Goal: Task Accomplishment & Management: Manage account settings

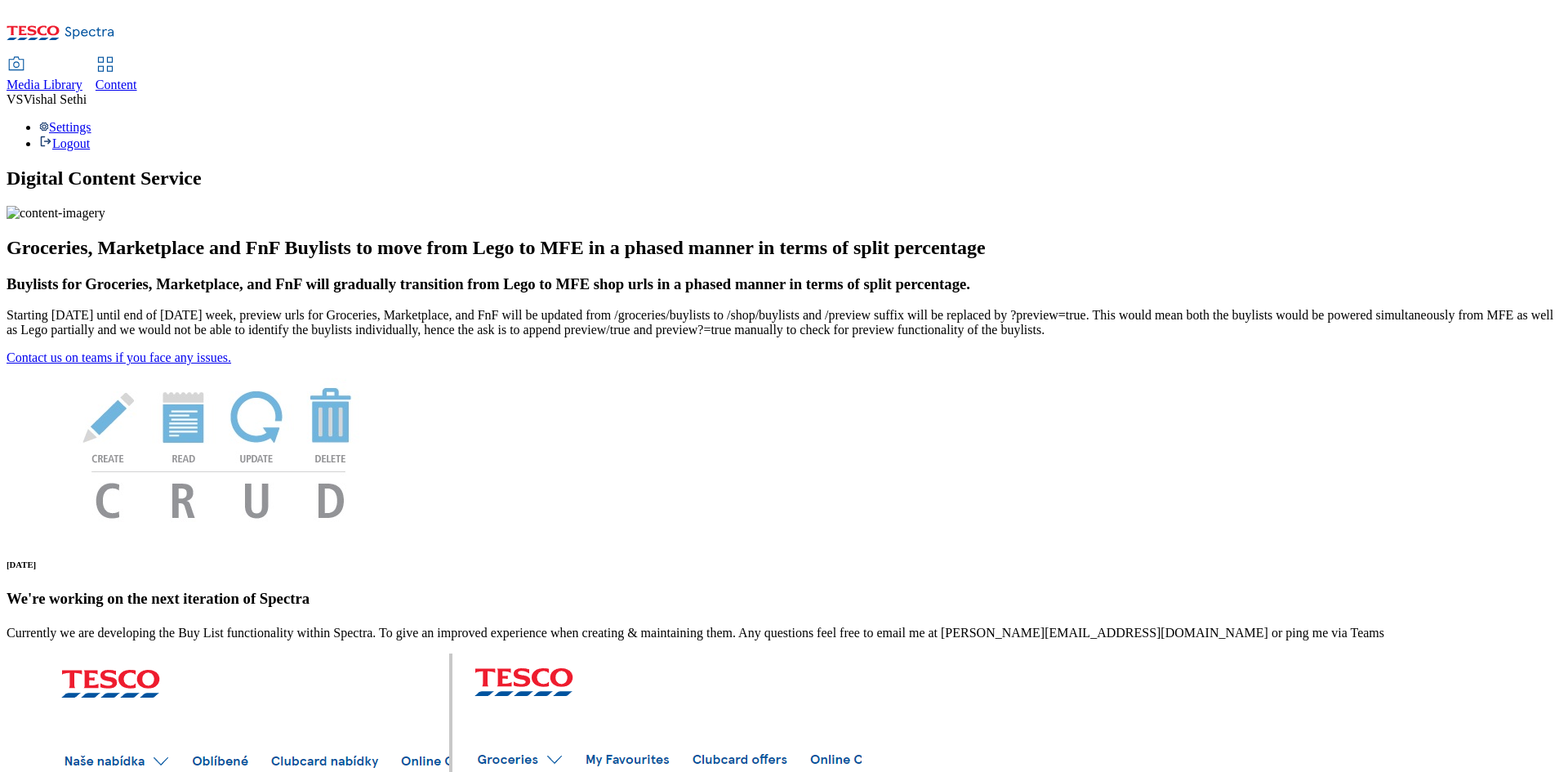
click at [137, 78] on span "Content" at bounding box center [116, 85] width 42 height 14
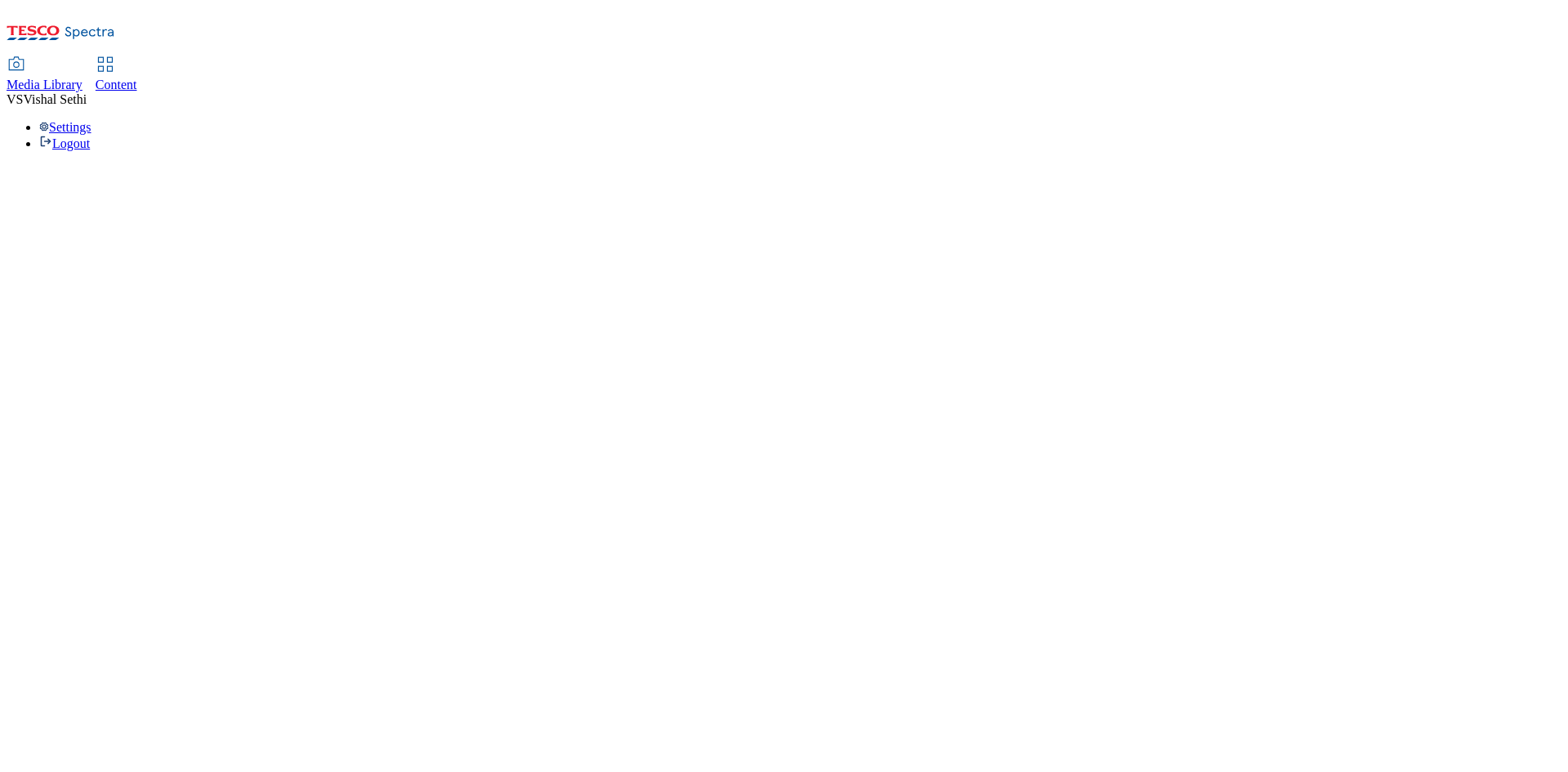
select select "ghs-[GEOGRAPHIC_DATA]"
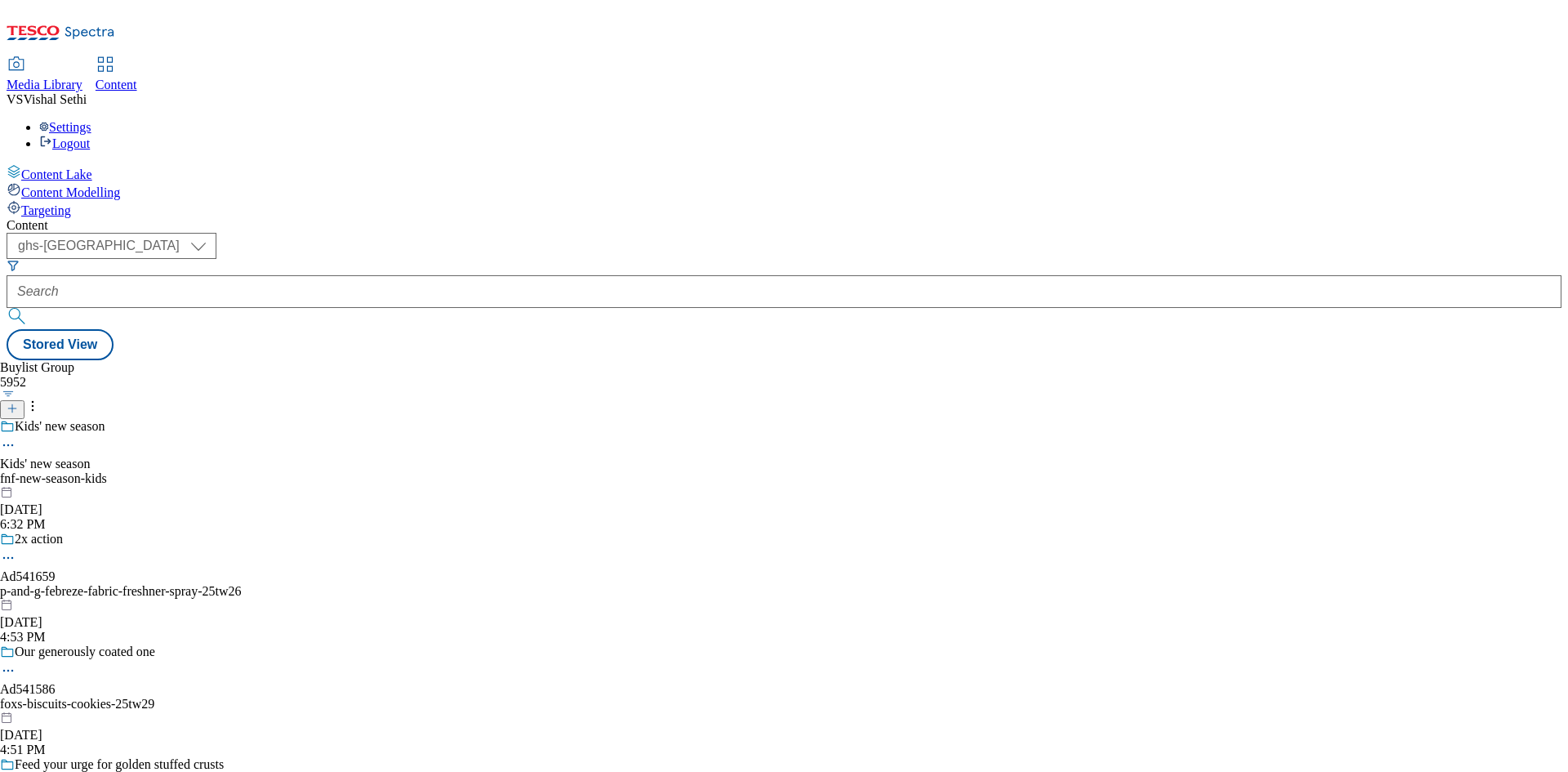
click at [18, 403] on icon at bounding box center [13, 409] width 12 height 12
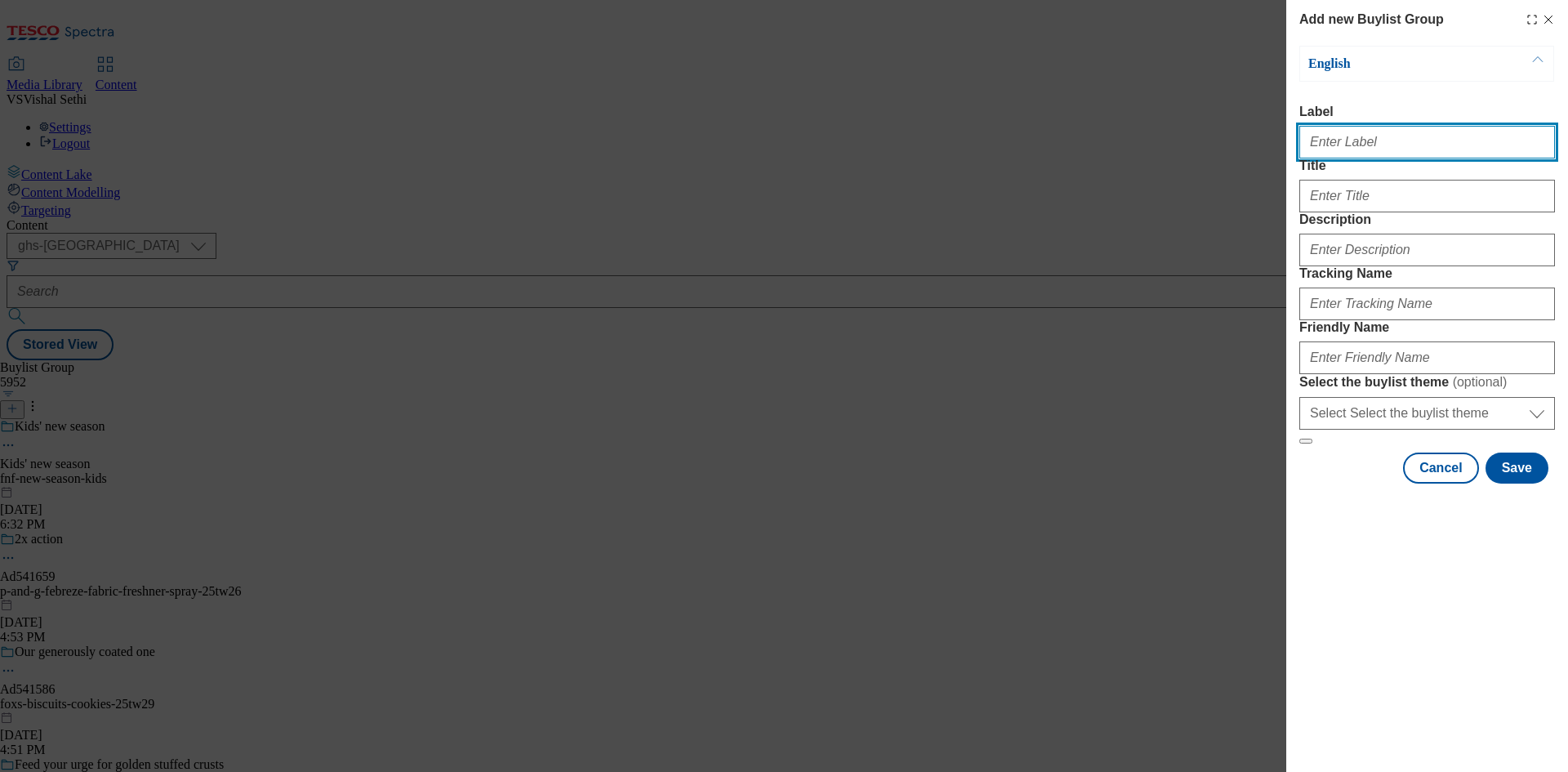
click at [1397, 147] on input "Label" at bounding box center [1427, 142] width 255 height 33
paste input "541587"
type input "Ad541587"
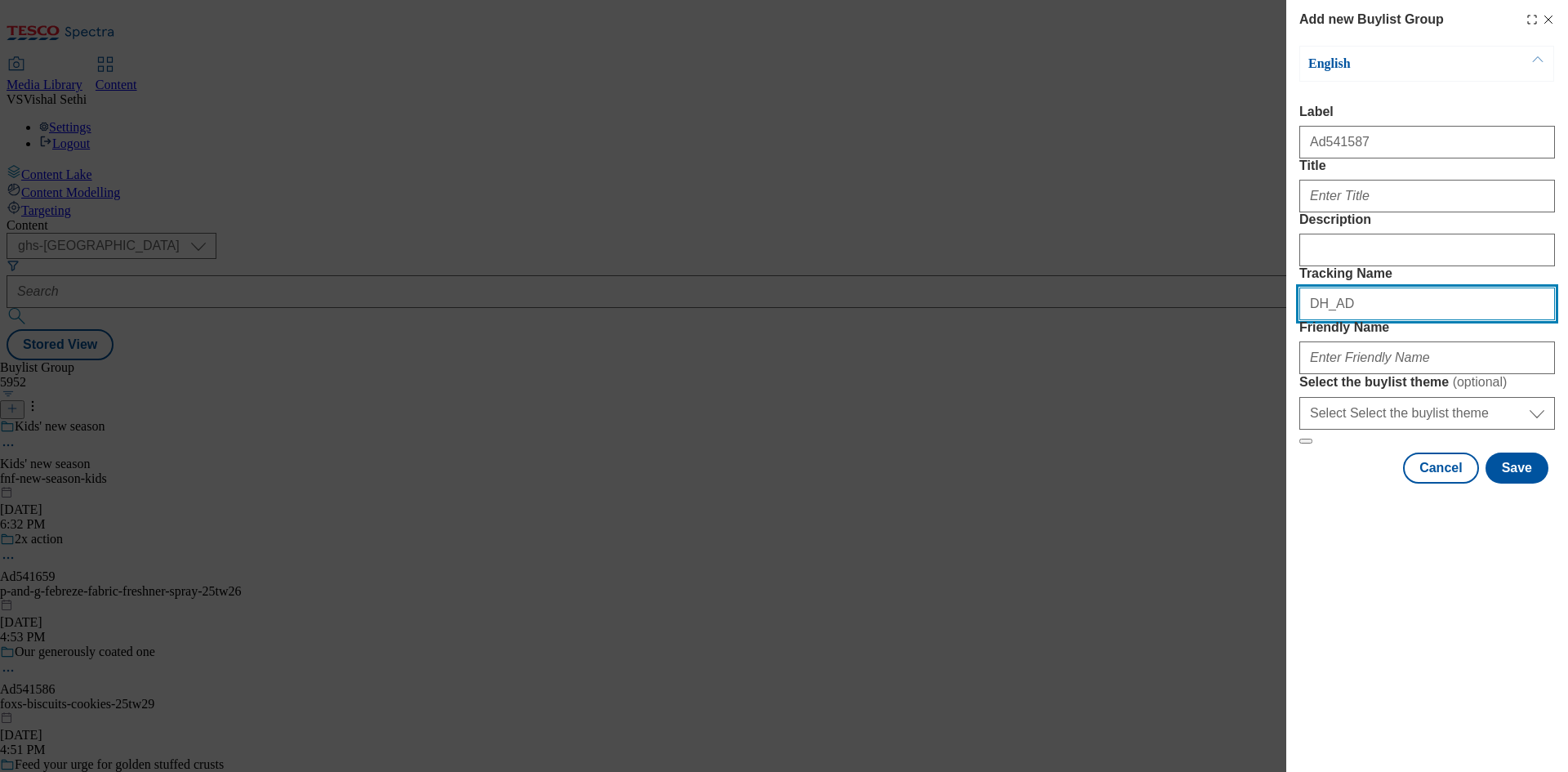
paste input "541587"
type input "DH_AD541587"
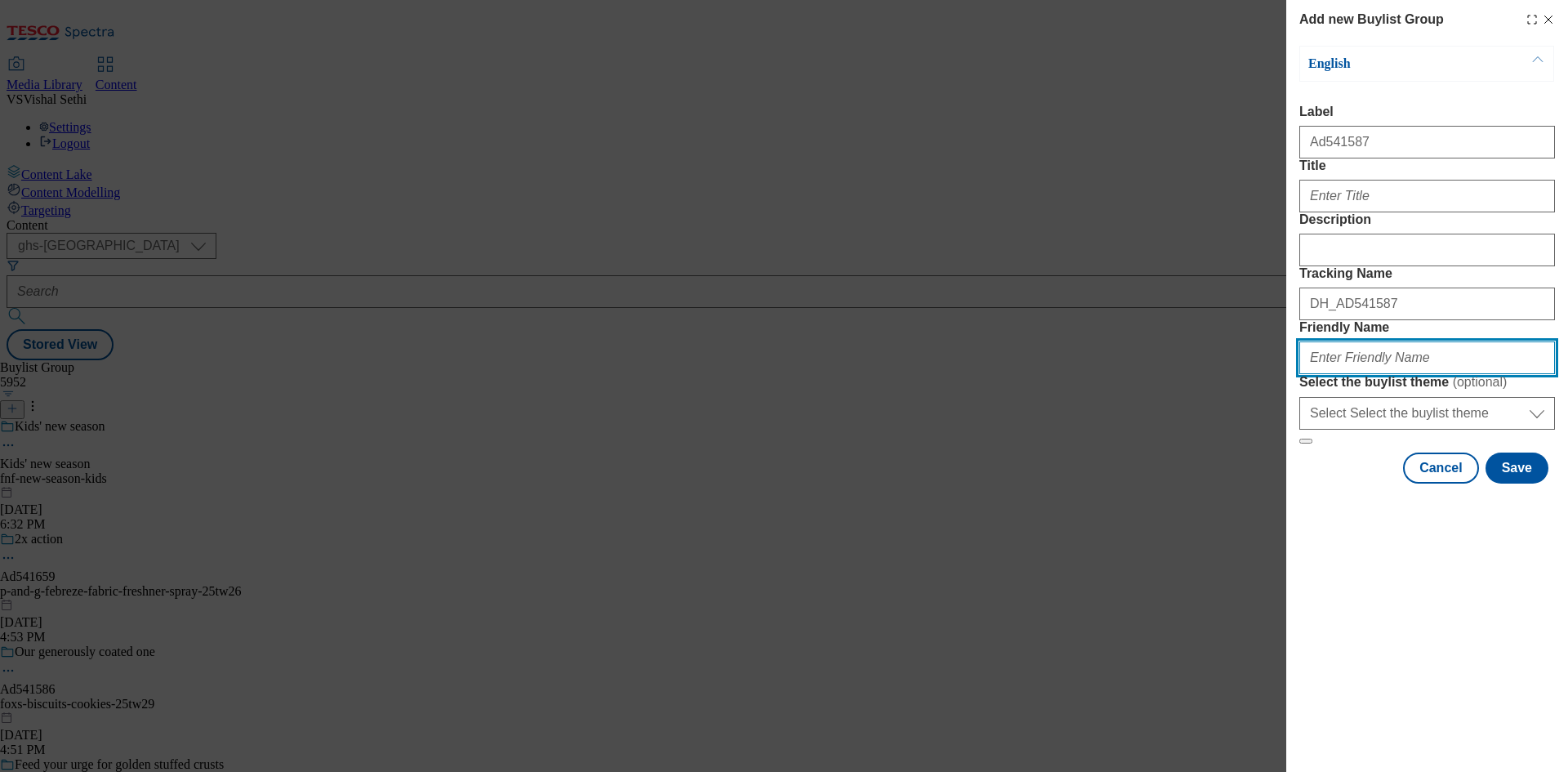
paste input "nestle-nescafe-25tw28"
type input "nestle-nescafe-25tw28"
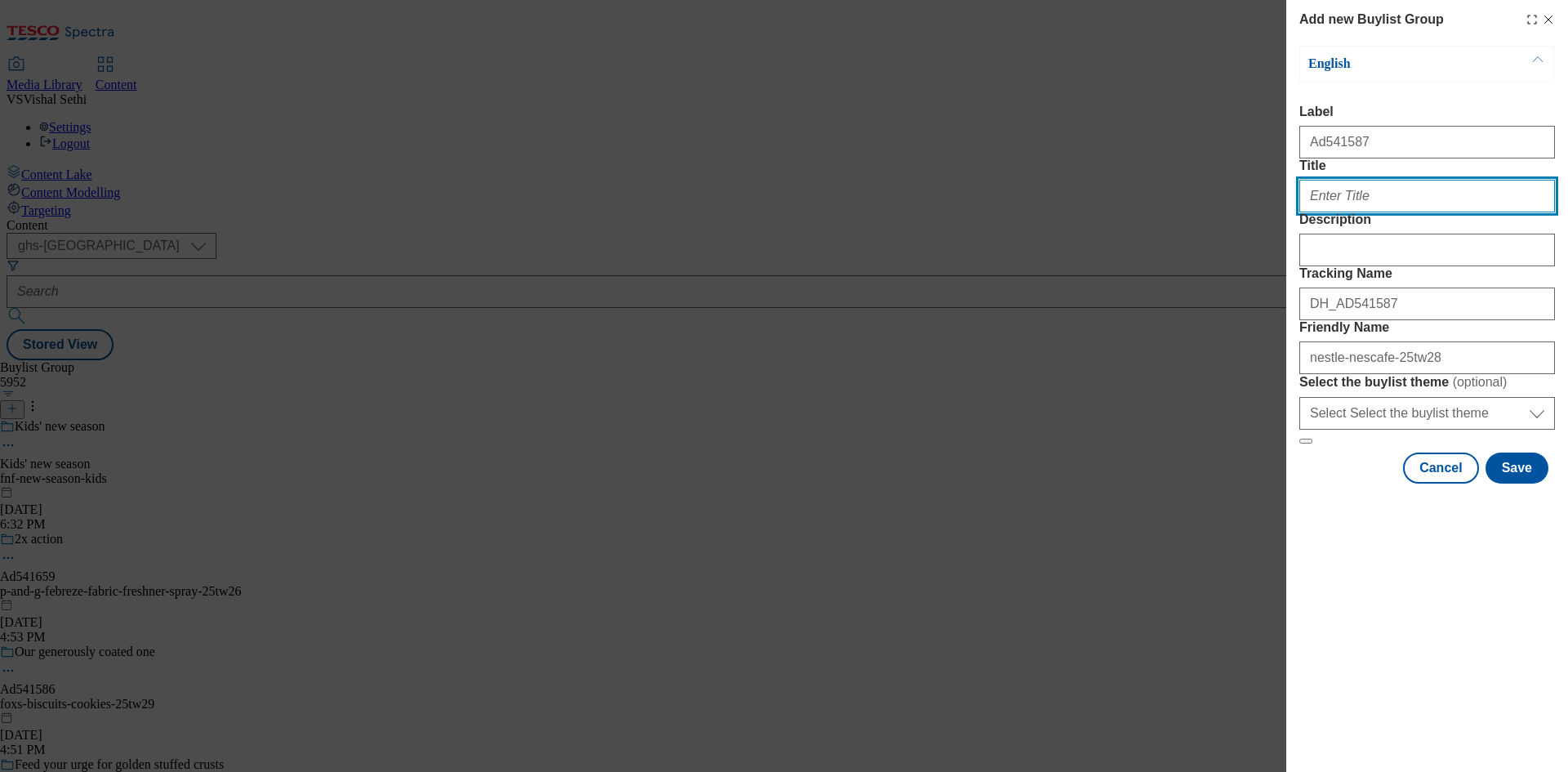
click at [1364, 213] on input "Title" at bounding box center [1427, 196] width 255 height 33
paste input "Get ready to mix things up"
type input "Get ready to mix things up"
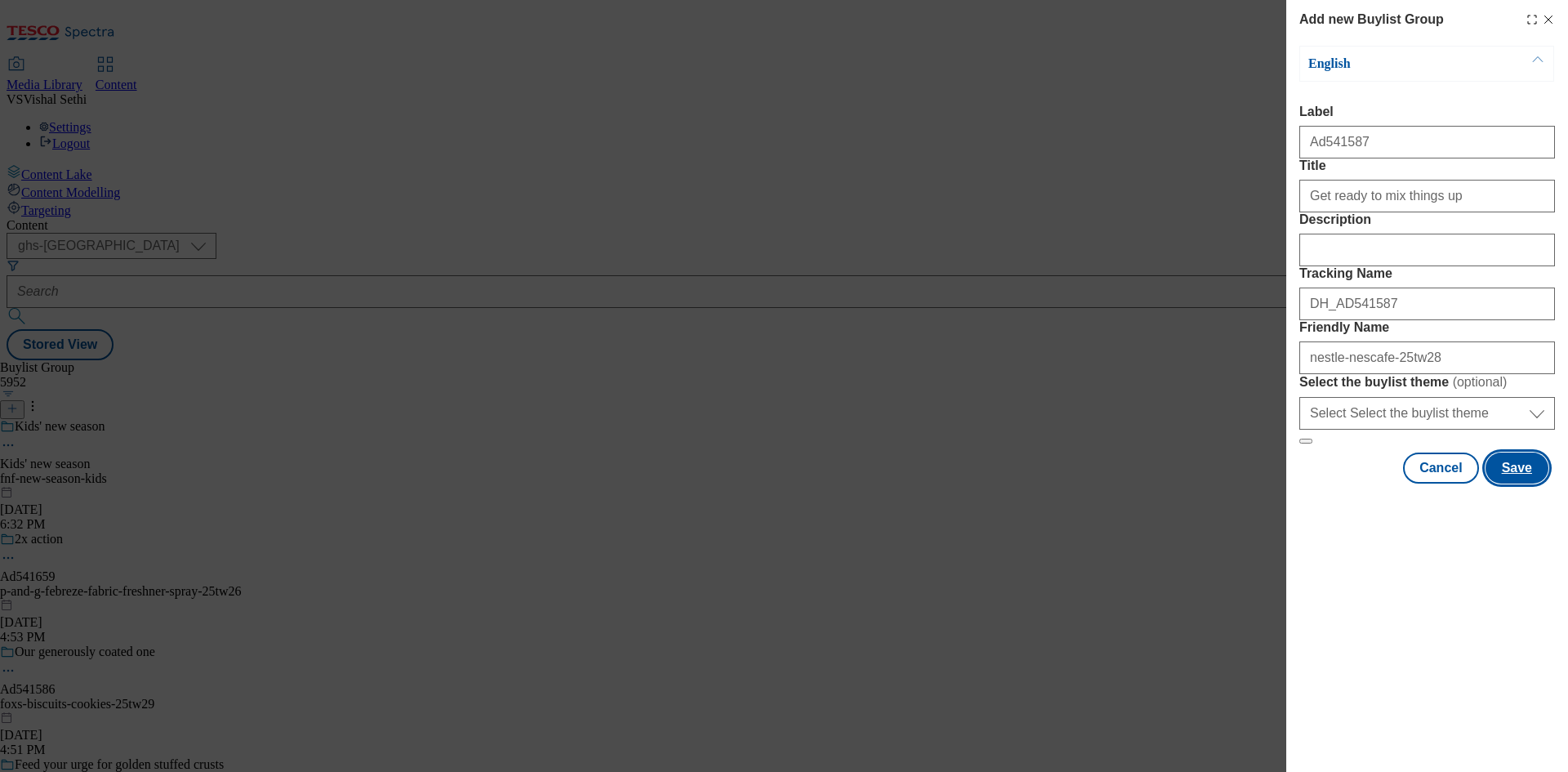
click at [1518, 483] on button "Save" at bounding box center [1517, 467] width 63 height 31
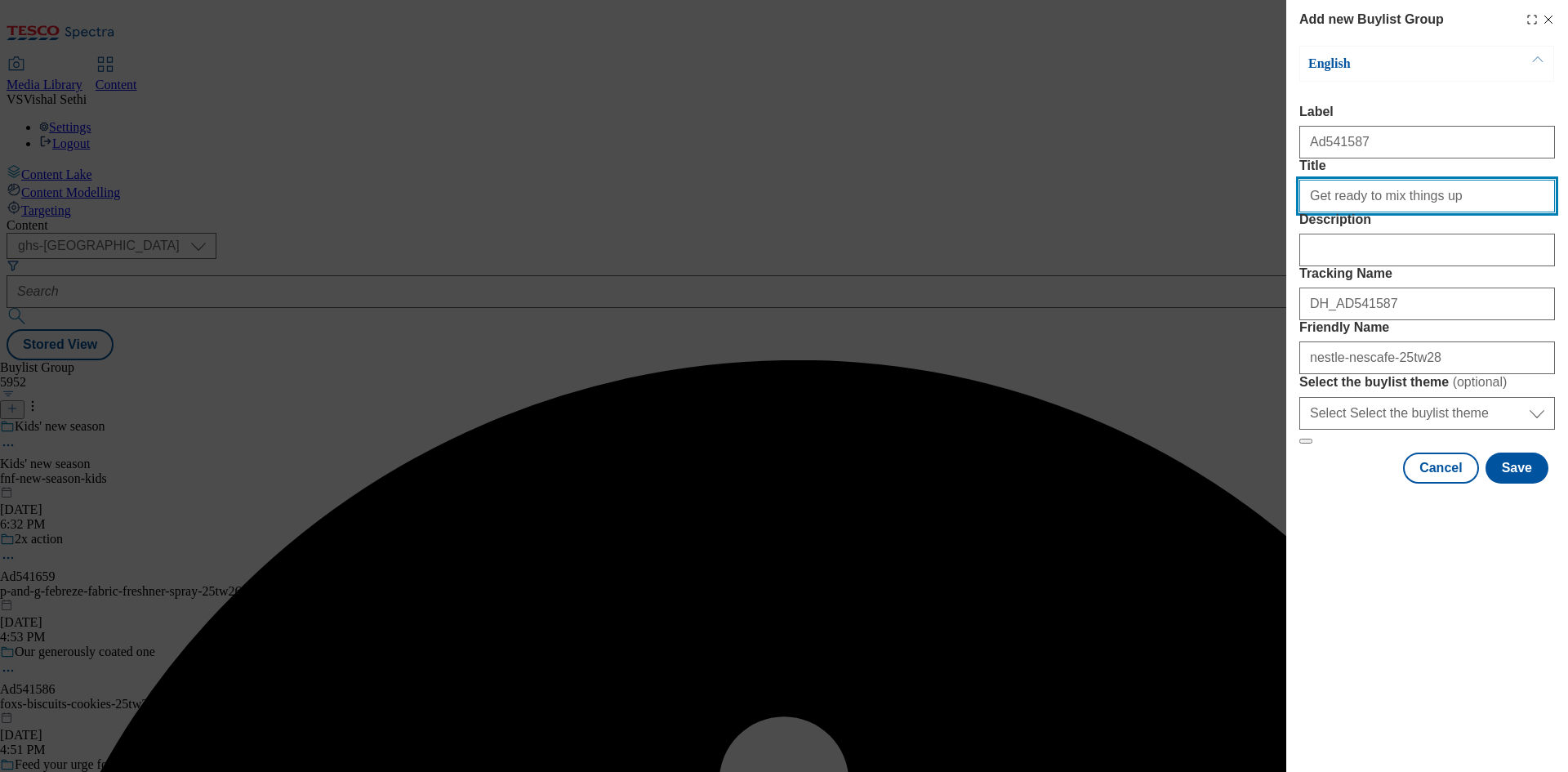
drag, startPoint x: 1478, startPoint y: 224, endPoint x: 1534, endPoint y: 400, distance: 184.7
click at [1478, 213] on input "Title" at bounding box center [1427, 196] width 255 height 33
type input "Get ready to mix things up"
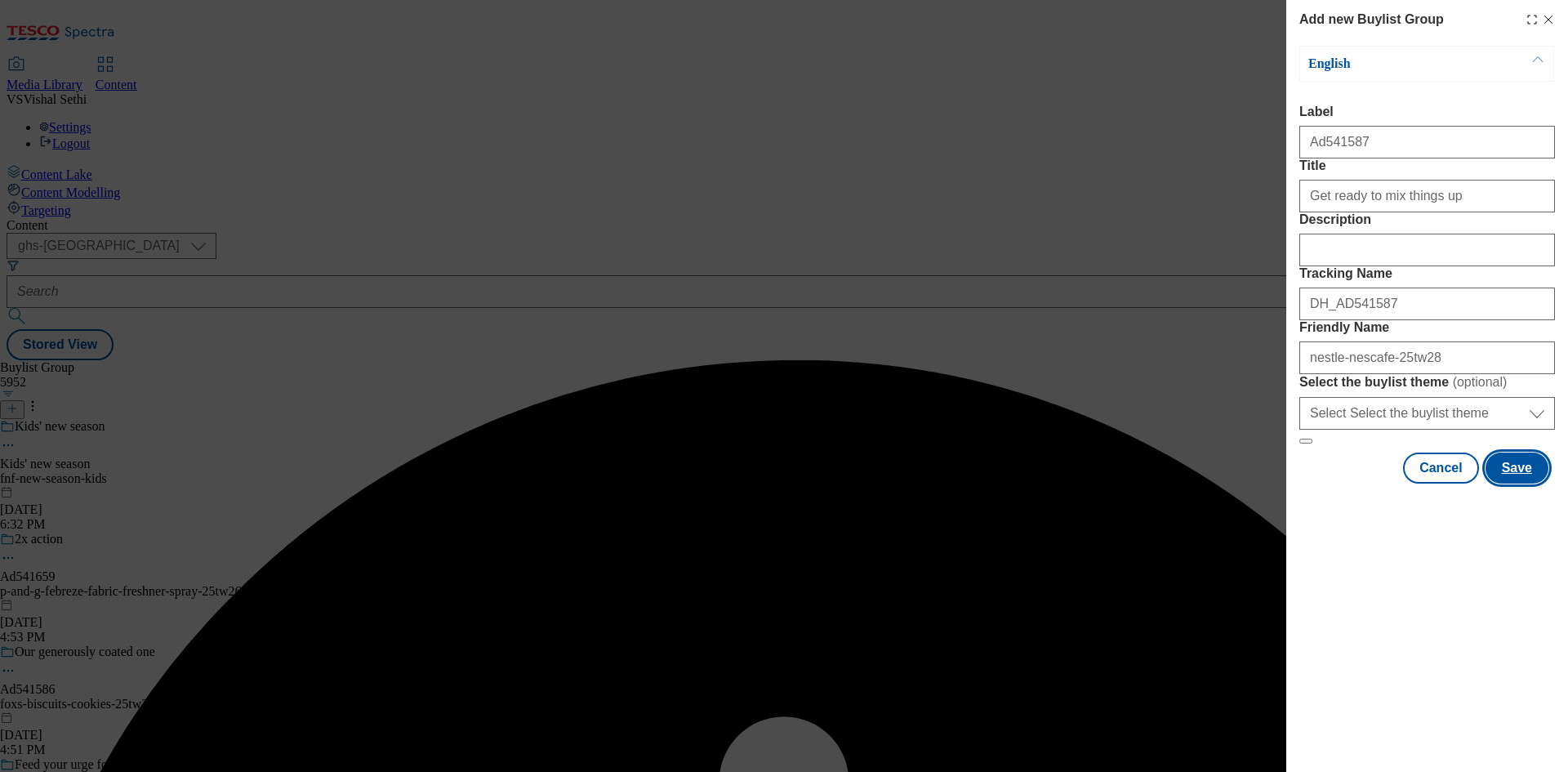
click at [1513, 483] on button "Save" at bounding box center [1517, 467] width 63 height 31
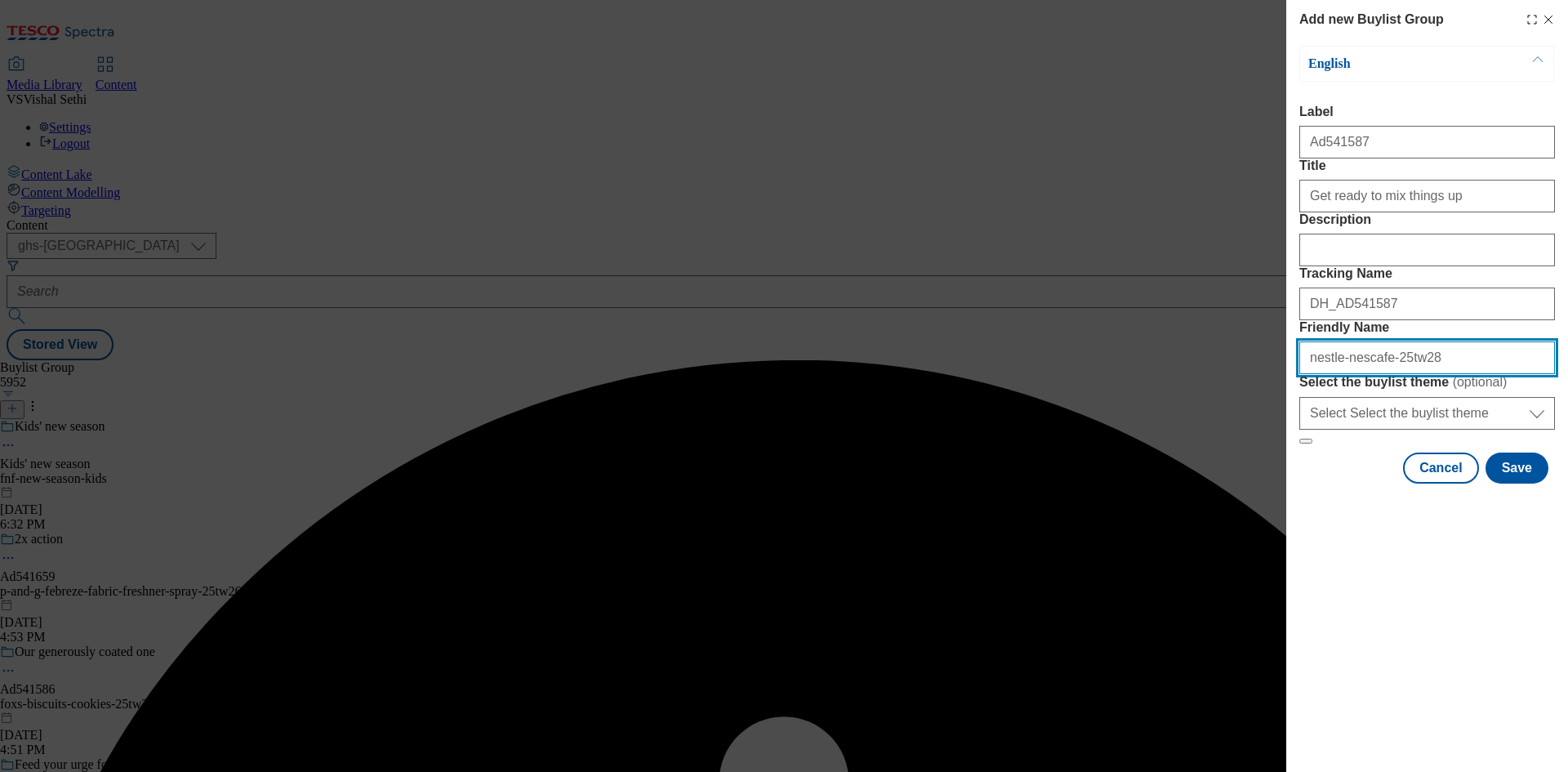
drag, startPoint x: 1449, startPoint y: 471, endPoint x: 864, endPoint y: 489, distance: 585.3
click at [864, 489] on div "Add new Buylist Group English Label Title Description Tracking Name Friendly Na…" at bounding box center [784, 386] width 1568 height 772
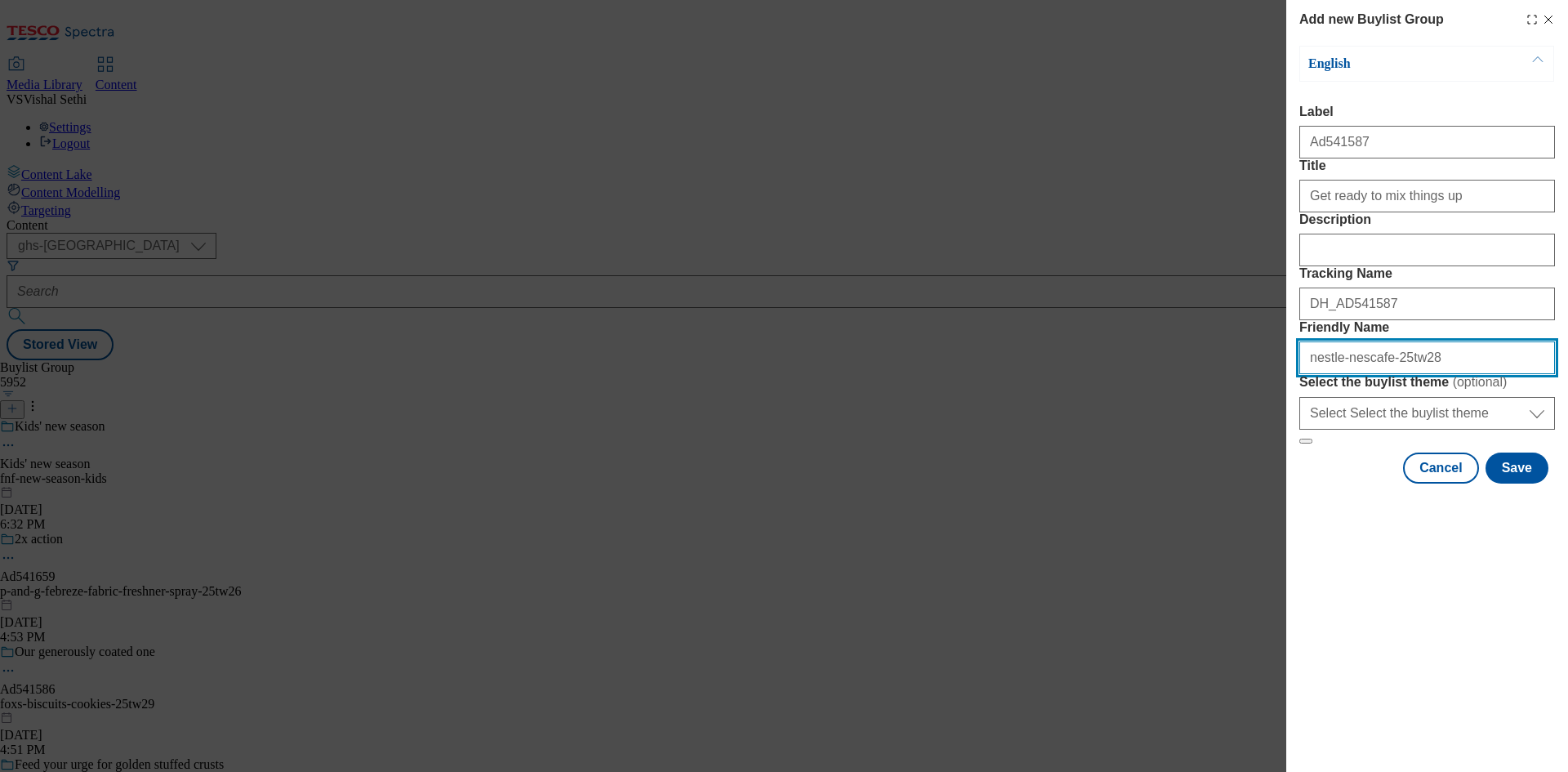
paste input "coffee-range-"
type input "nestle-nescafe-coffee-range-25tw28"
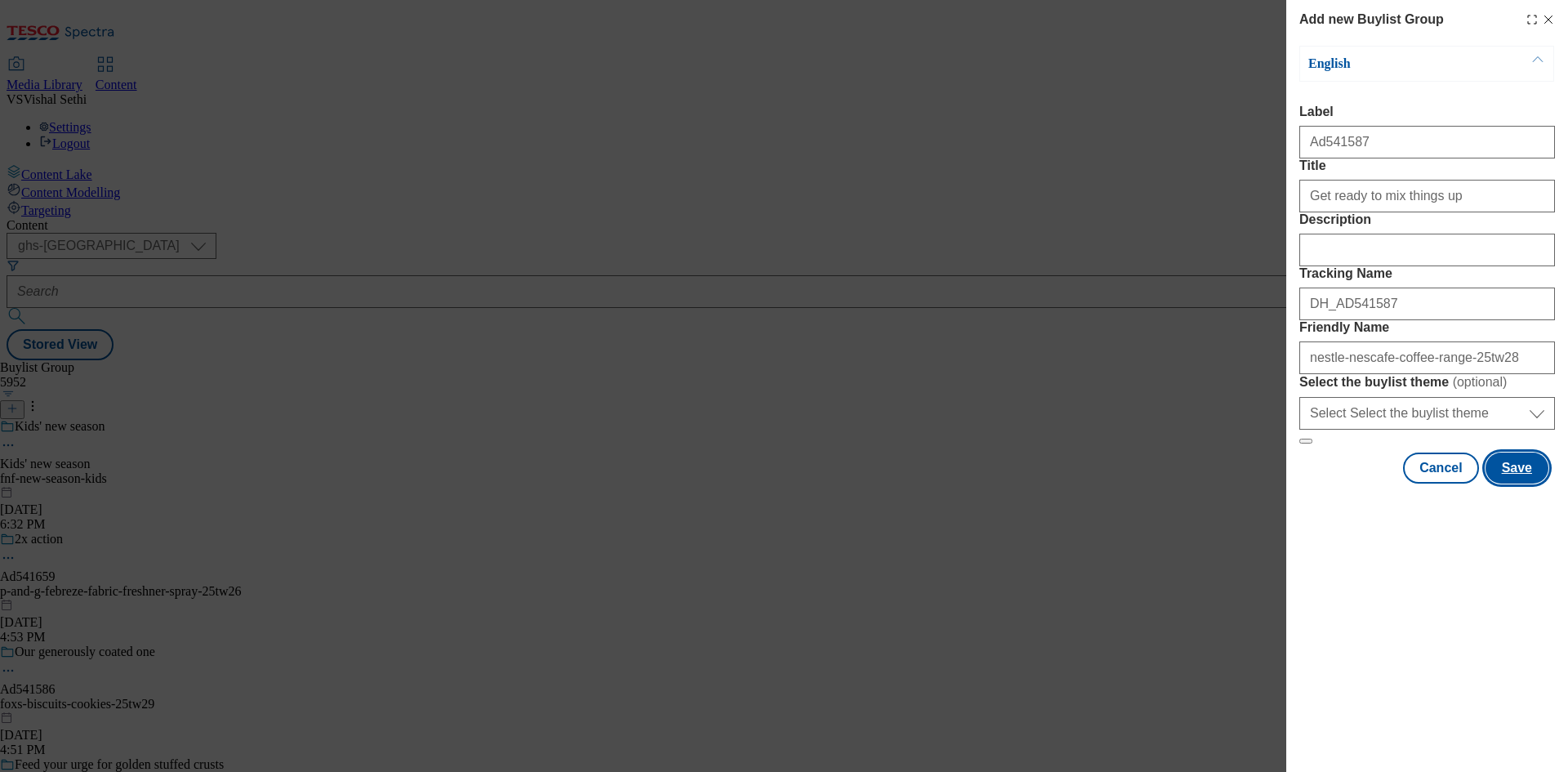
click at [1516, 483] on button "Save" at bounding box center [1517, 467] width 63 height 31
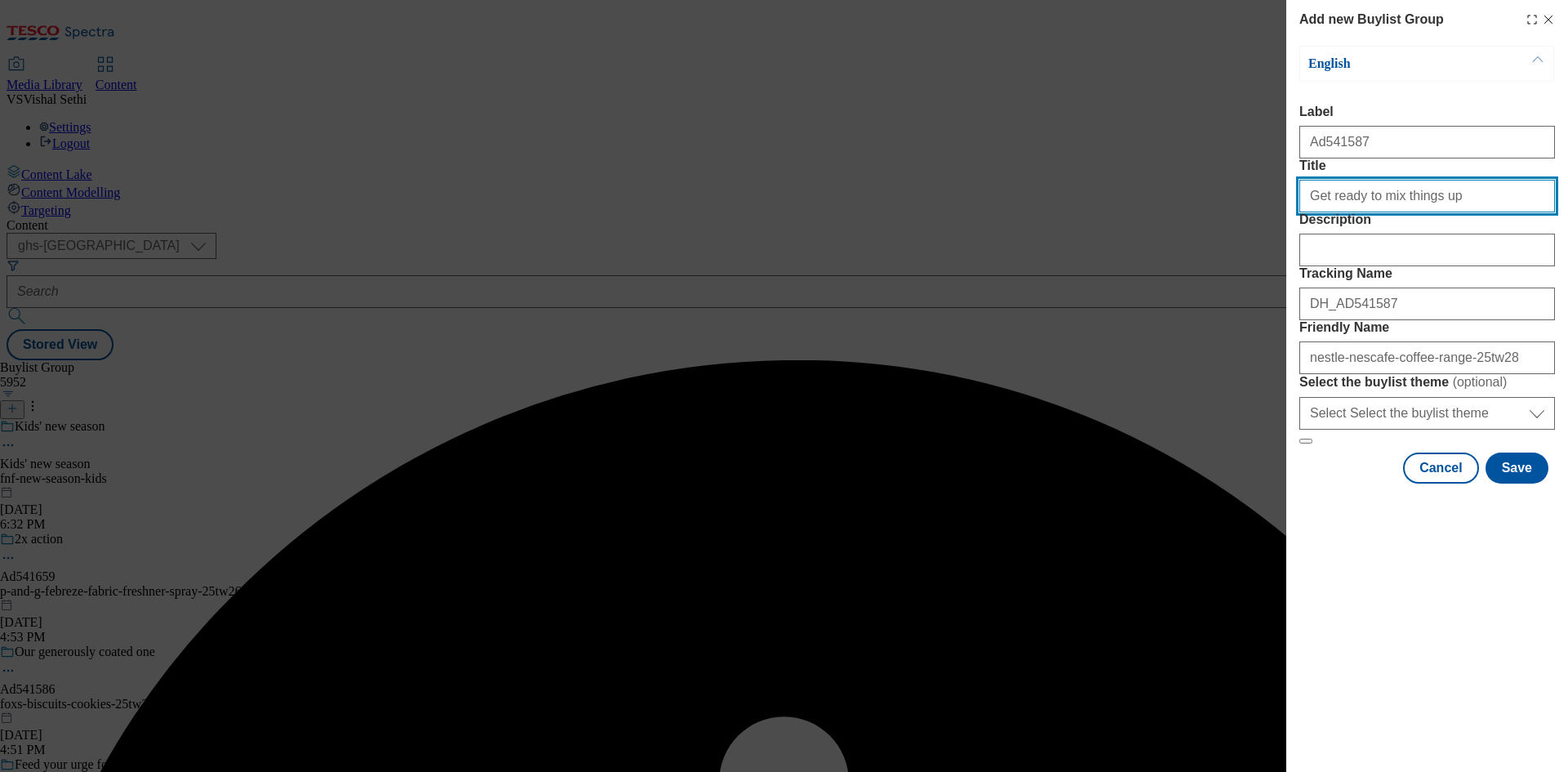
click at [1448, 213] on input "Get ready to mix things up" at bounding box center [1427, 196] width 255 height 33
type input "Get ready to mix things up"
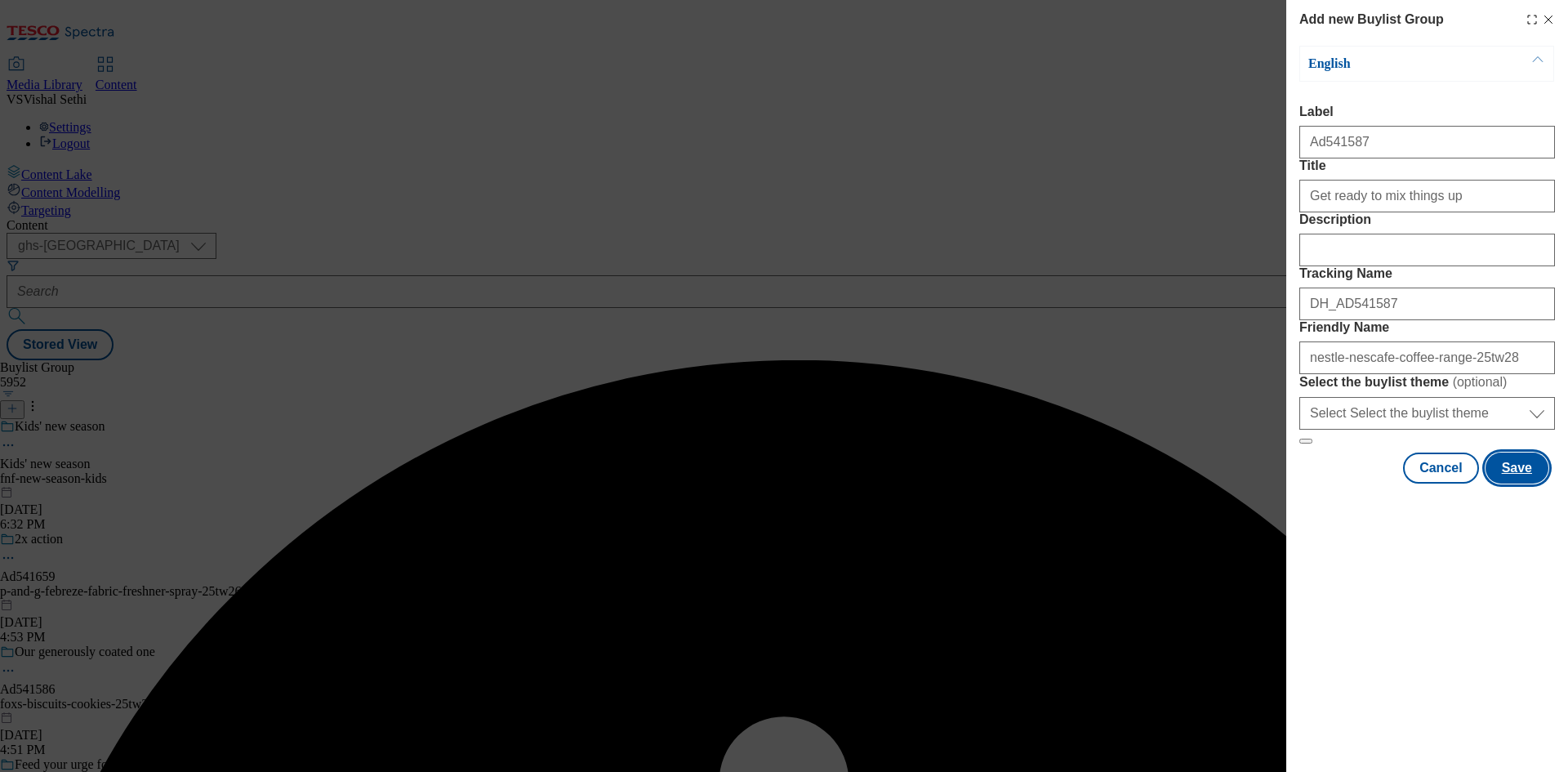
click at [1518, 483] on button "Save" at bounding box center [1517, 467] width 63 height 31
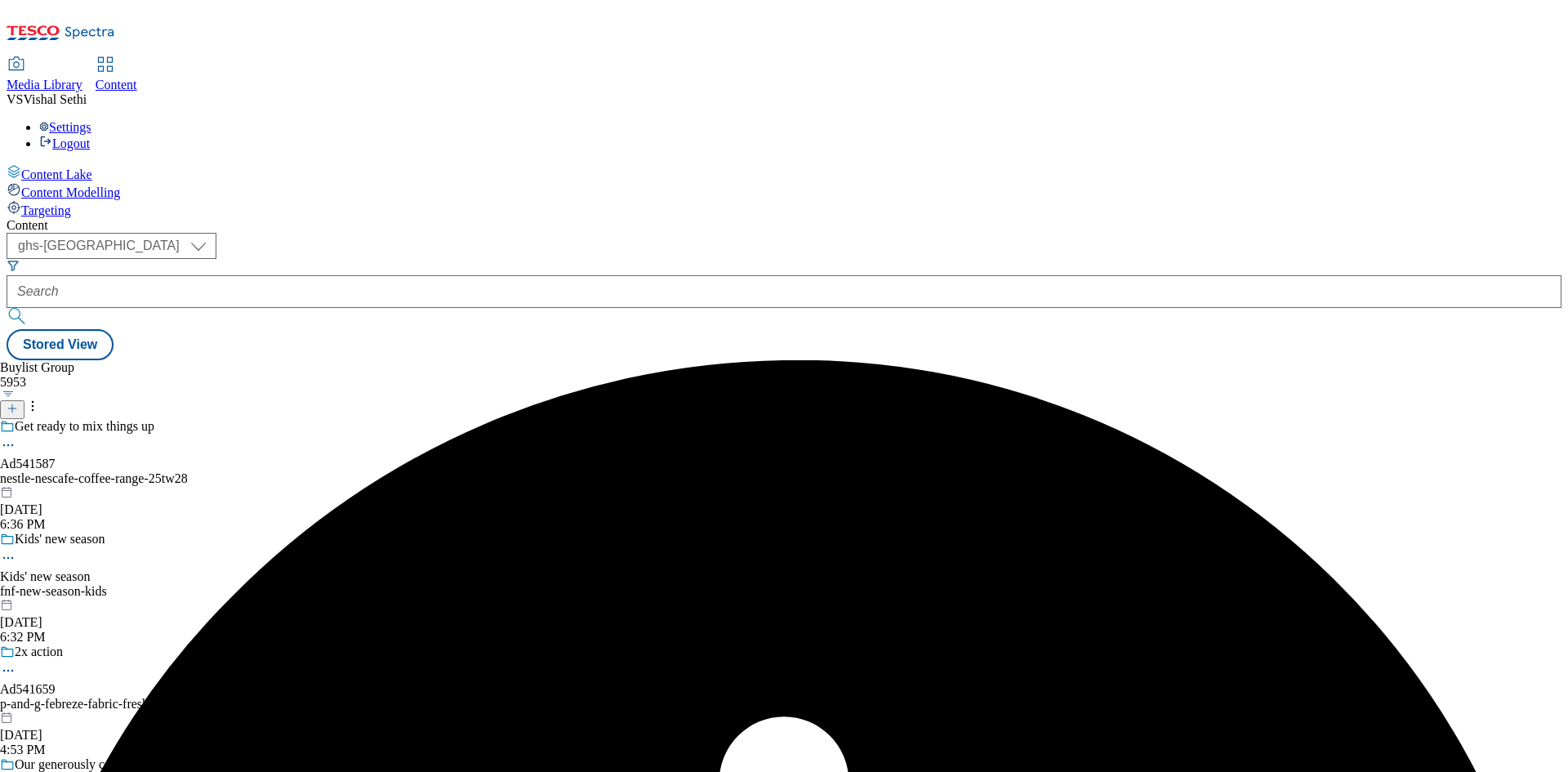
click at [331, 419] on div "Get ready to mix things up Ad541587 nestle-nescafe-coffee-range-25tw28 [DATE] 6…" at bounding box center [165, 475] width 331 height 113
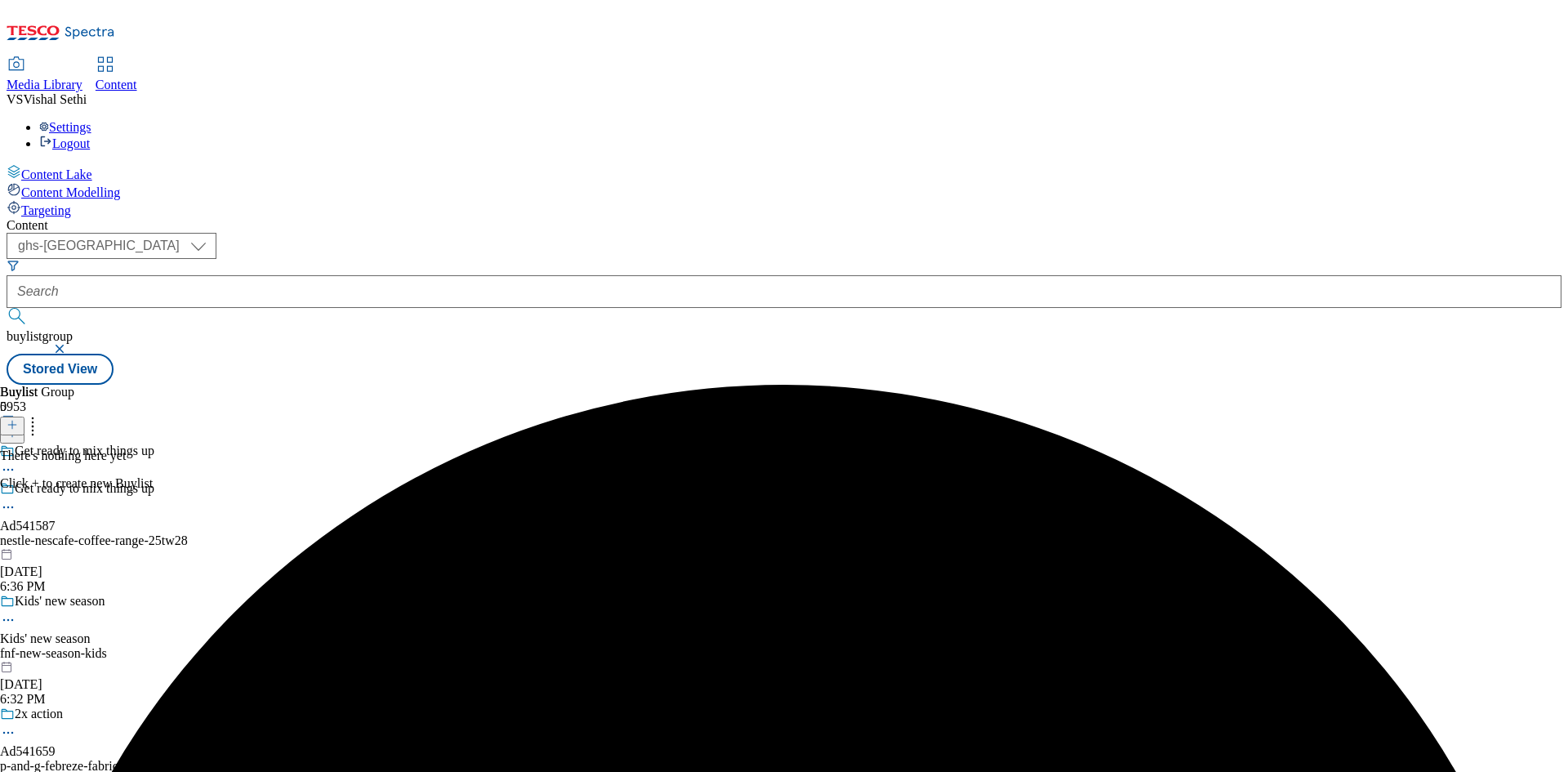
click at [17, 499] on icon at bounding box center [8, 507] width 17 height 17
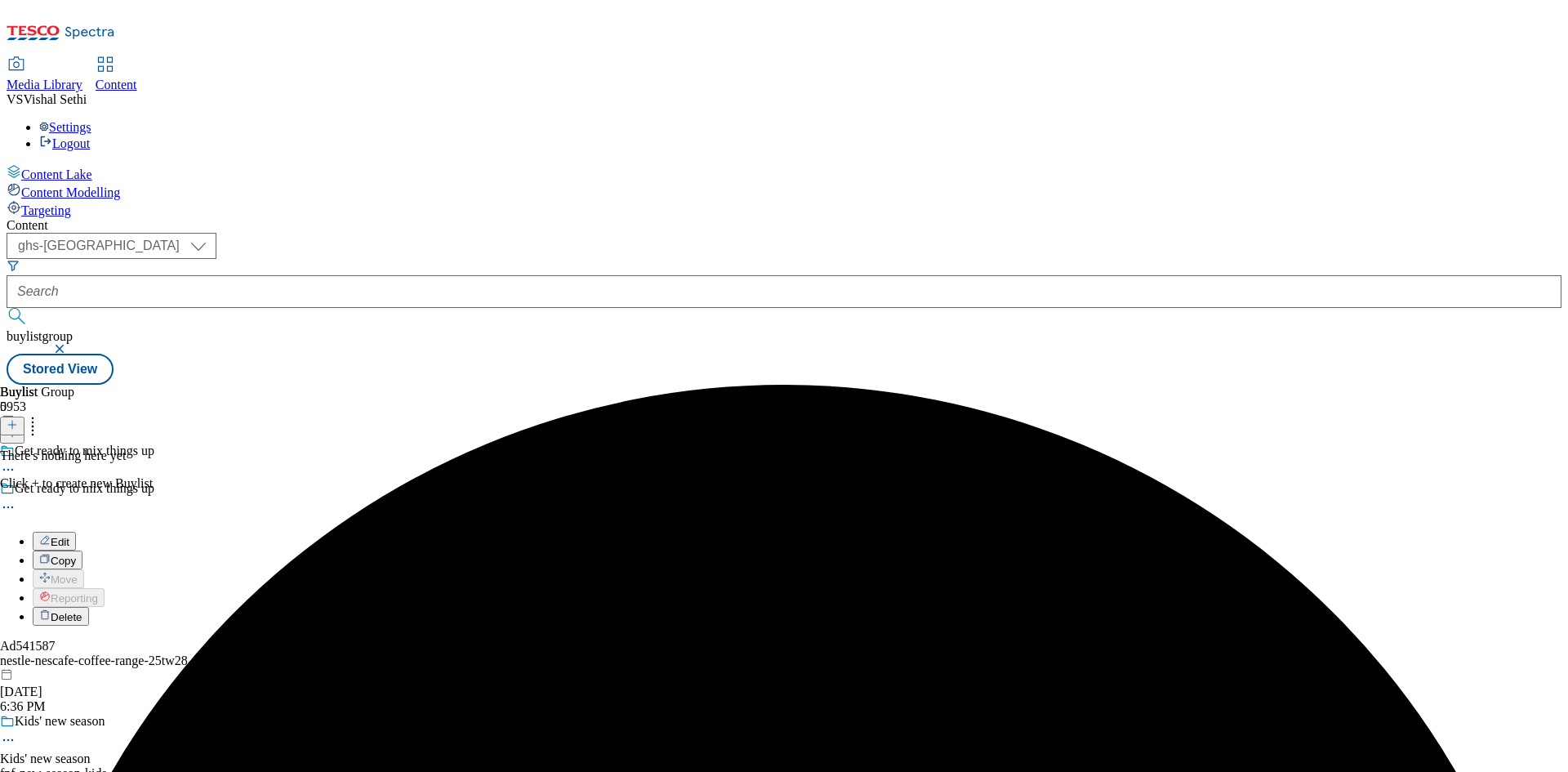
click at [76, 532] on button "Edit" at bounding box center [54, 541] width 44 height 18
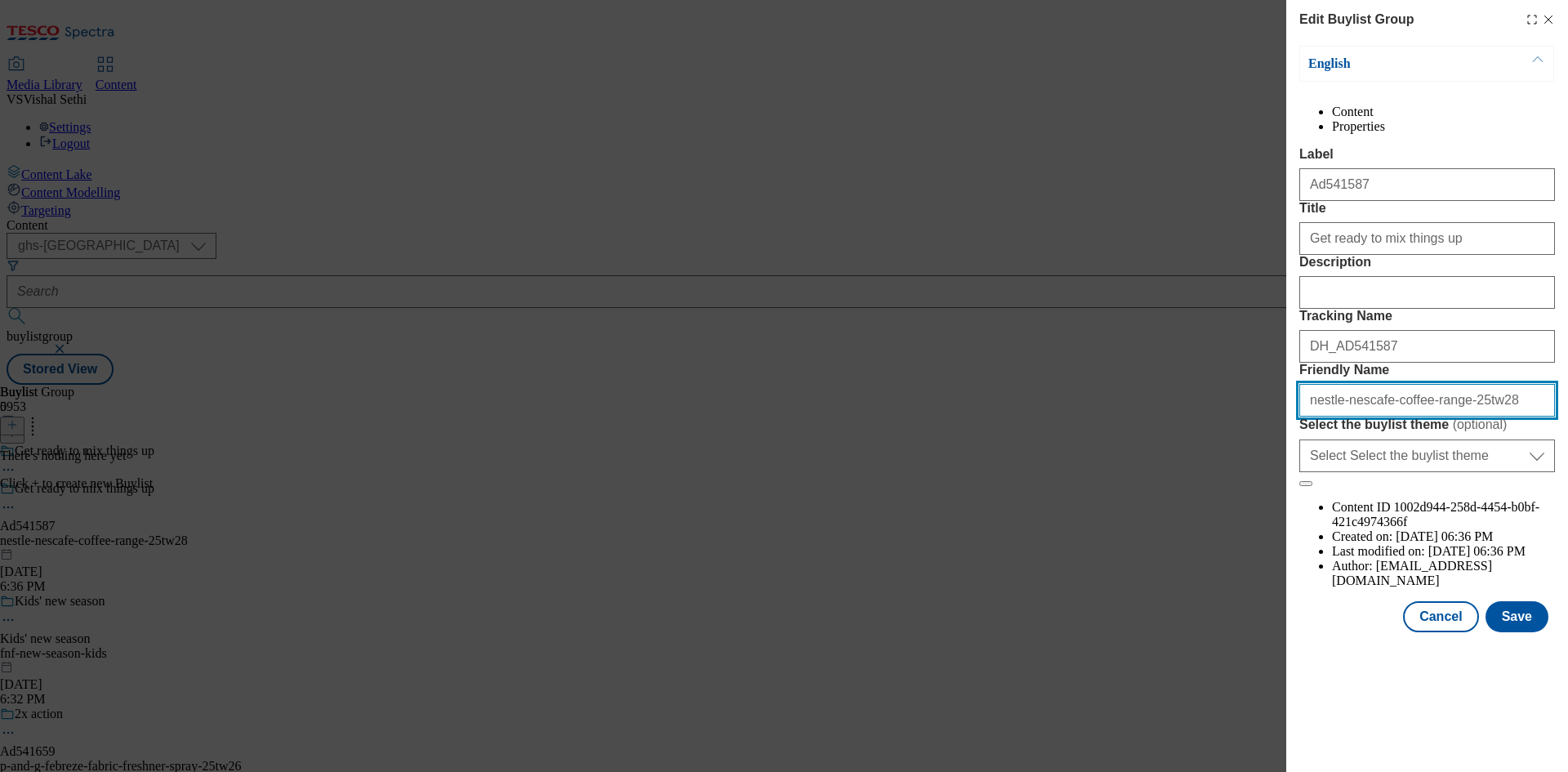
drag, startPoint x: 1244, startPoint y: 542, endPoint x: 788, endPoint y: 549, distance: 456.1
click at [788, 549] on div "Edit Buylist Group English Content Properties Label Ad541587 Title Get ready to…" at bounding box center [784, 386] width 1568 height 772
paste input "Modal"
type input "nestle-nescafe-25tw28"
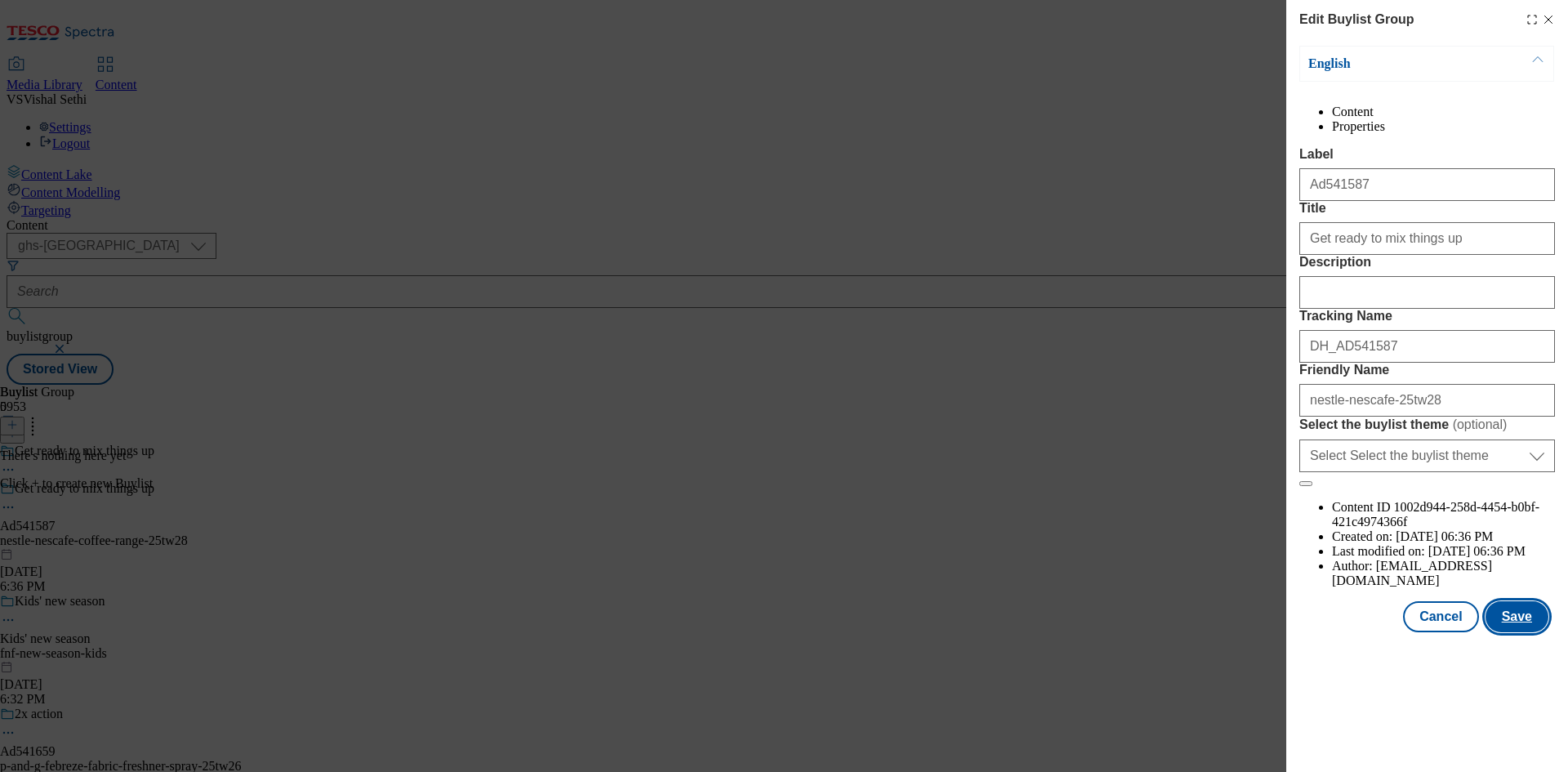
click at [1529, 632] on button "Save" at bounding box center [1517, 616] width 63 height 31
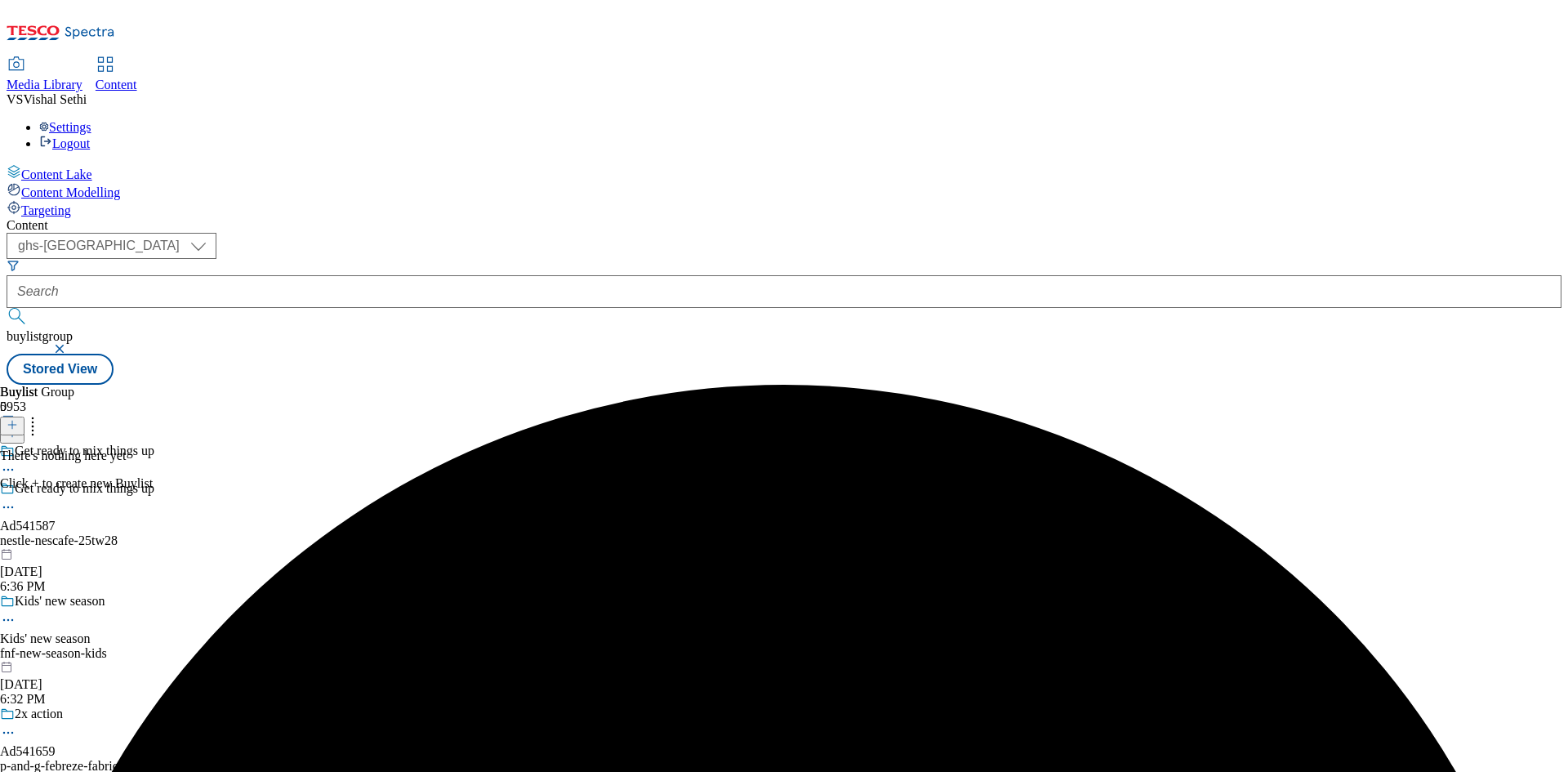
click at [18, 419] on icon at bounding box center [13, 425] width 12 height 12
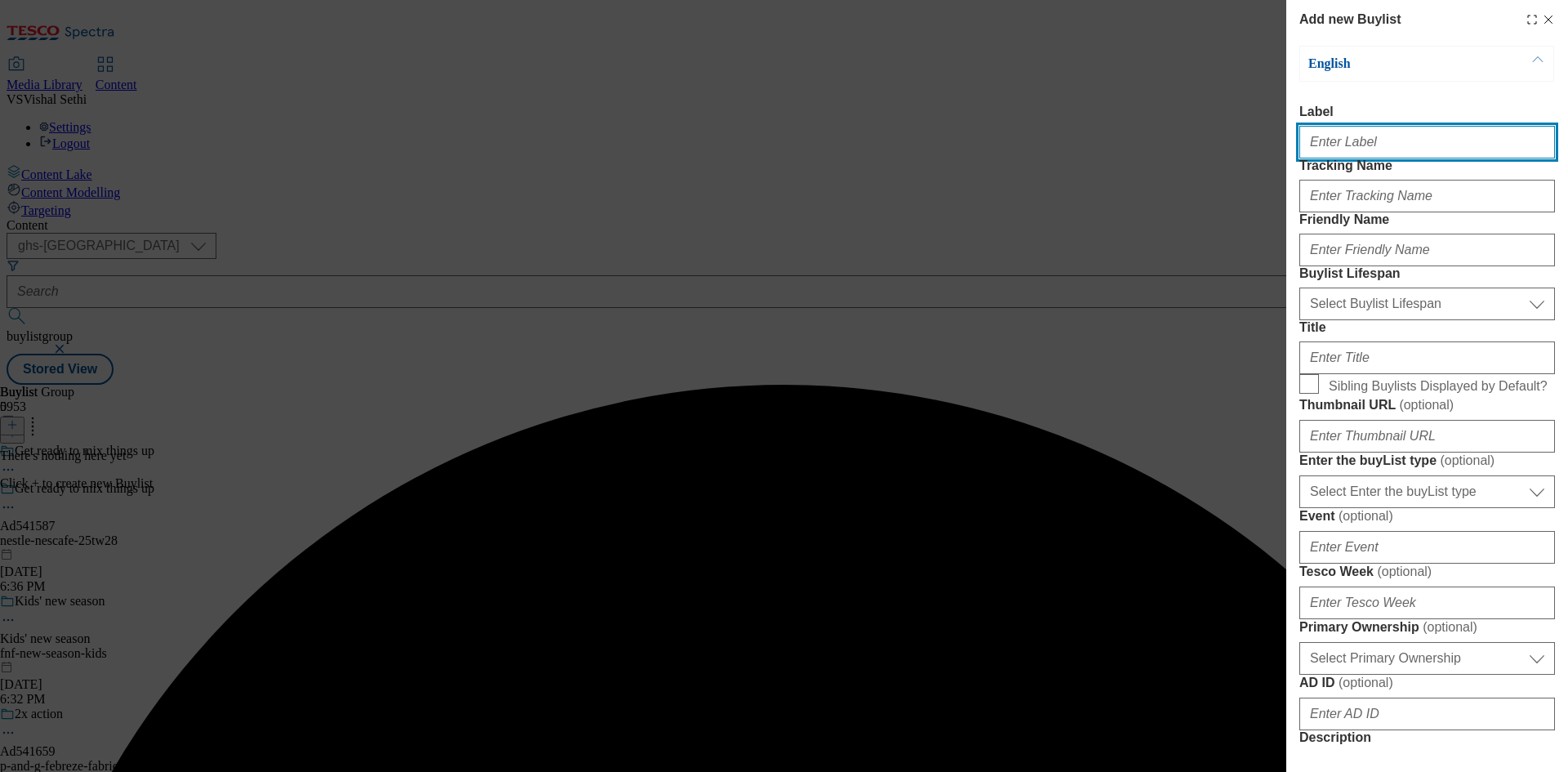
click at [1380, 158] on input "Label" at bounding box center [1427, 142] width 255 height 33
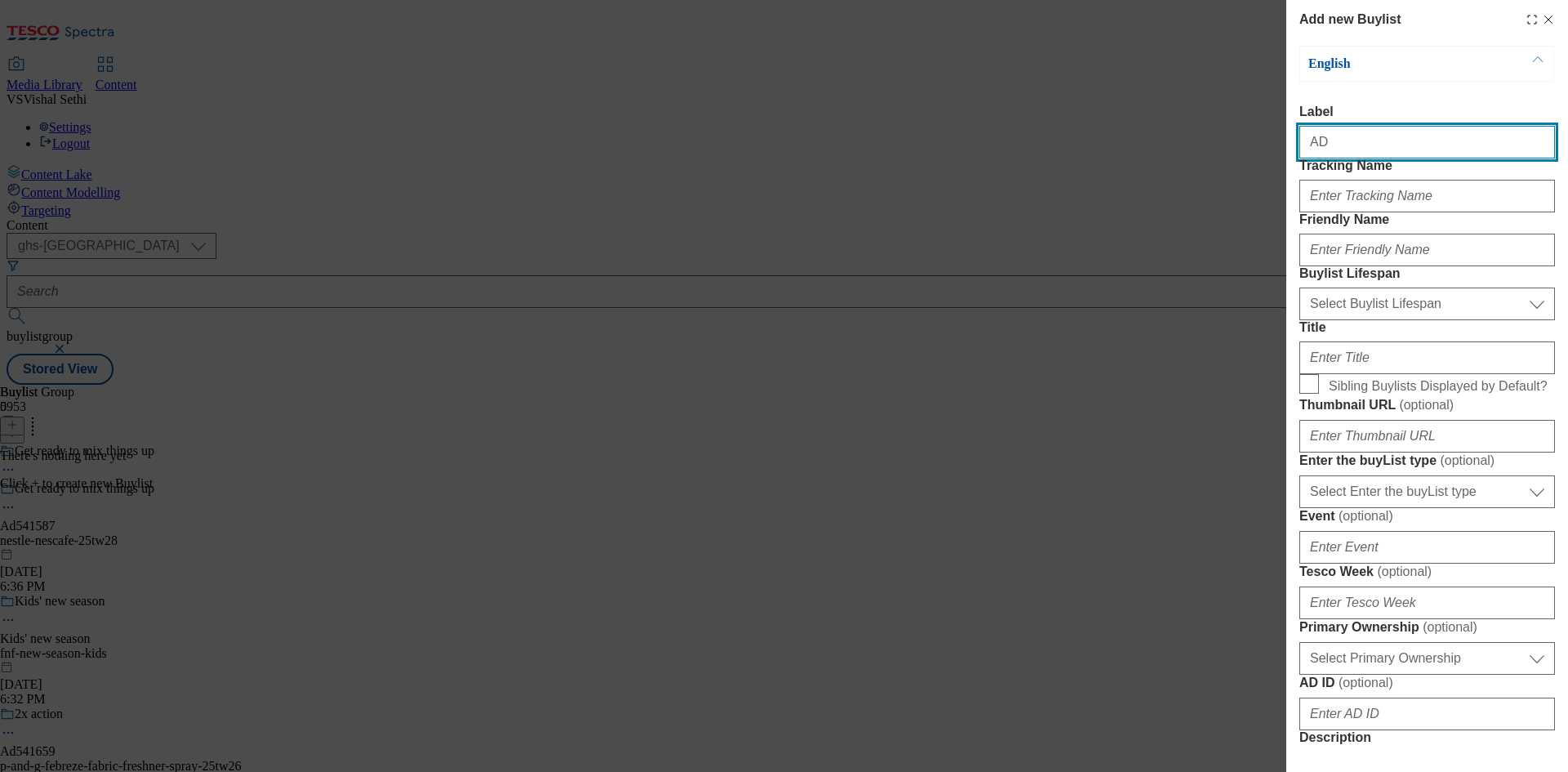
paste input "541587"
type input "AD541587"
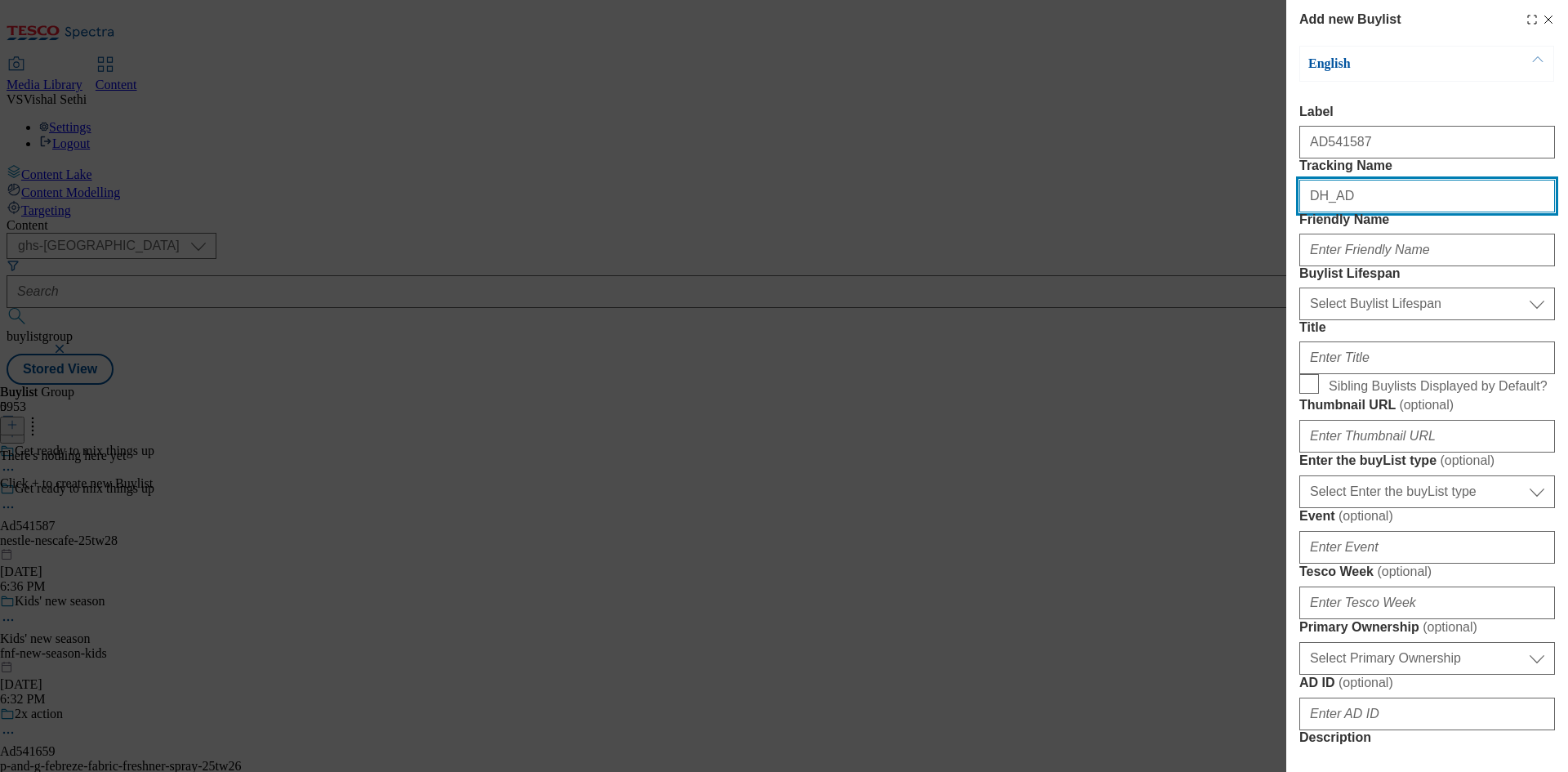
paste input "541587"
type input "DH_AD541587"
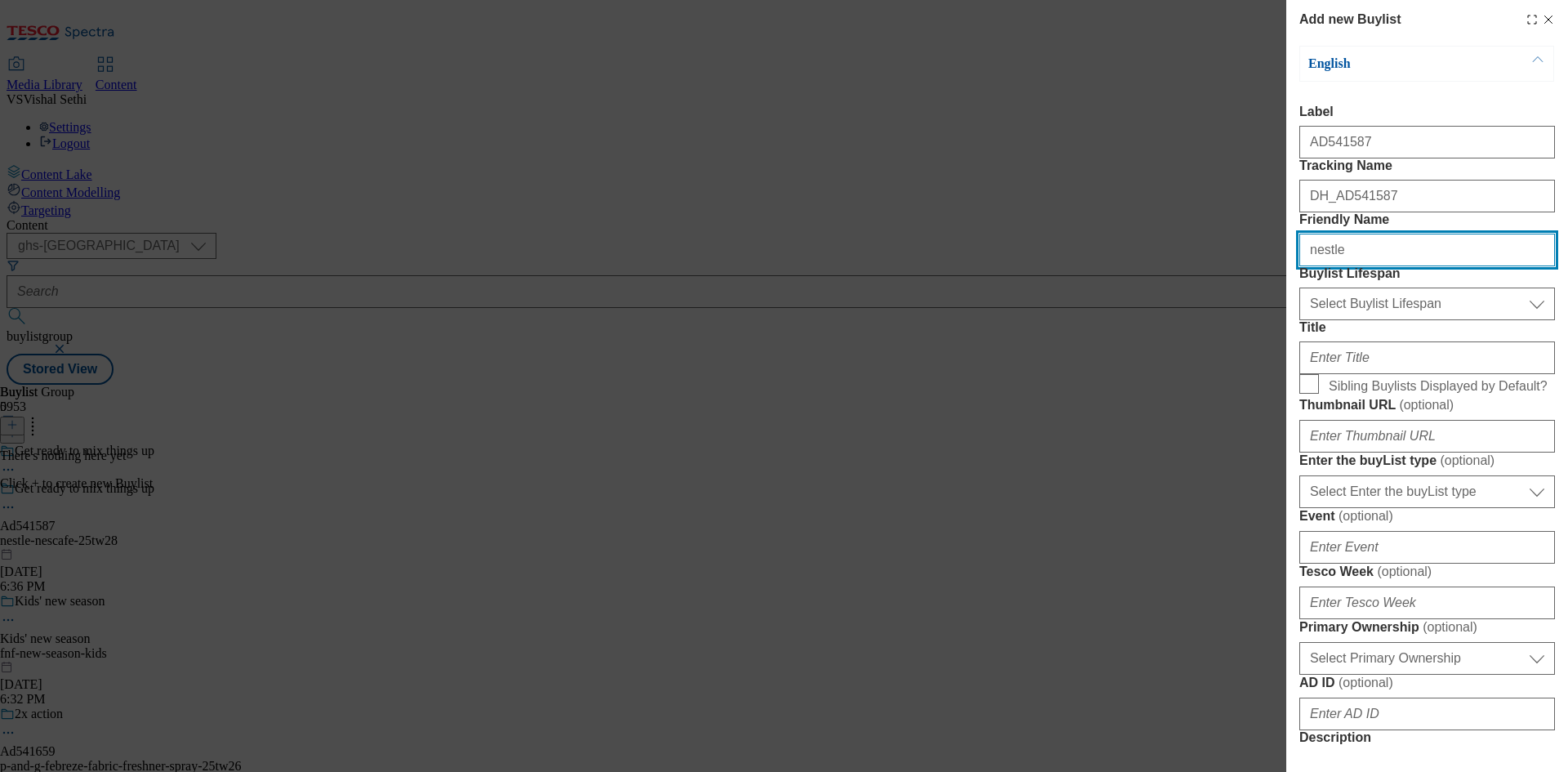
type input "nestle"
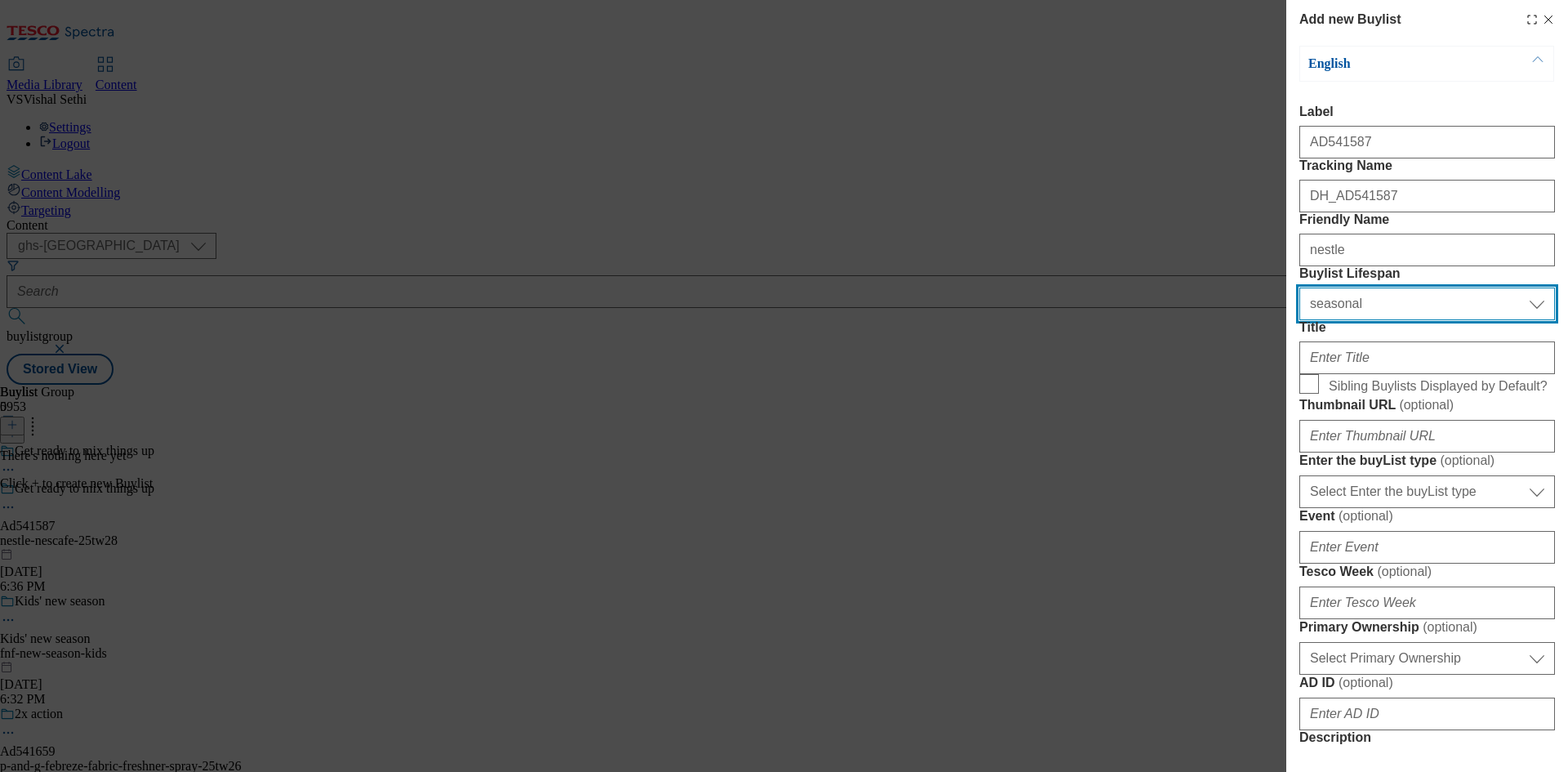
select select "tactical"
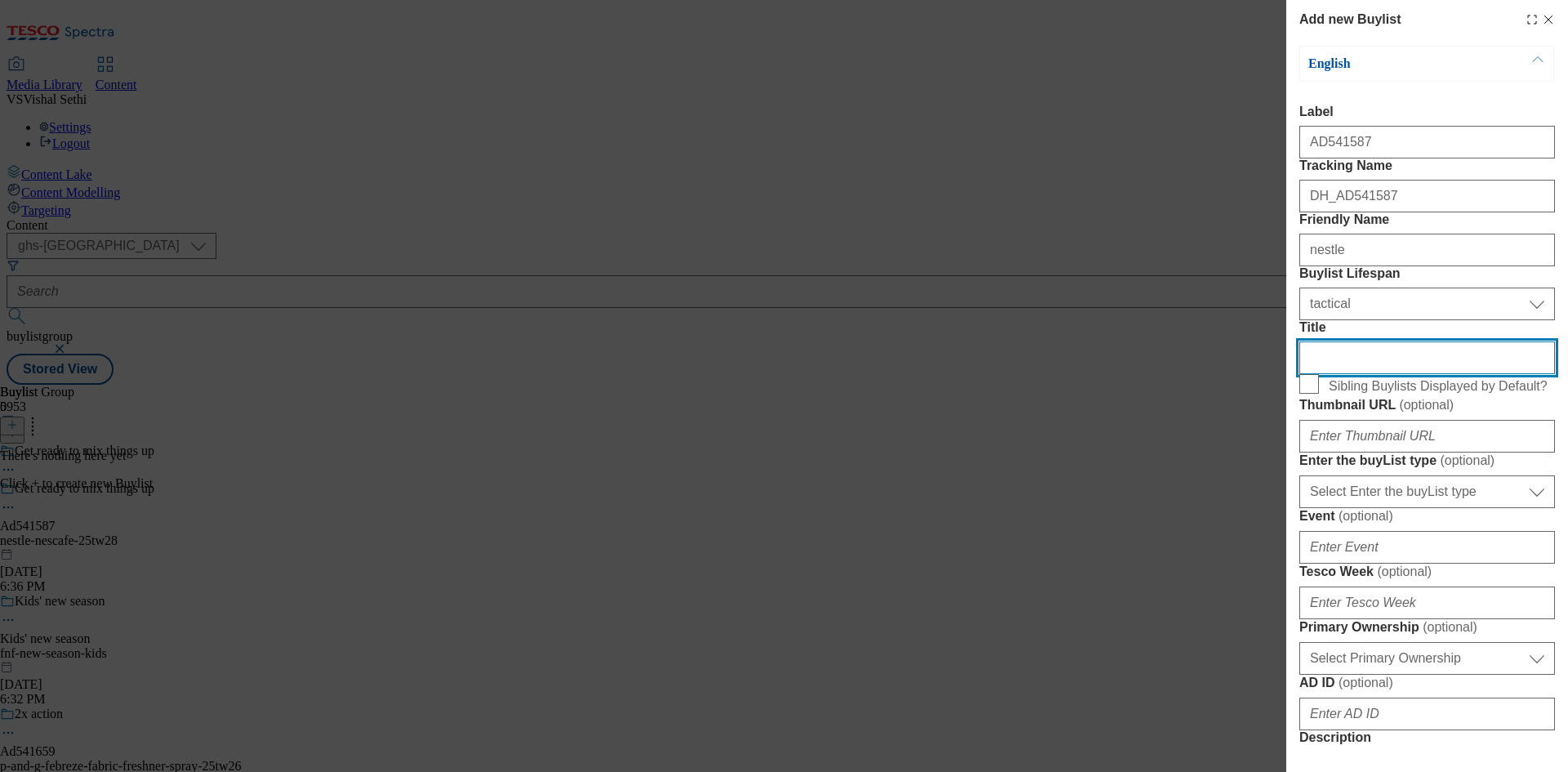
scroll to position [327, 0]
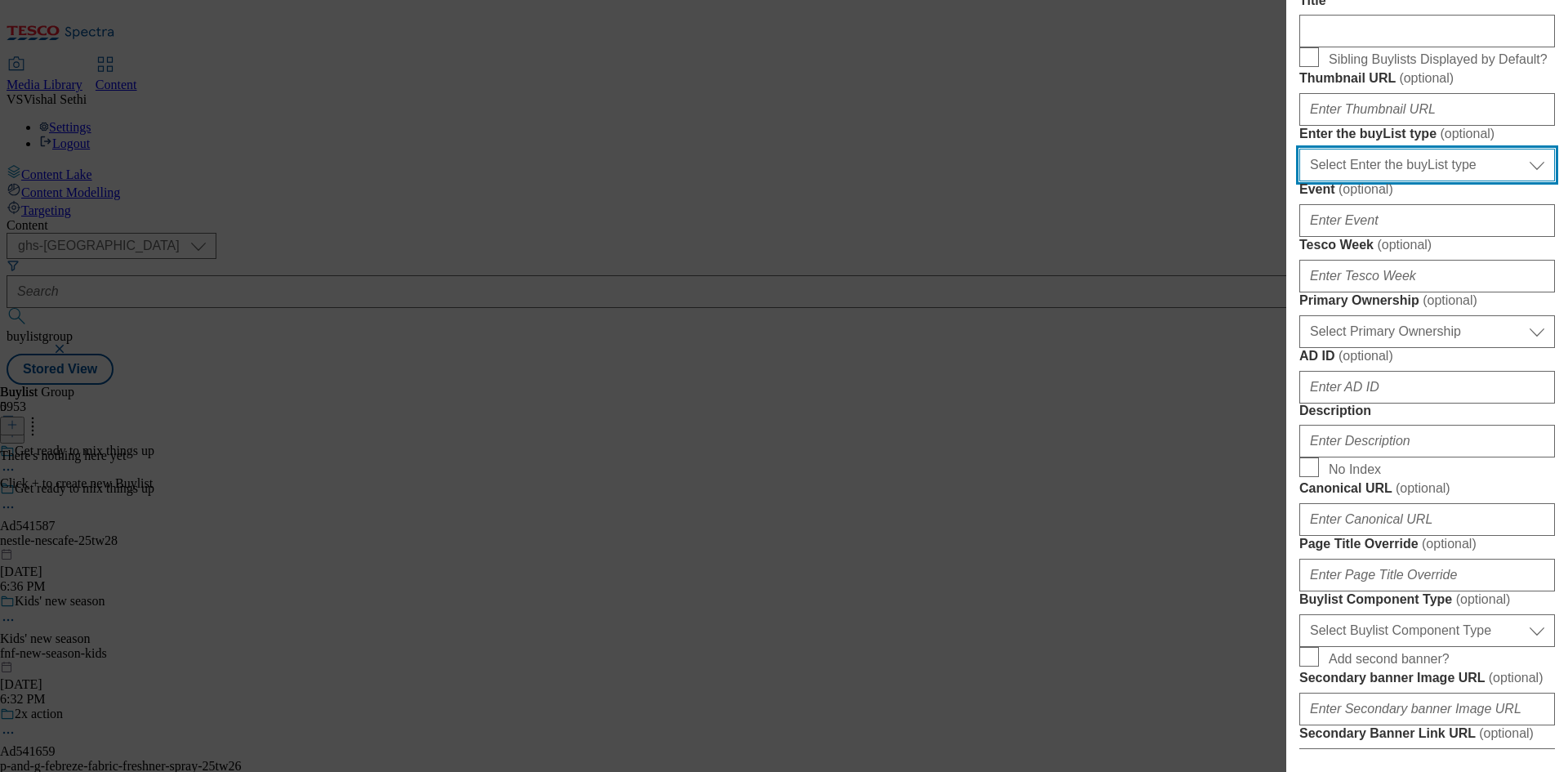
drag, startPoint x: 1413, startPoint y: 356, endPoint x: 1426, endPoint y: 370, distance: 19.1
click at [1413, 181] on select "Select Enter the buyList type event supplier funded long term >4 weeks supplier…" at bounding box center [1427, 164] width 255 height 33
select select "supplier funded short term 1-3 weeks"
click at [1300, 181] on select "Select Enter the buyList type event supplier funded long term >4 weeks supplier…" at bounding box center [1427, 164] width 255 height 33
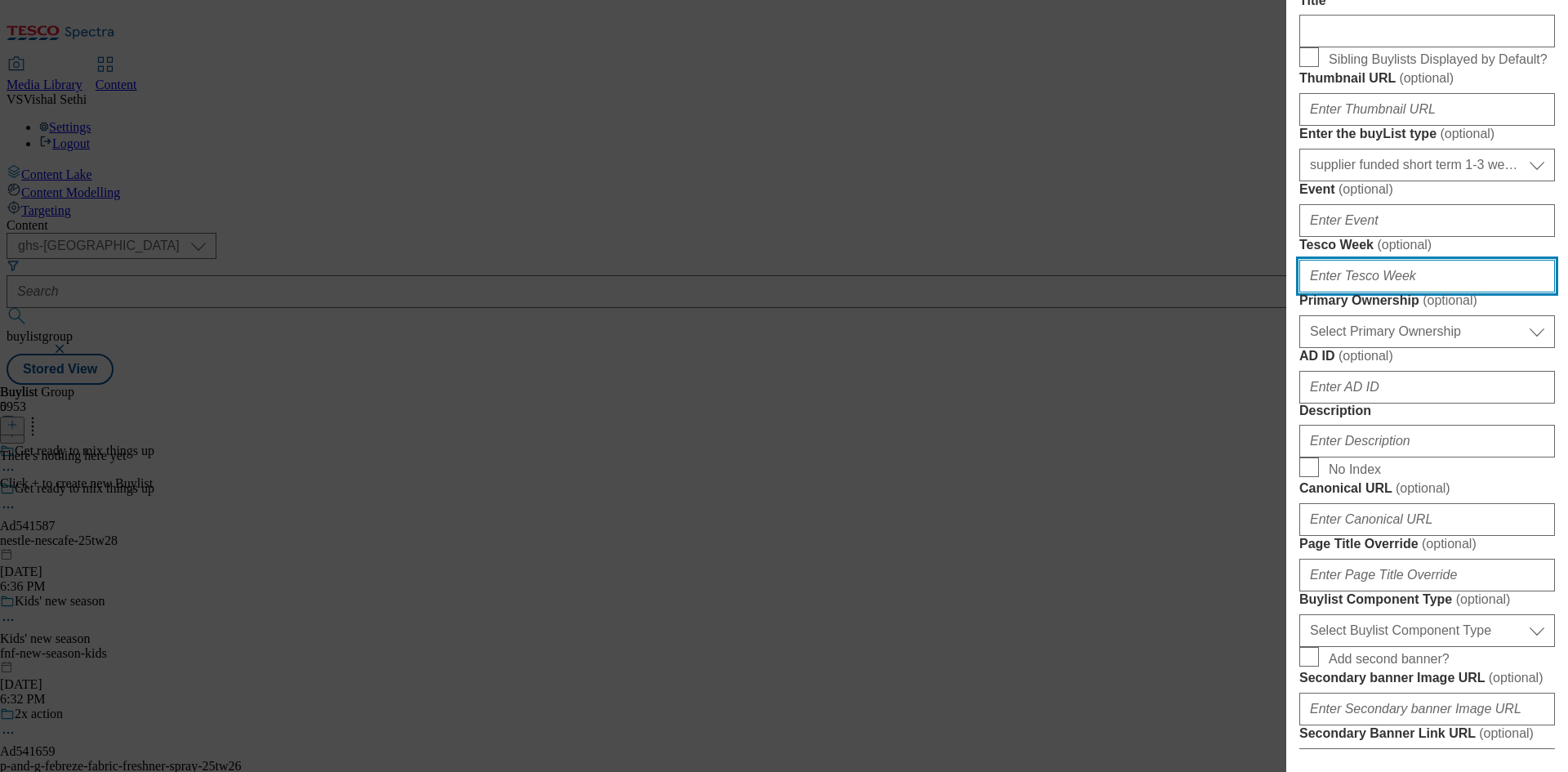
click at [1387, 292] on input "Tesco Week ( optional )" at bounding box center [1427, 275] width 255 height 33
type input "28"
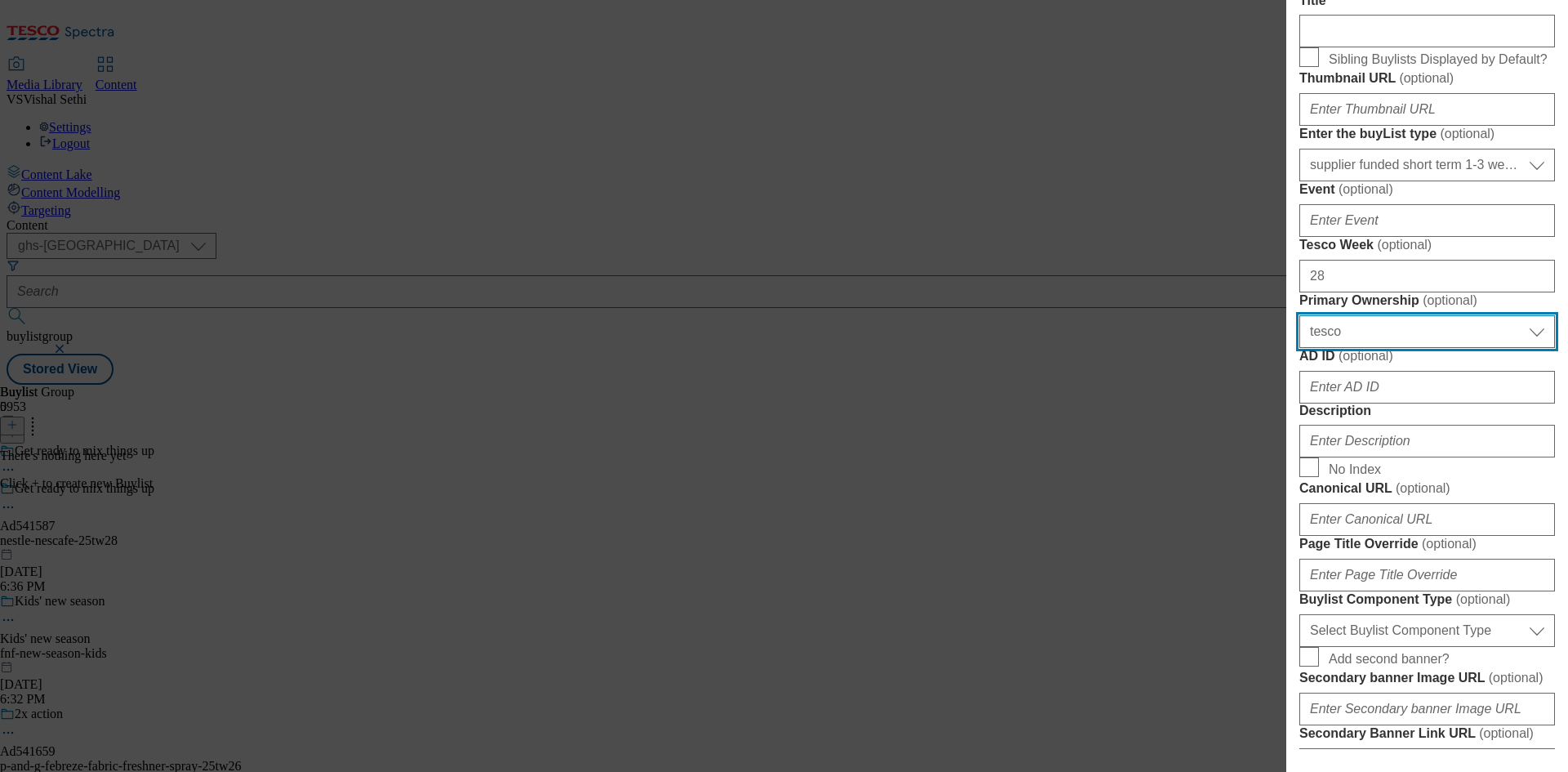
select select "dunnhumby"
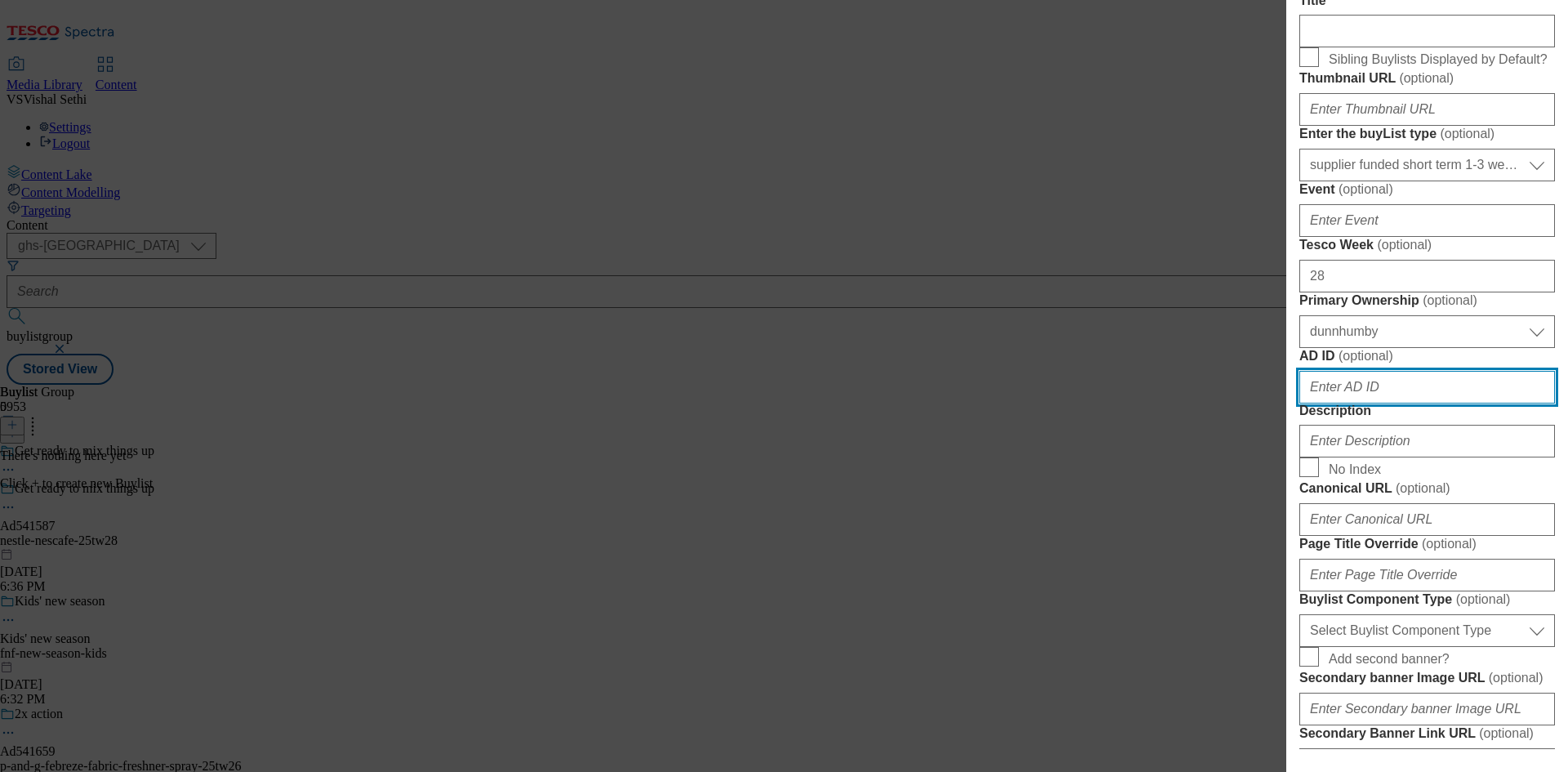
paste input "541587"
type input "541587"
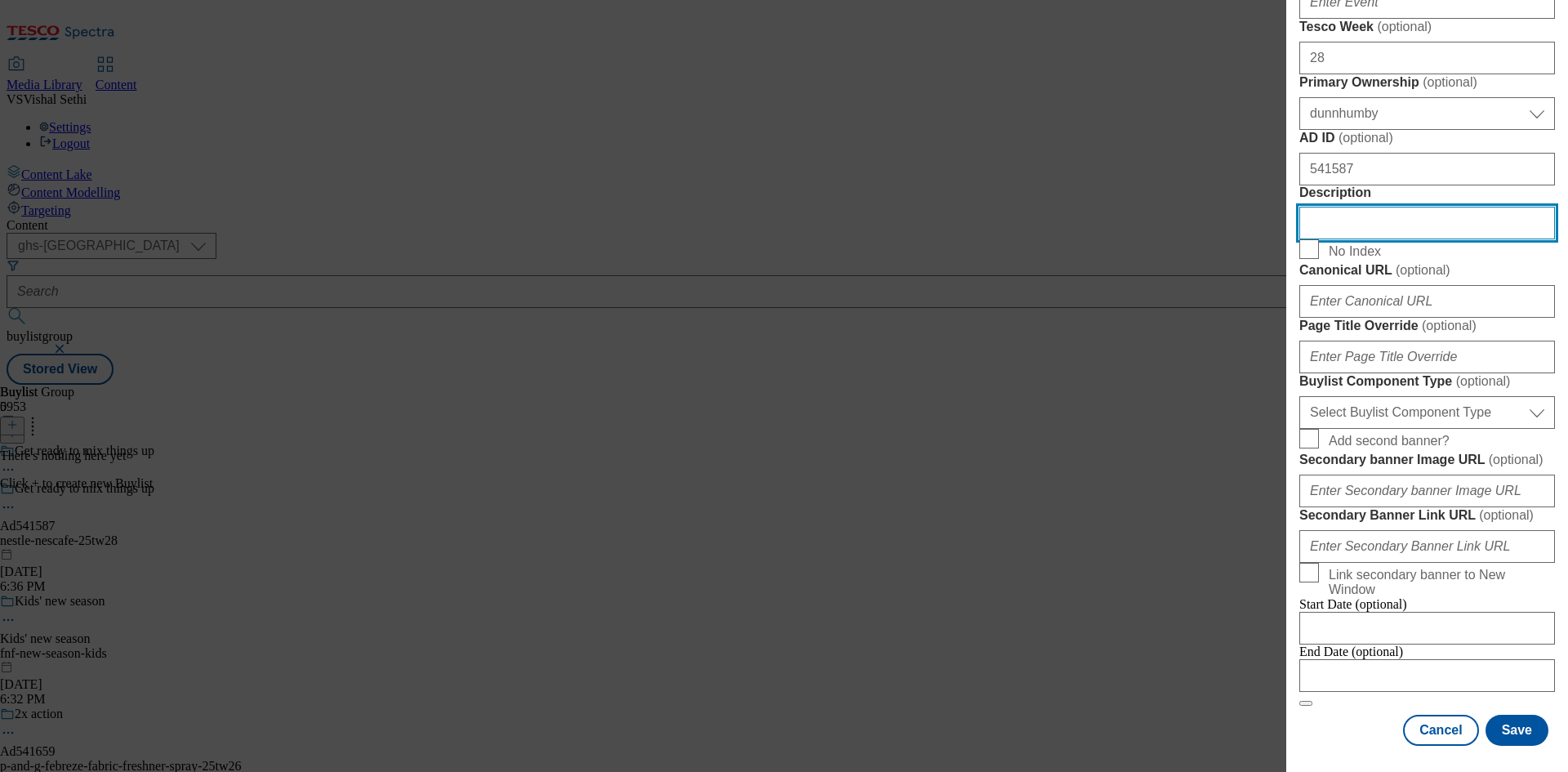
scroll to position [1011, 0]
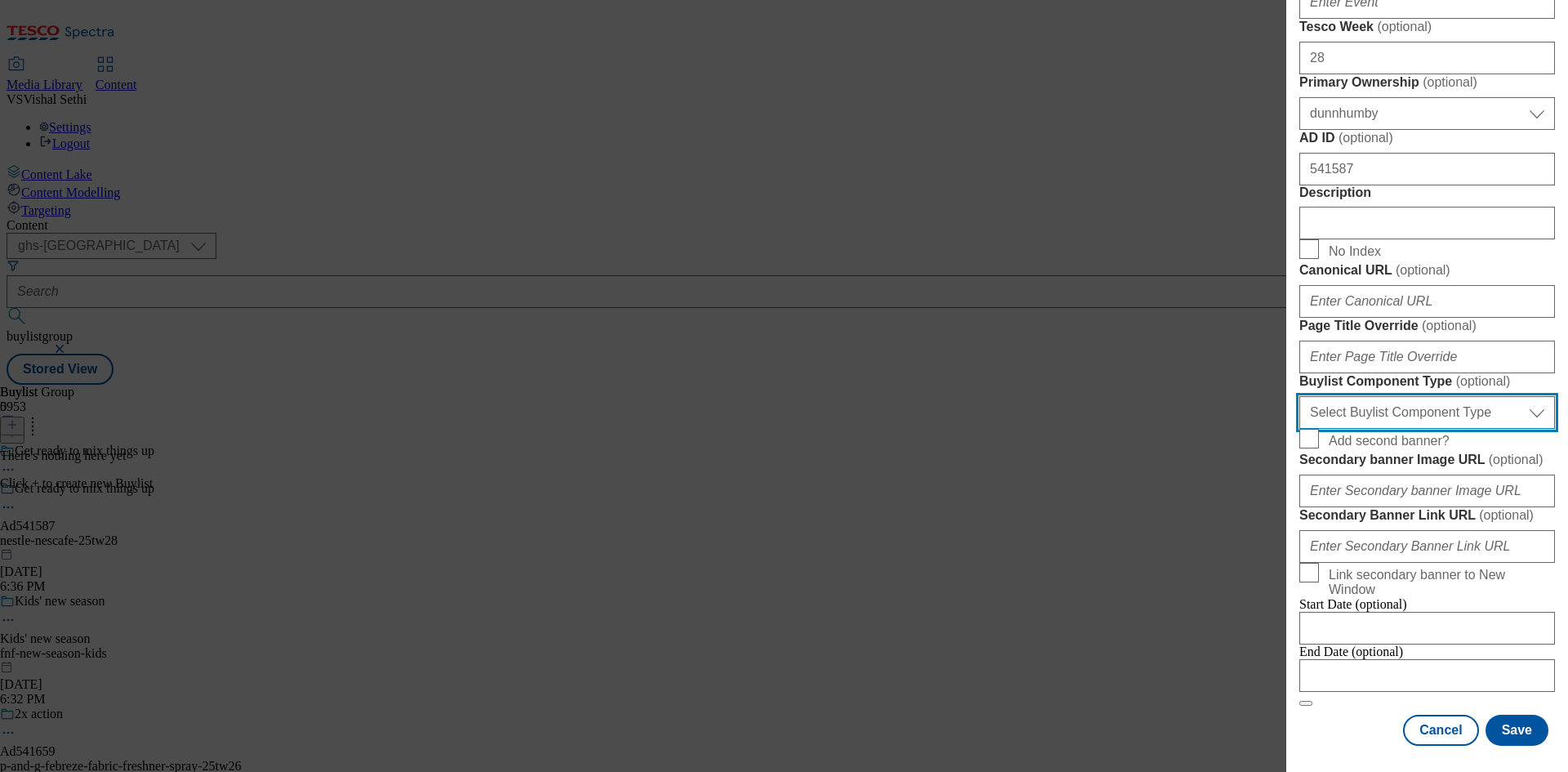
click at [1432, 396] on select "Select Buylist Component Type Banner Competition Header Meal" at bounding box center [1427, 412] width 255 height 33
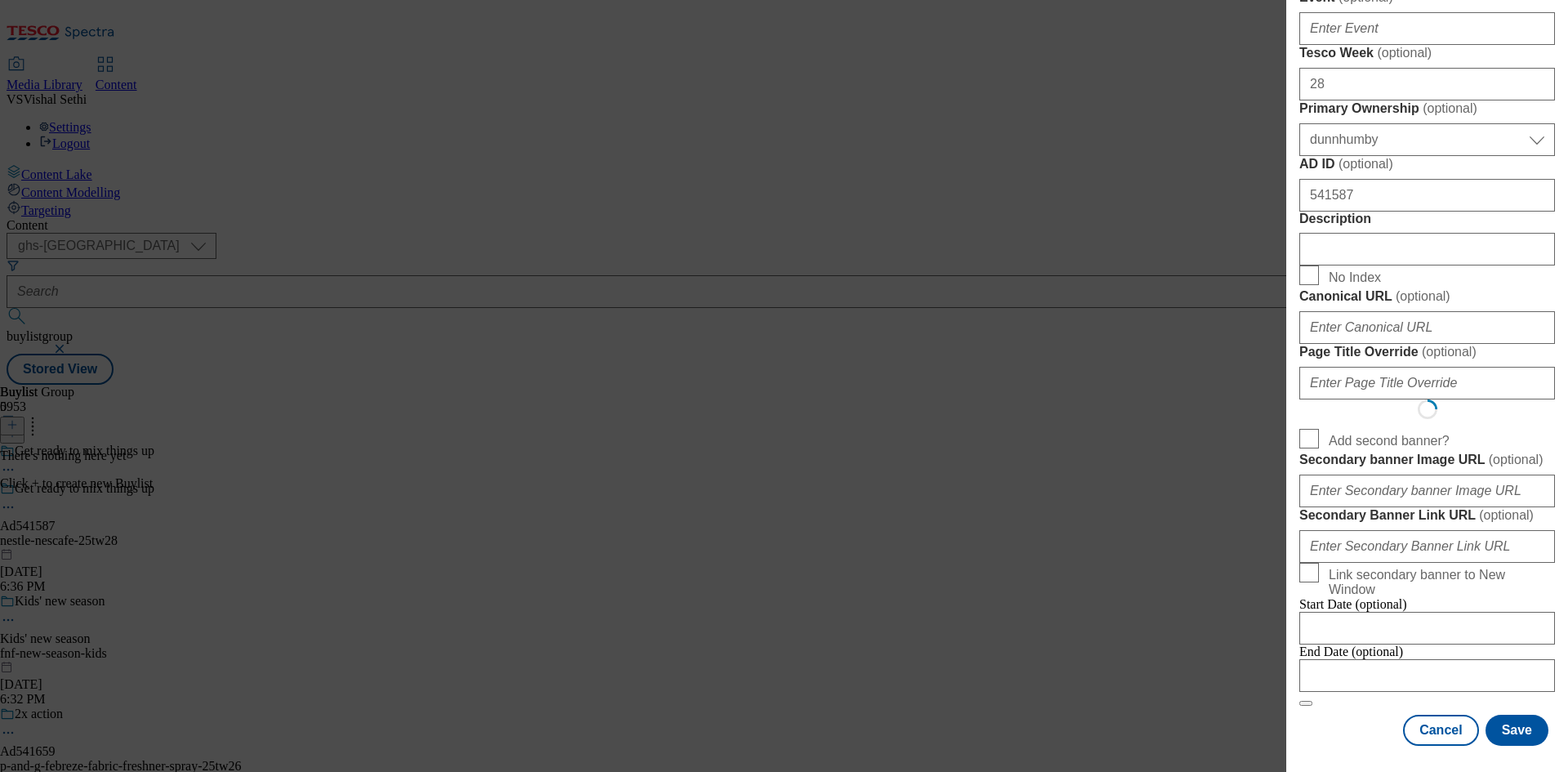
select select "Banner"
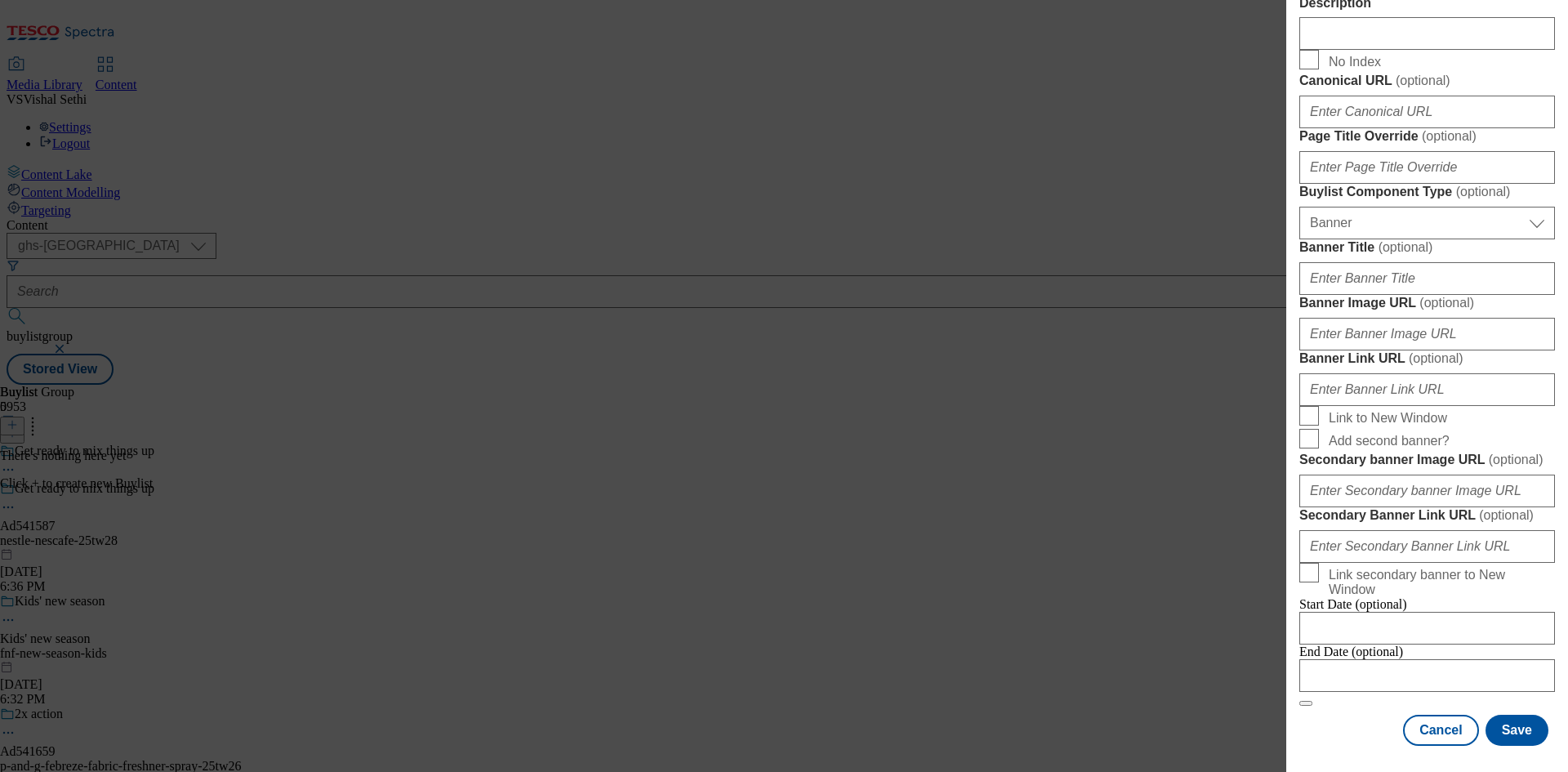
scroll to position [1432, 0]
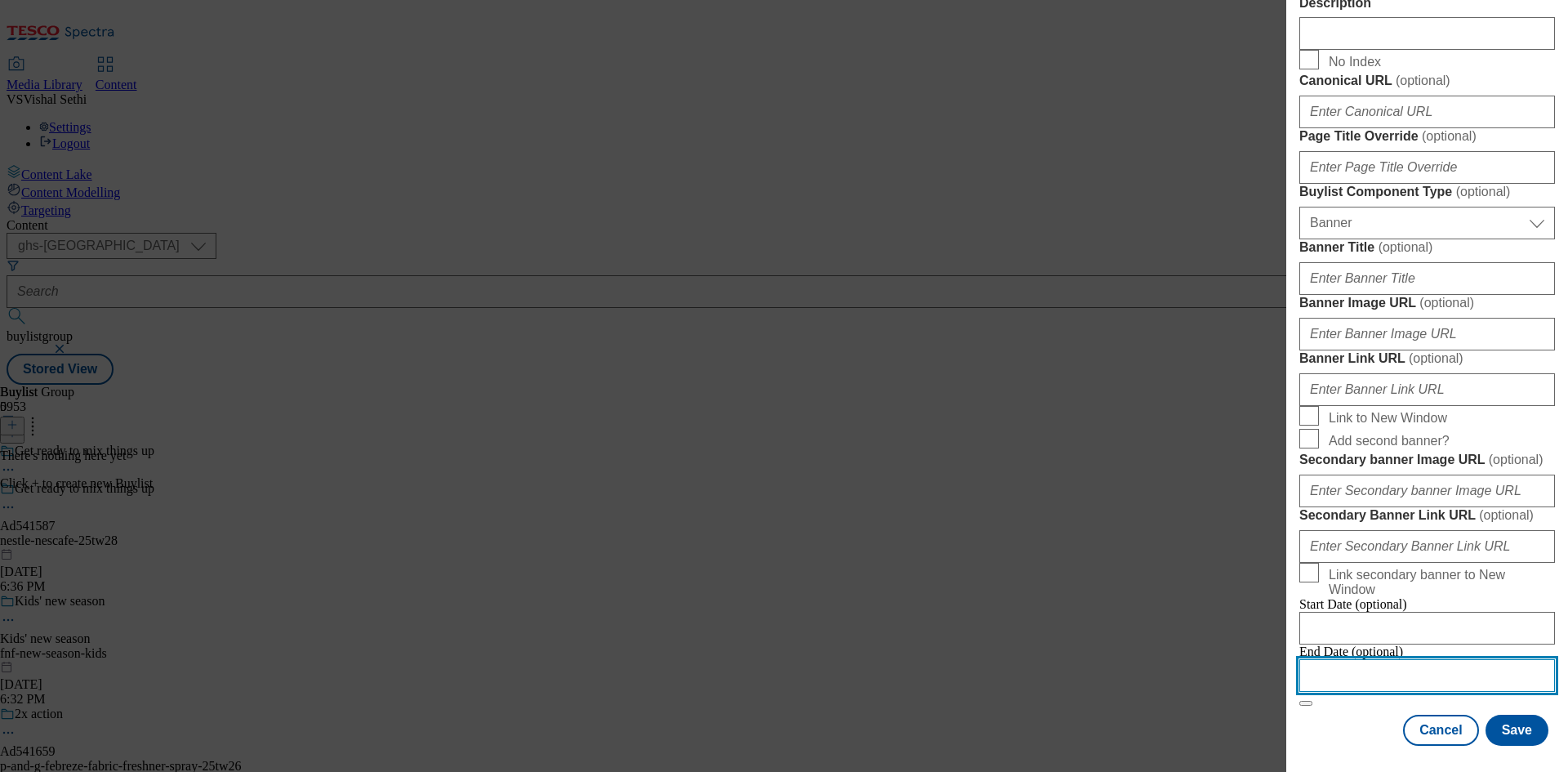
click at [1432, 659] on input "Modal" at bounding box center [1427, 675] width 255 height 33
select select "2025"
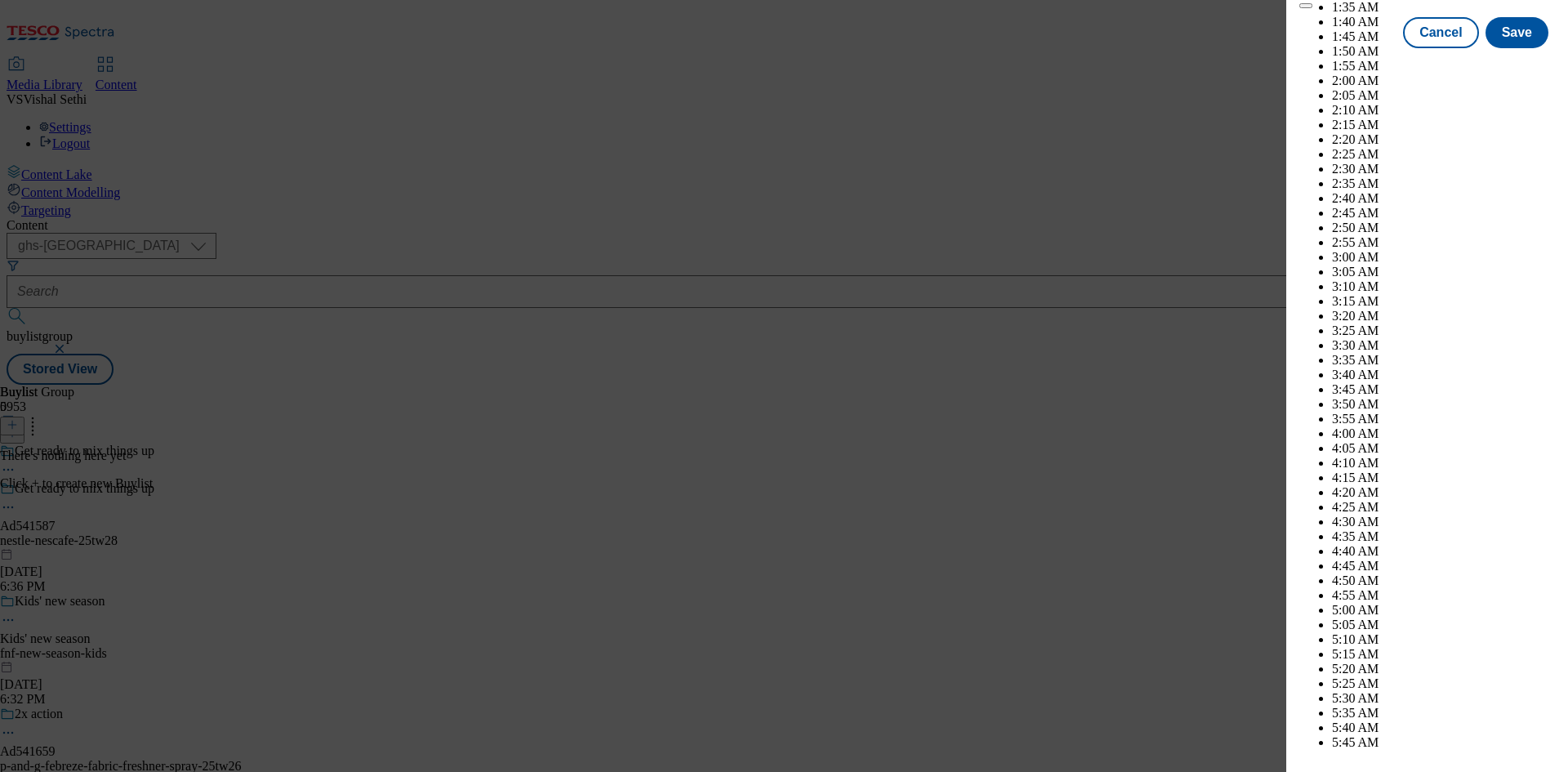
scroll to position [6729, 0]
select select "November"
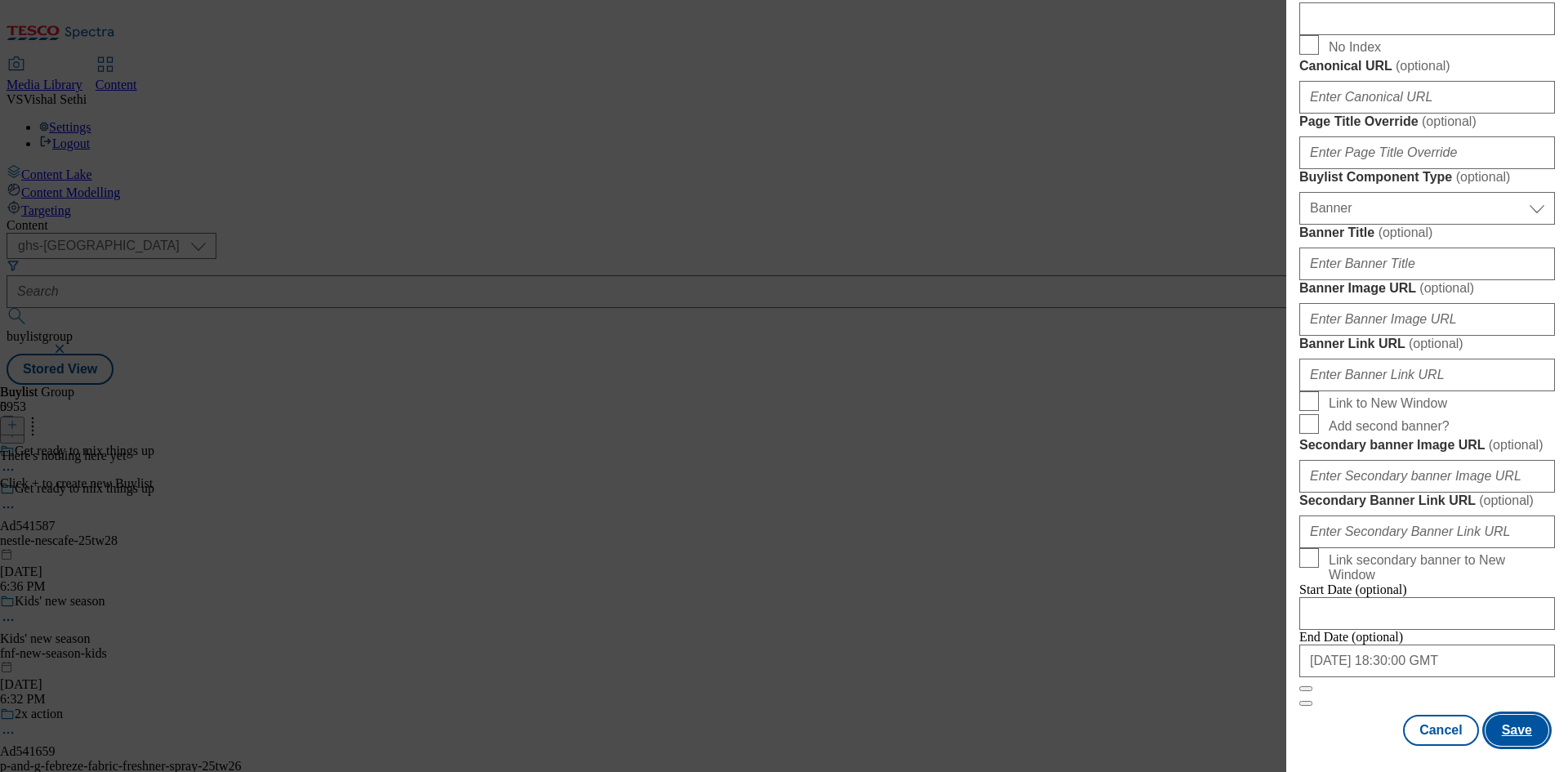
click at [1514, 719] on button "Save" at bounding box center [1517, 729] width 63 height 31
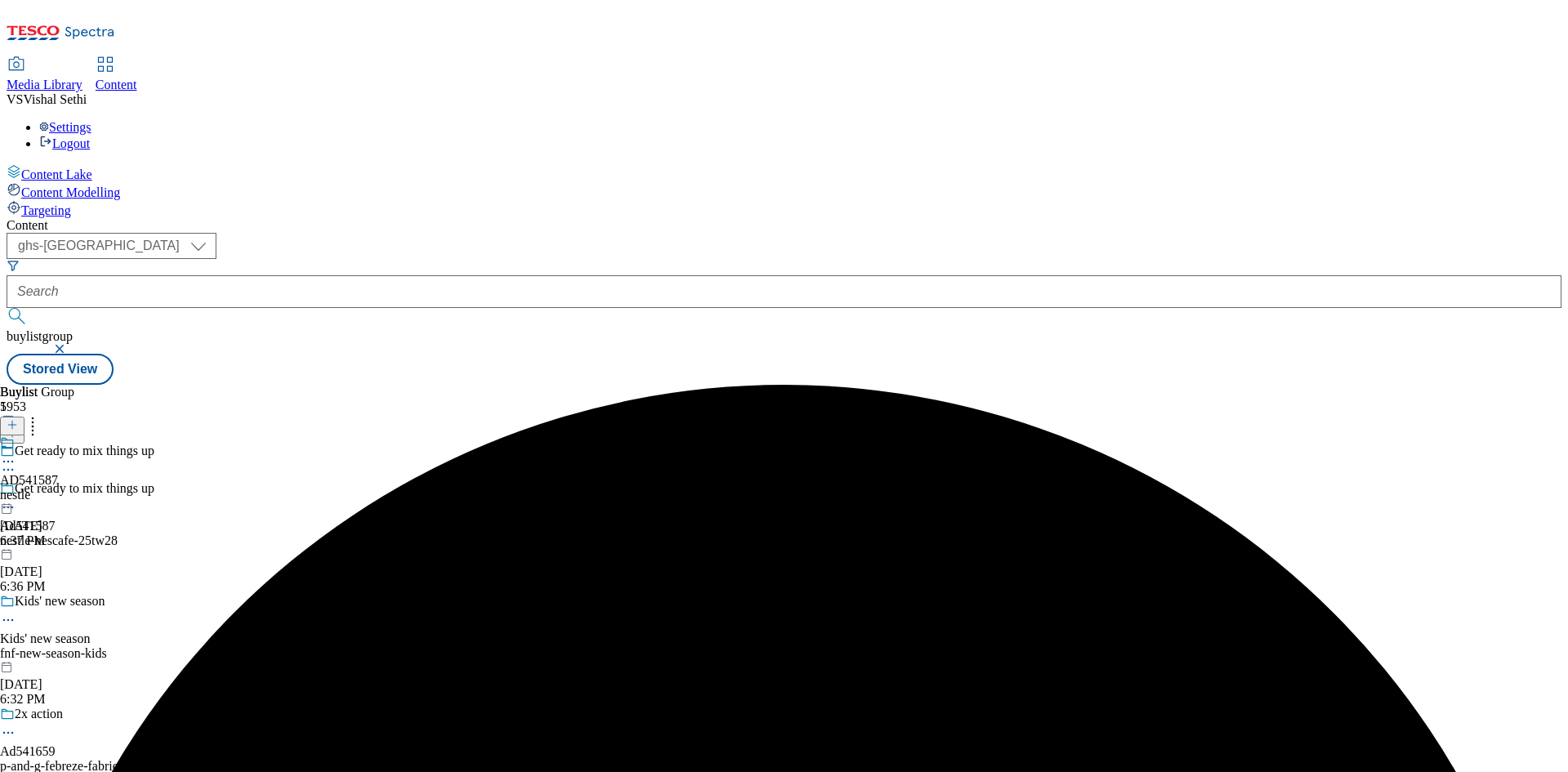
click at [58, 487] on div "nestle" at bounding box center [28, 495] width 58 height 15
click at [18, 419] on icon at bounding box center [13, 425] width 12 height 12
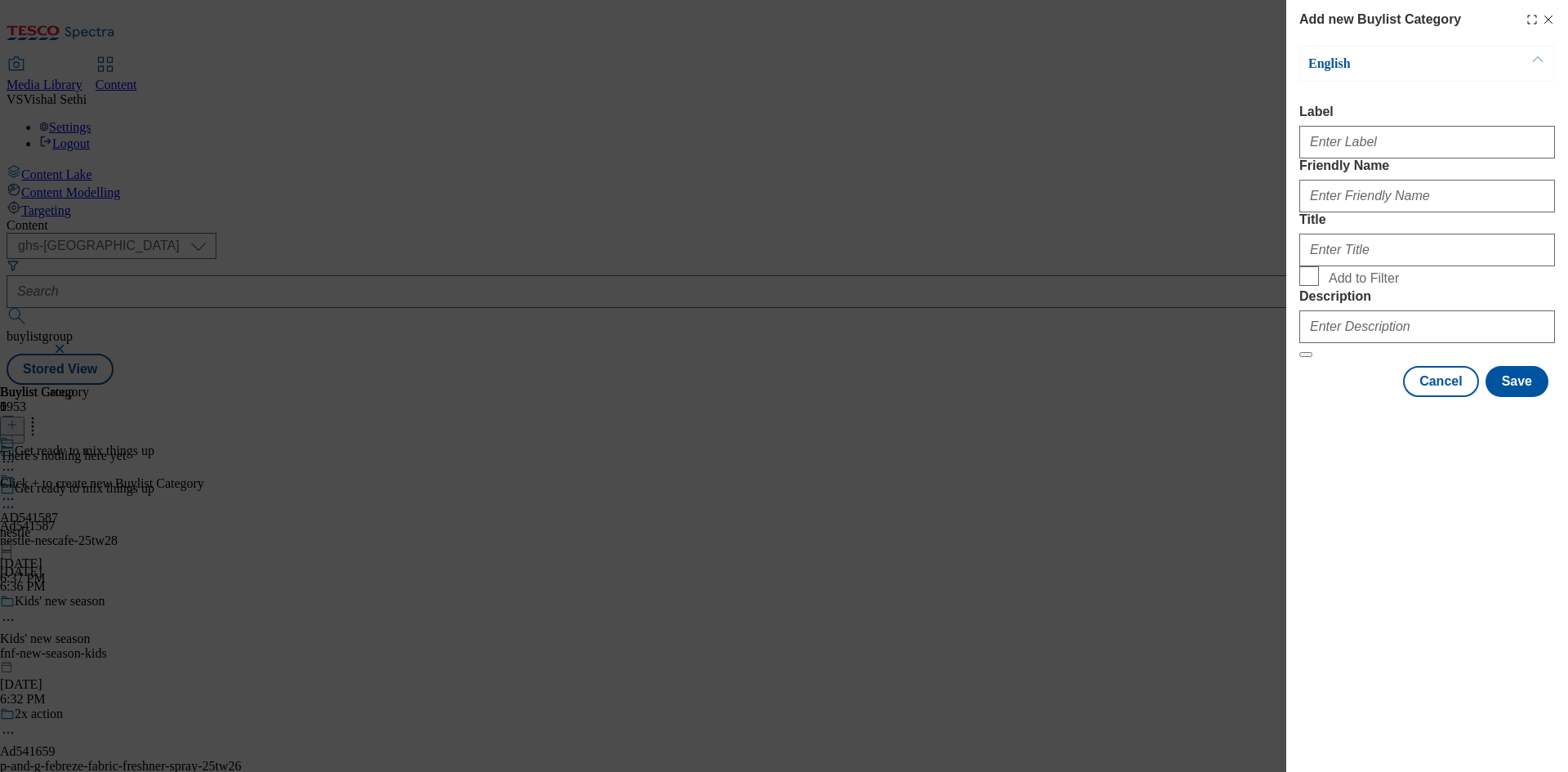
click at [1373, 130] on div "Modal" at bounding box center [1427, 138] width 255 height 39
click at [1382, 139] on input "Label" at bounding box center [1427, 142] width 255 height 33
paste input "541587"
click at [1316, 146] on input "AD541587" at bounding box center [1427, 142] width 255 height 33
type input "Ad541587"
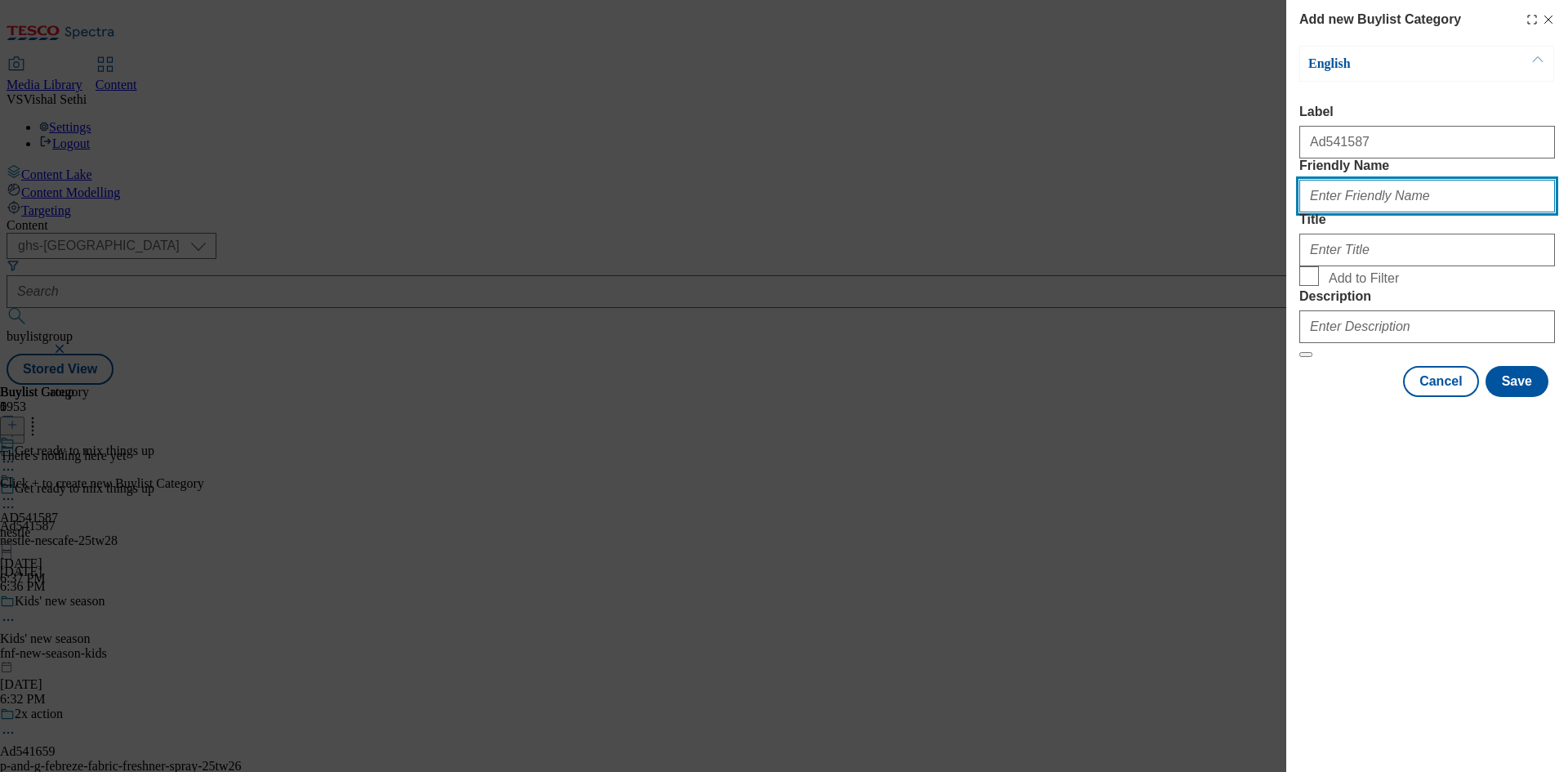
click at [1373, 213] on input "Friendly Name" at bounding box center [1427, 196] width 255 height 33
click at [1380, 213] on input "Friendly Name" at bounding box center [1427, 196] width 255 height 33
paste input "nestle-nescafe"
type input "nestle-nescafe"
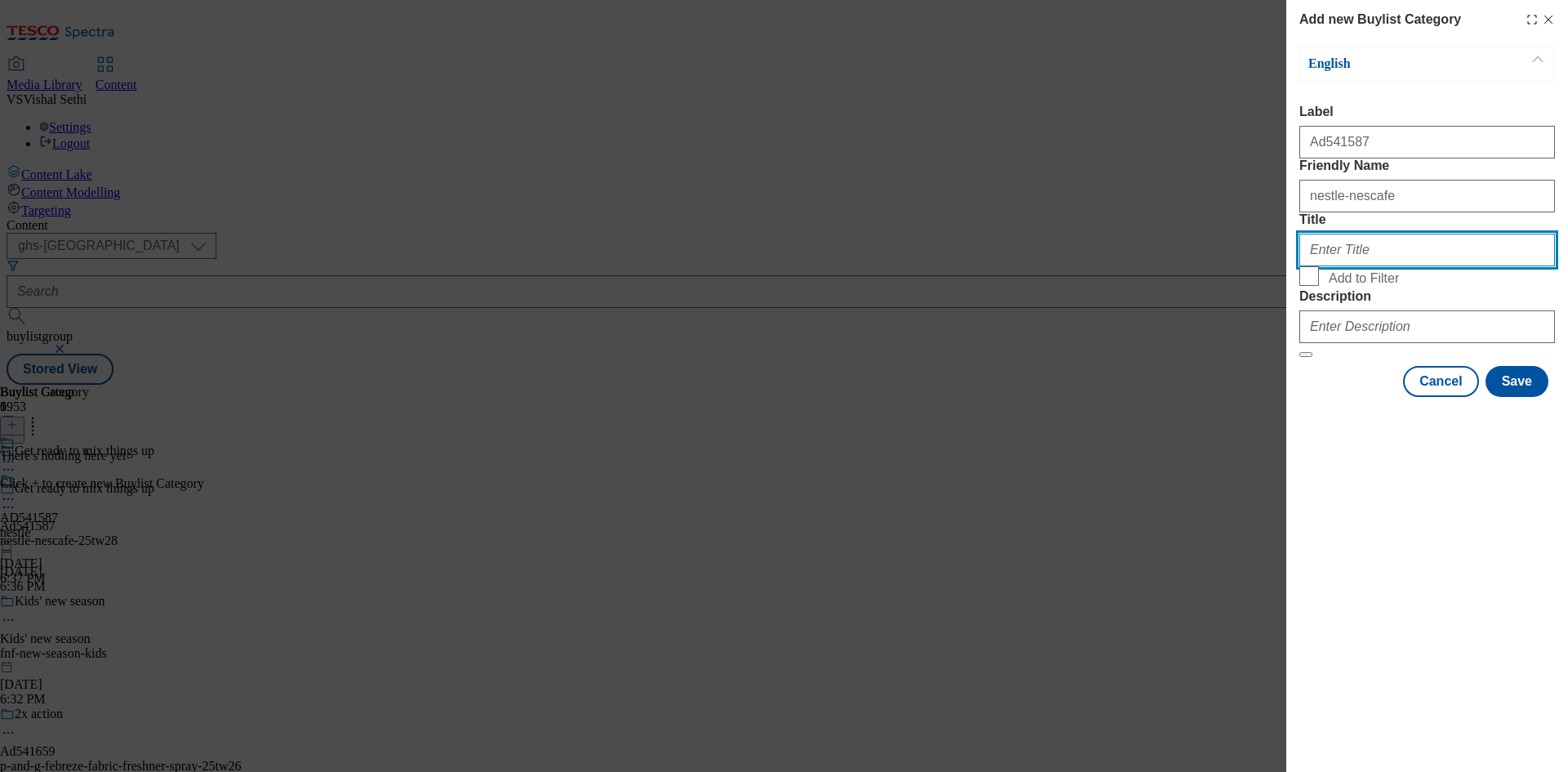
paste input "Nestle"
type input "Nestle"
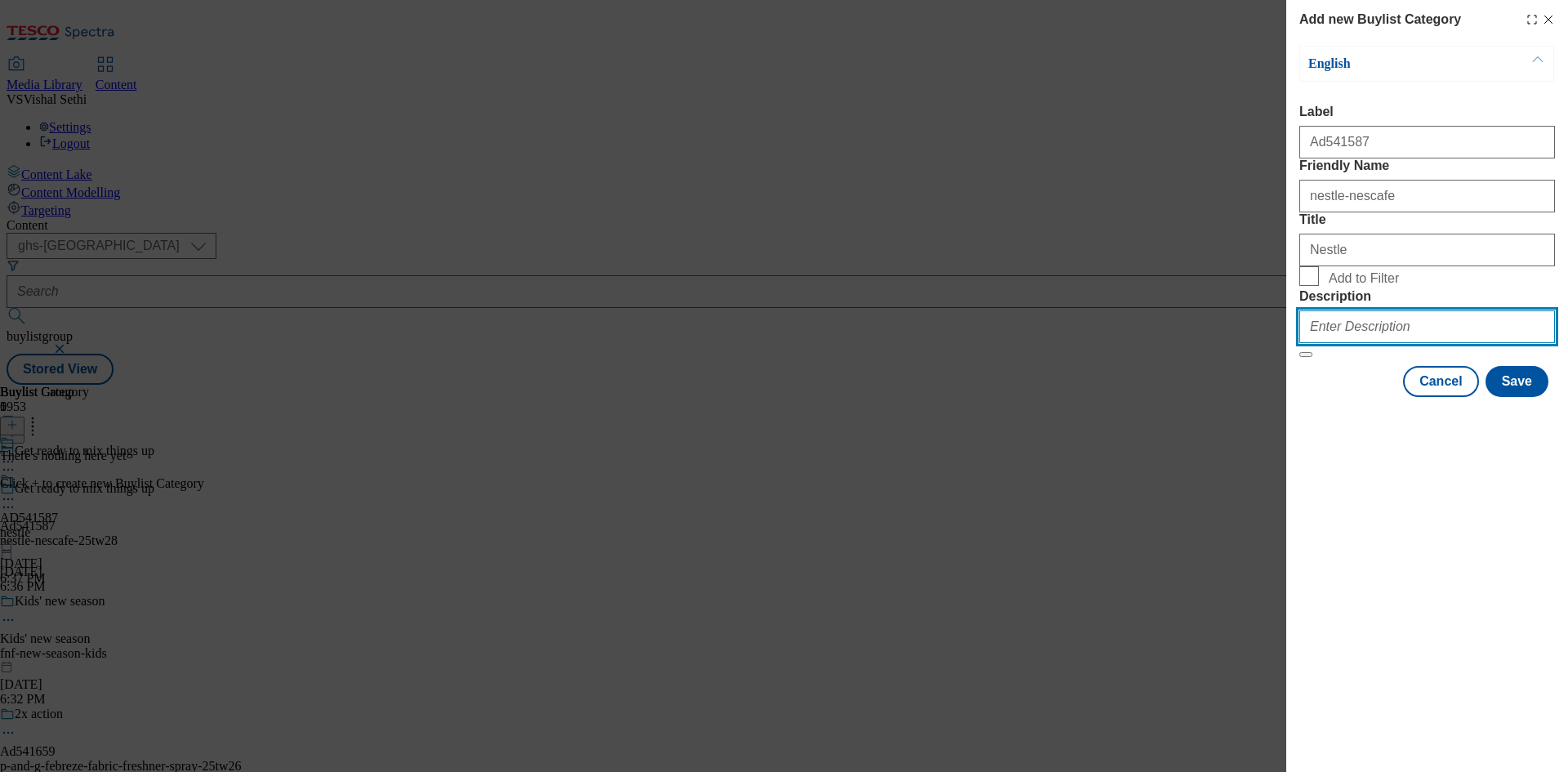
click at [1385, 343] on input "Description" at bounding box center [1427, 327] width 255 height 33
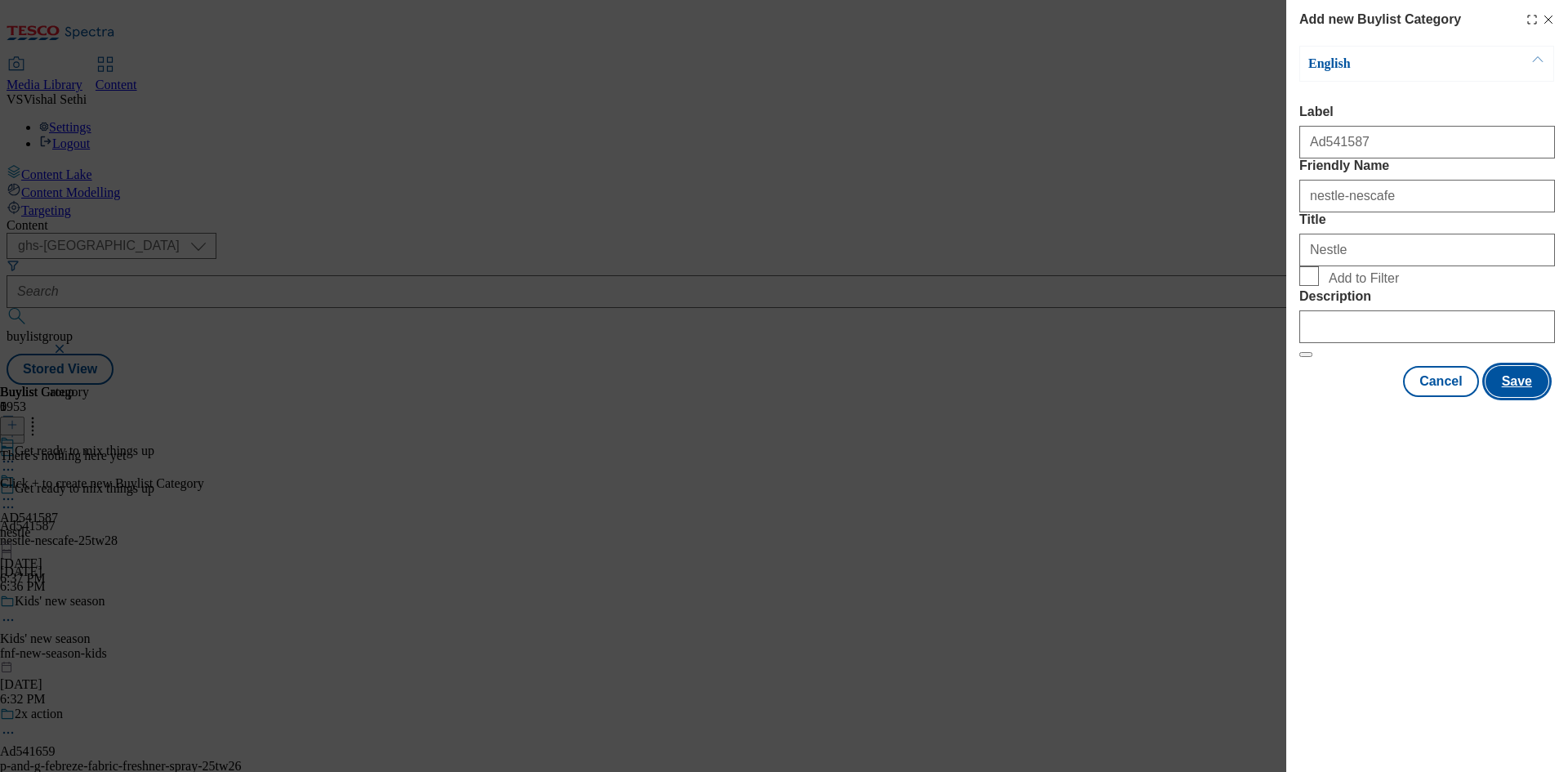
click at [1524, 397] on button "Save" at bounding box center [1517, 381] width 63 height 31
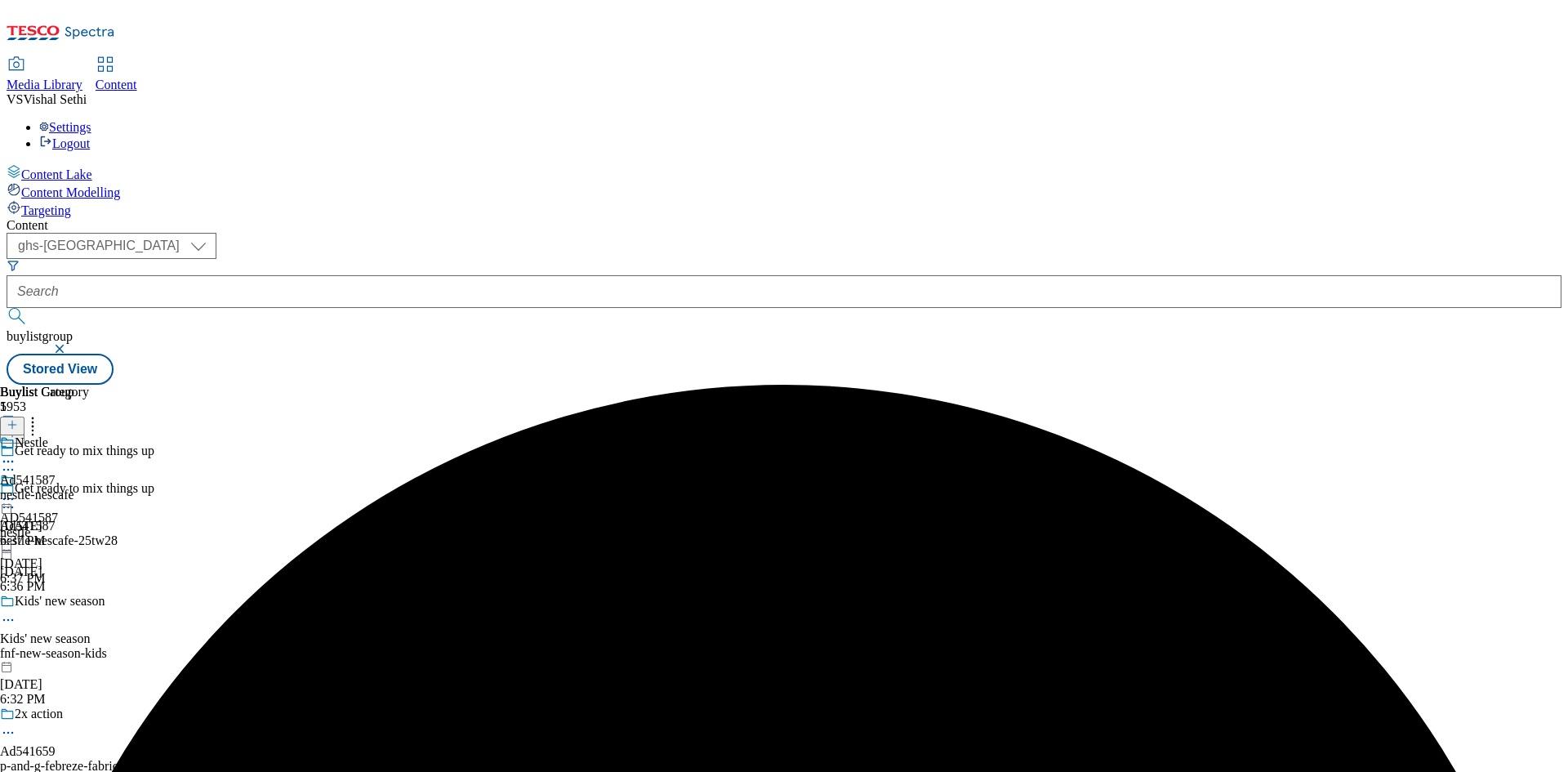
click at [89, 487] on div "nestle-nescafe" at bounding box center [44, 495] width 89 height 15
click at [18, 419] on icon at bounding box center [13, 425] width 12 height 12
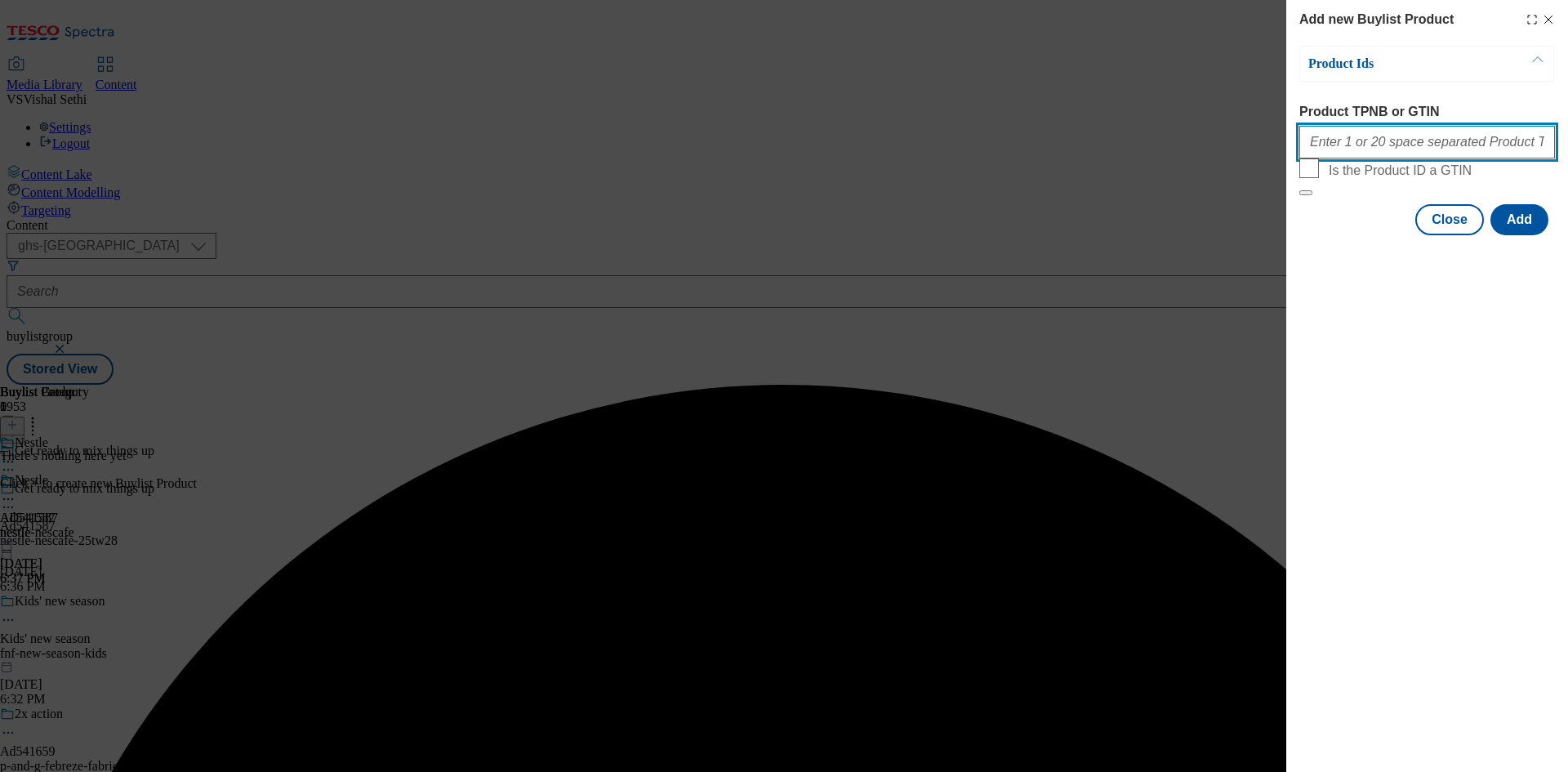
click at [1407, 140] on input "Product TPNB or GTIN" at bounding box center [1427, 142] width 255 height 33
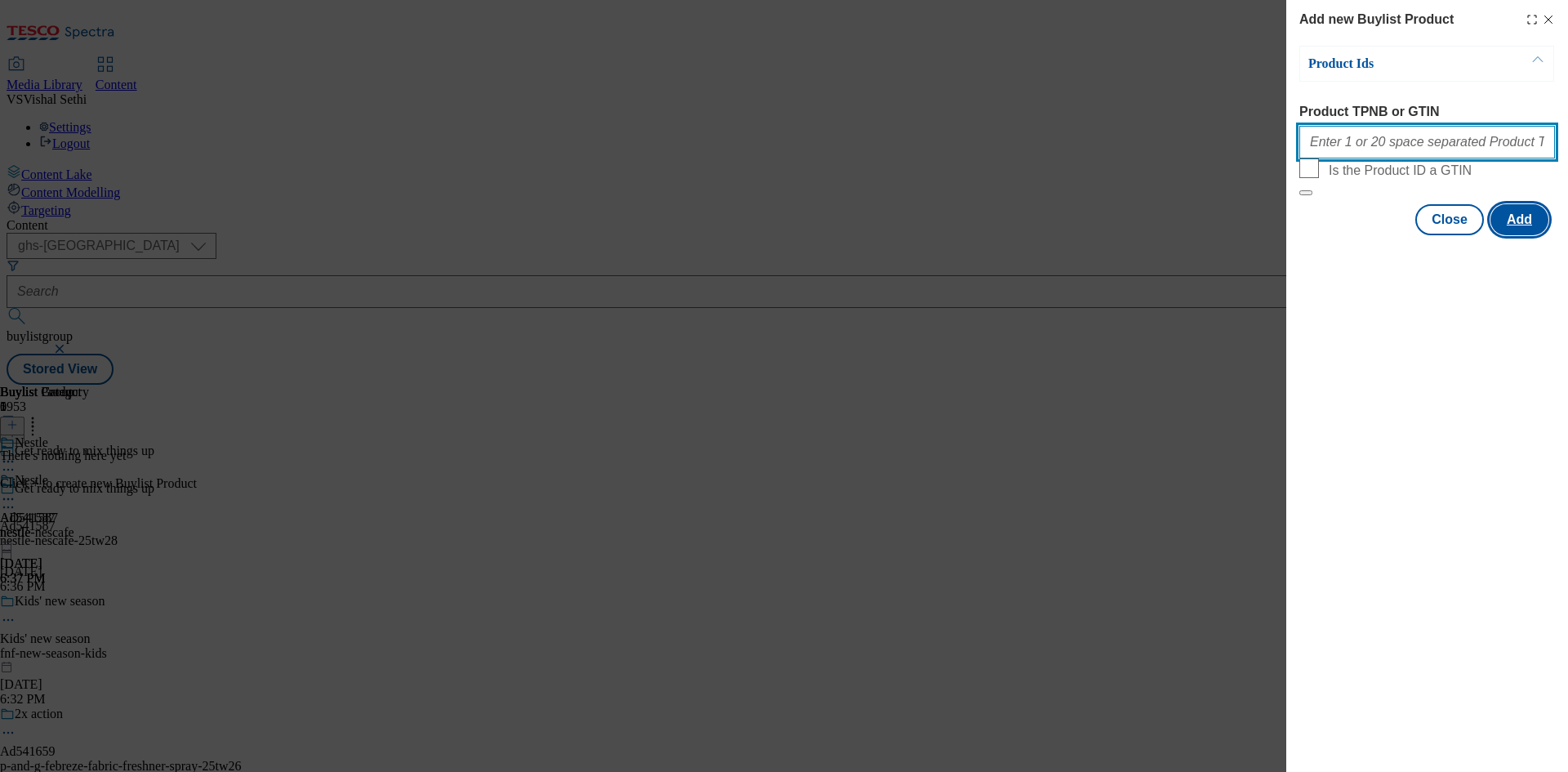
paste input "96396248 96396248 96494909"
type input "96396248 96396248 96494909"
click at [1524, 235] on button "Add" at bounding box center [1519, 219] width 58 height 31
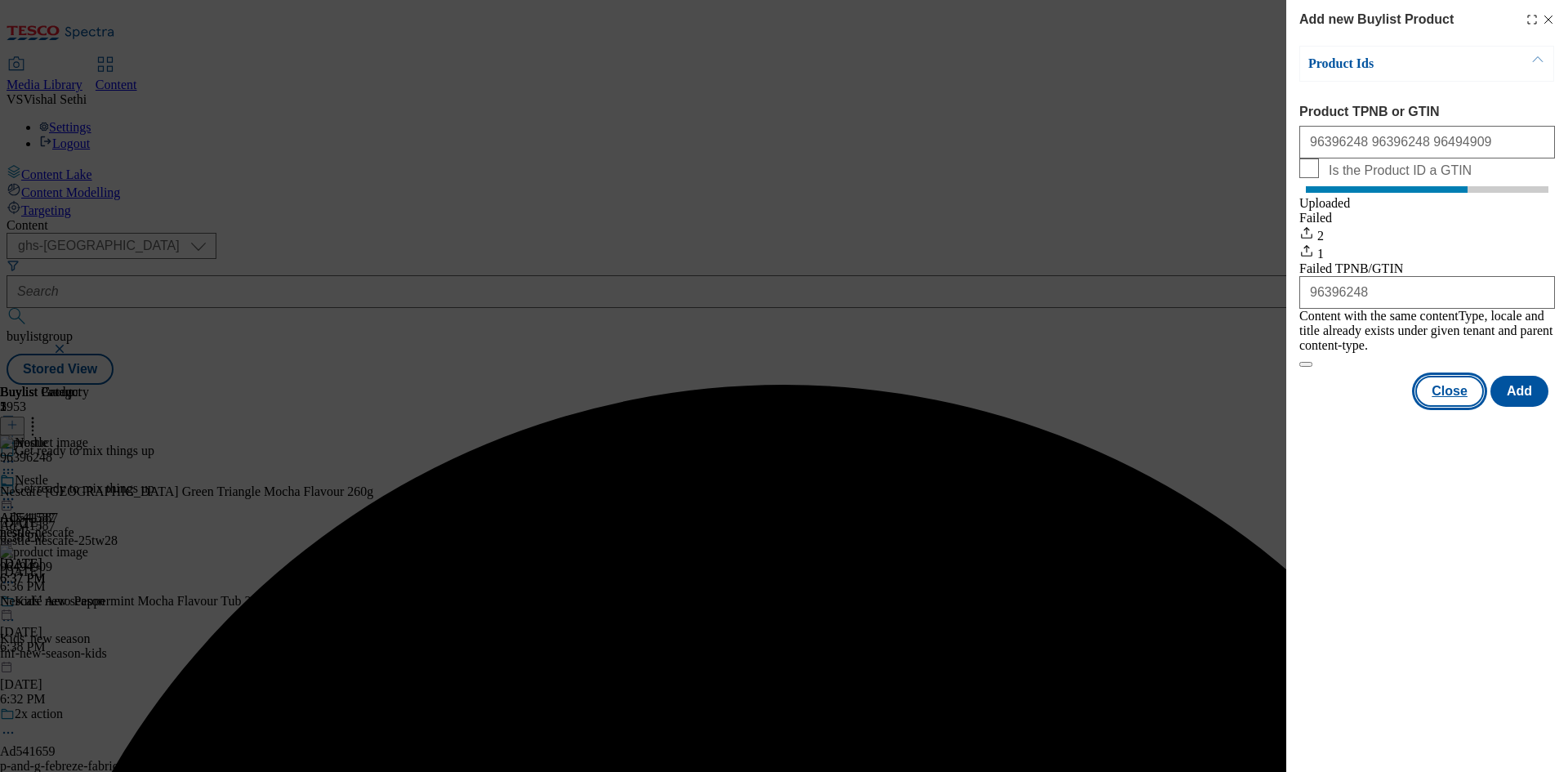
click at [1452, 394] on button "Close" at bounding box center [1450, 391] width 69 height 31
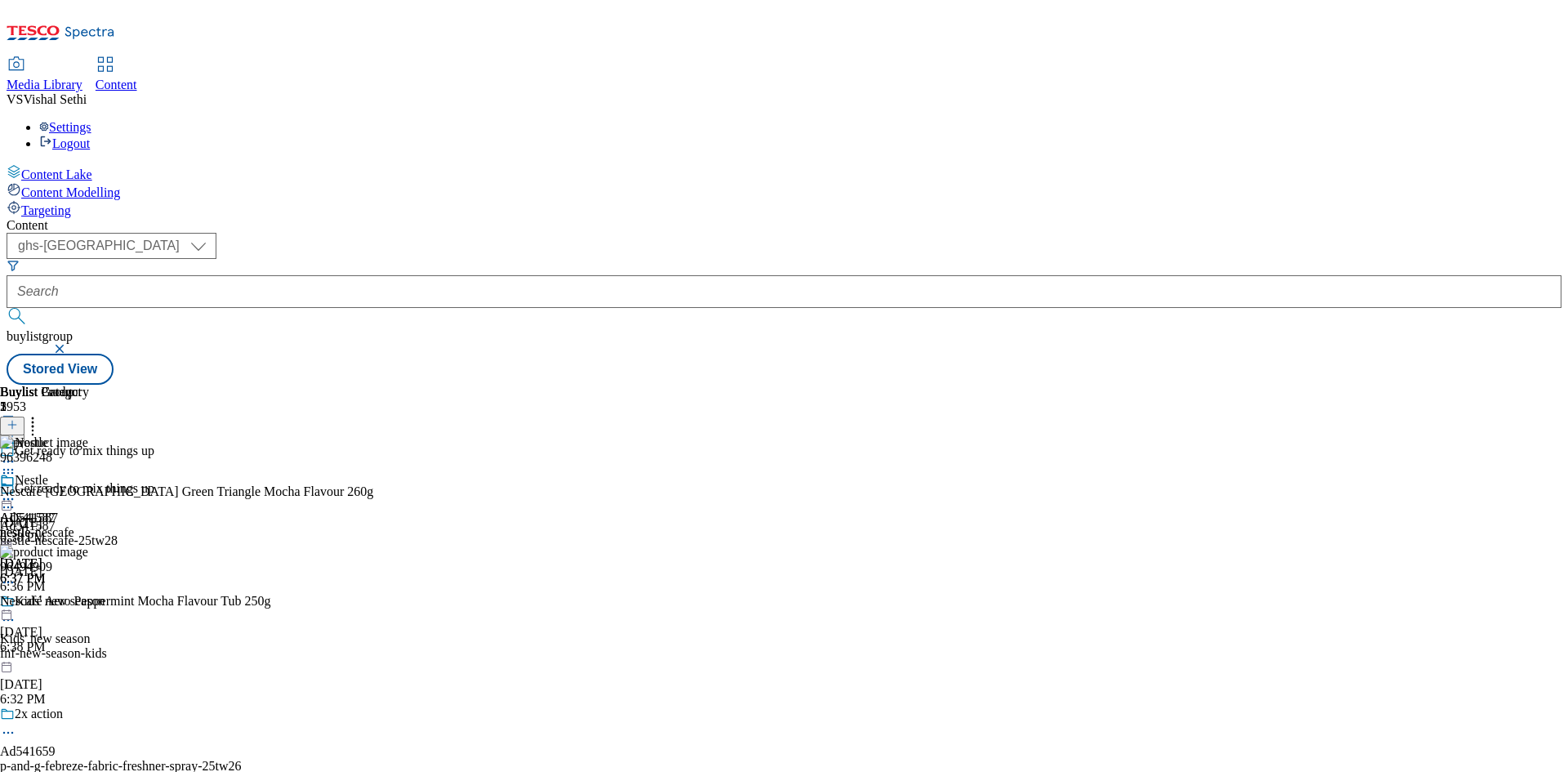
click at [17, 499] on icon at bounding box center [8, 507] width 17 height 17
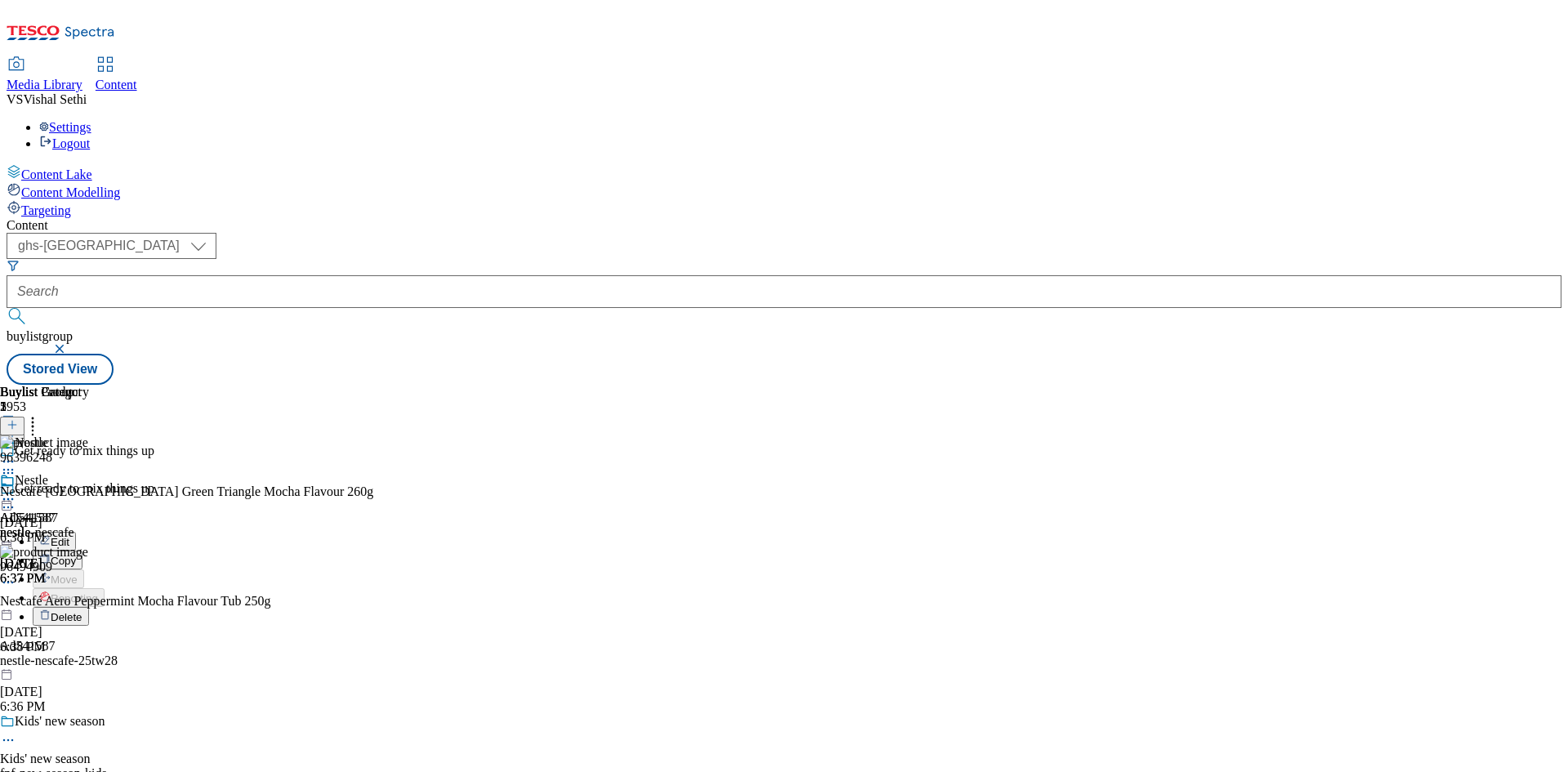
click at [70, 536] on span "Edit" at bounding box center [59, 542] width 18 height 13
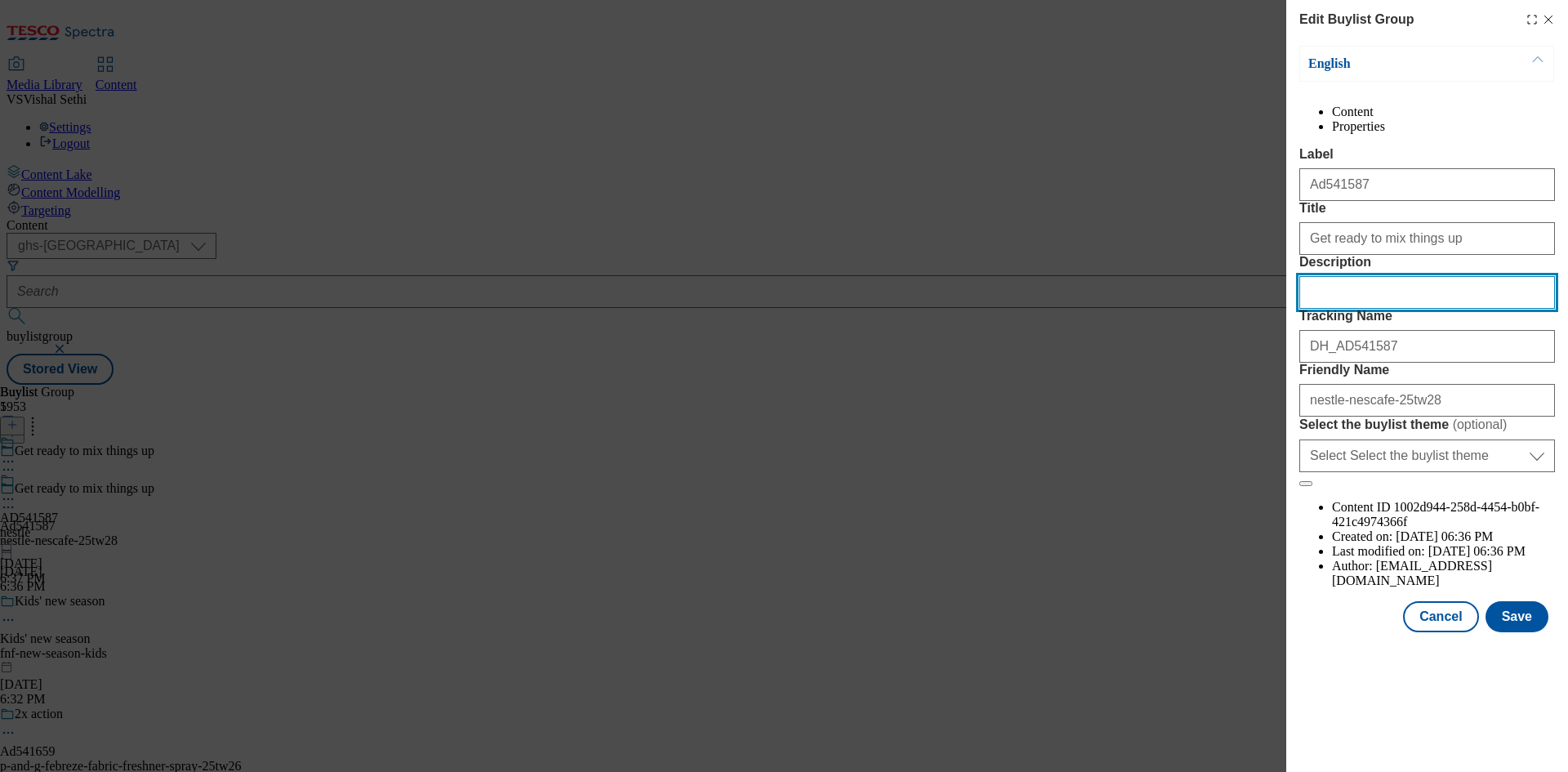
click at [1394, 309] on input "Description" at bounding box center [1427, 292] width 255 height 33
paste input "Nescafé [GEOGRAPHIC_DATA] Green Triangle Mocha Flavour 260g"
type input "Nescafé [GEOGRAPHIC_DATA] Green Triangle Mocha Flavour 260g"
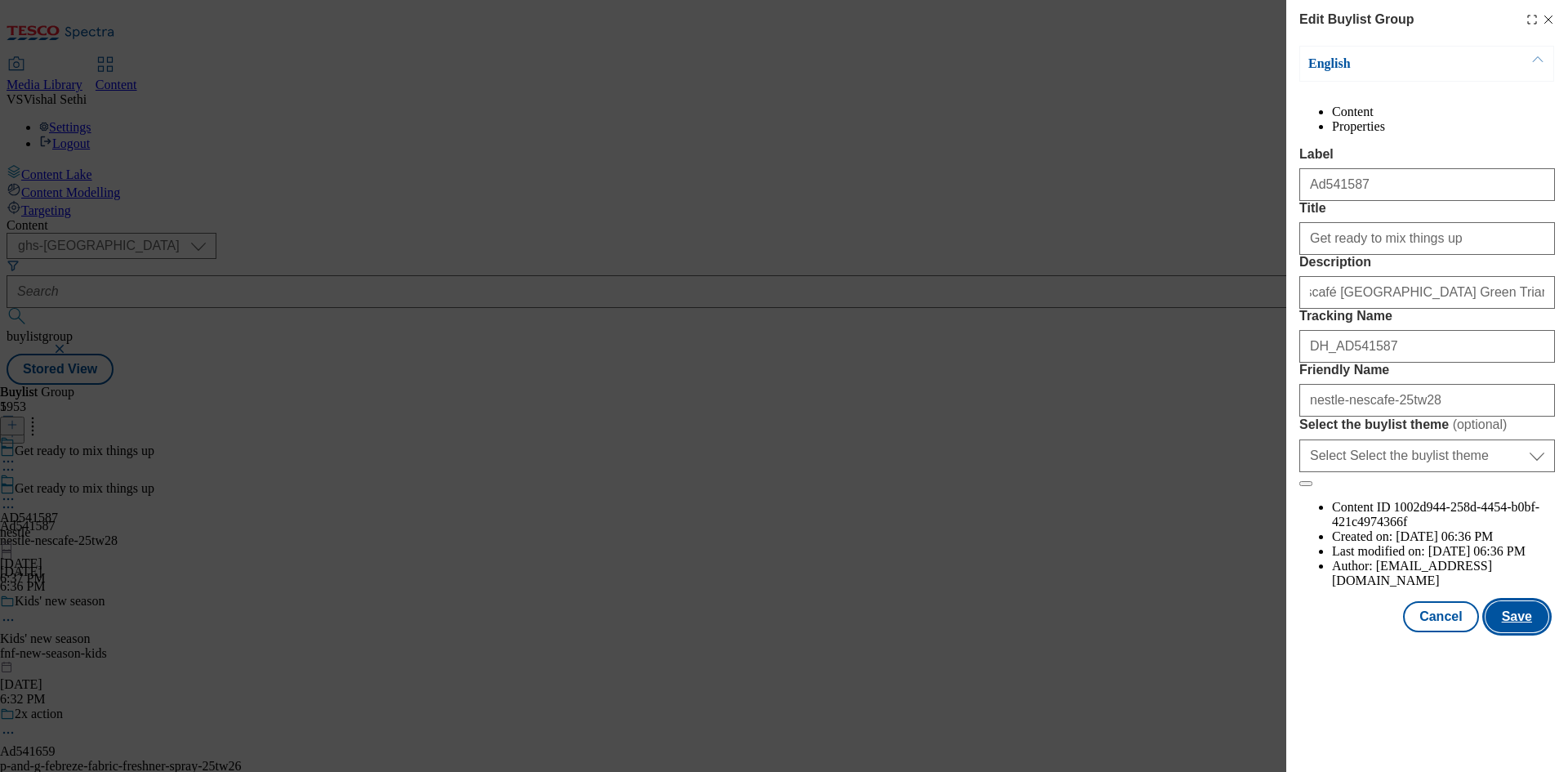
click at [1531, 632] on button "Save" at bounding box center [1517, 616] width 63 height 31
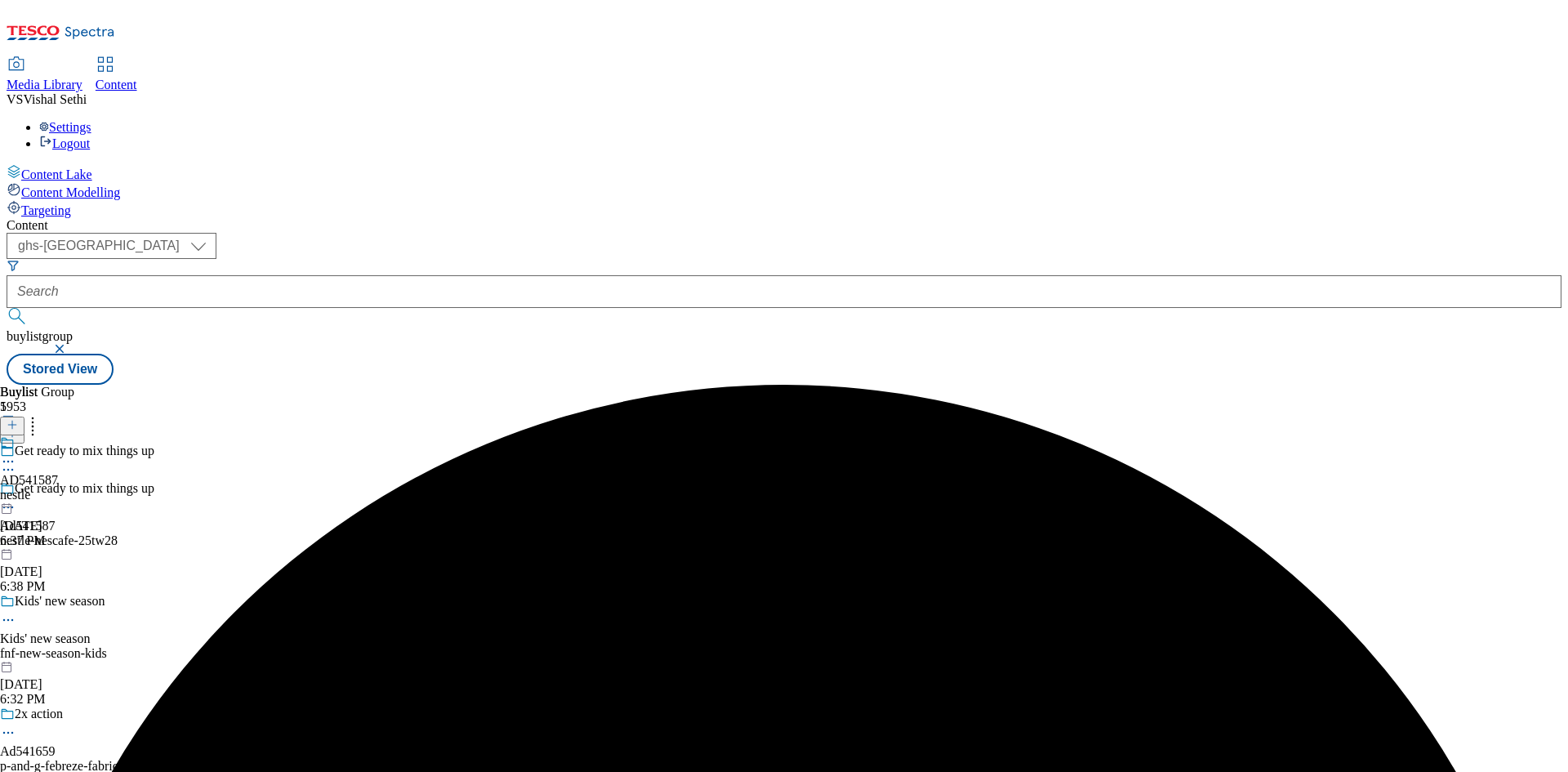
click at [17, 453] on icon at bounding box center [8, 461] width 17 height 17
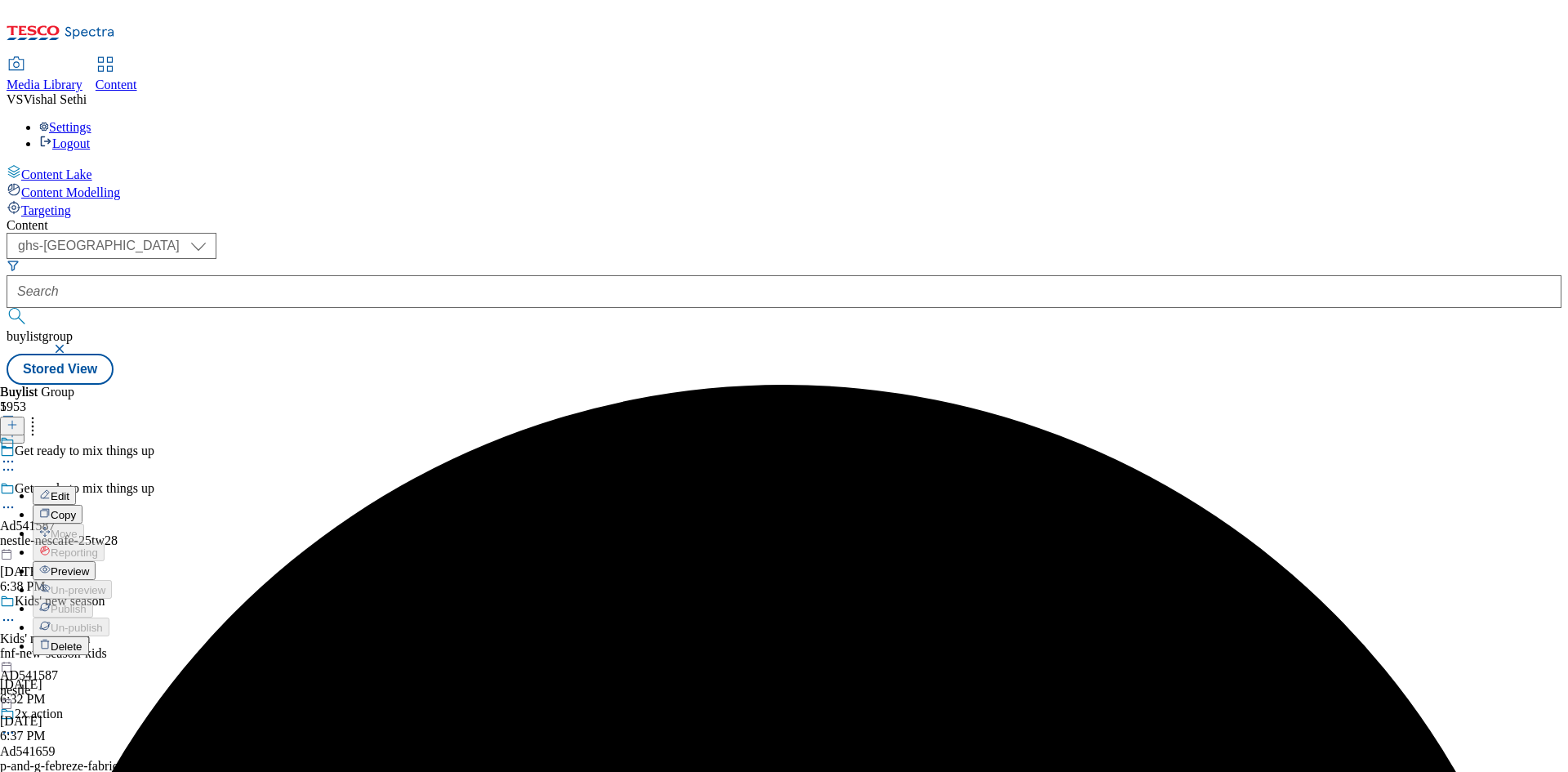
click at [70, 490] on span "Edit" at bounding box center [59, 496] width 18 height 13
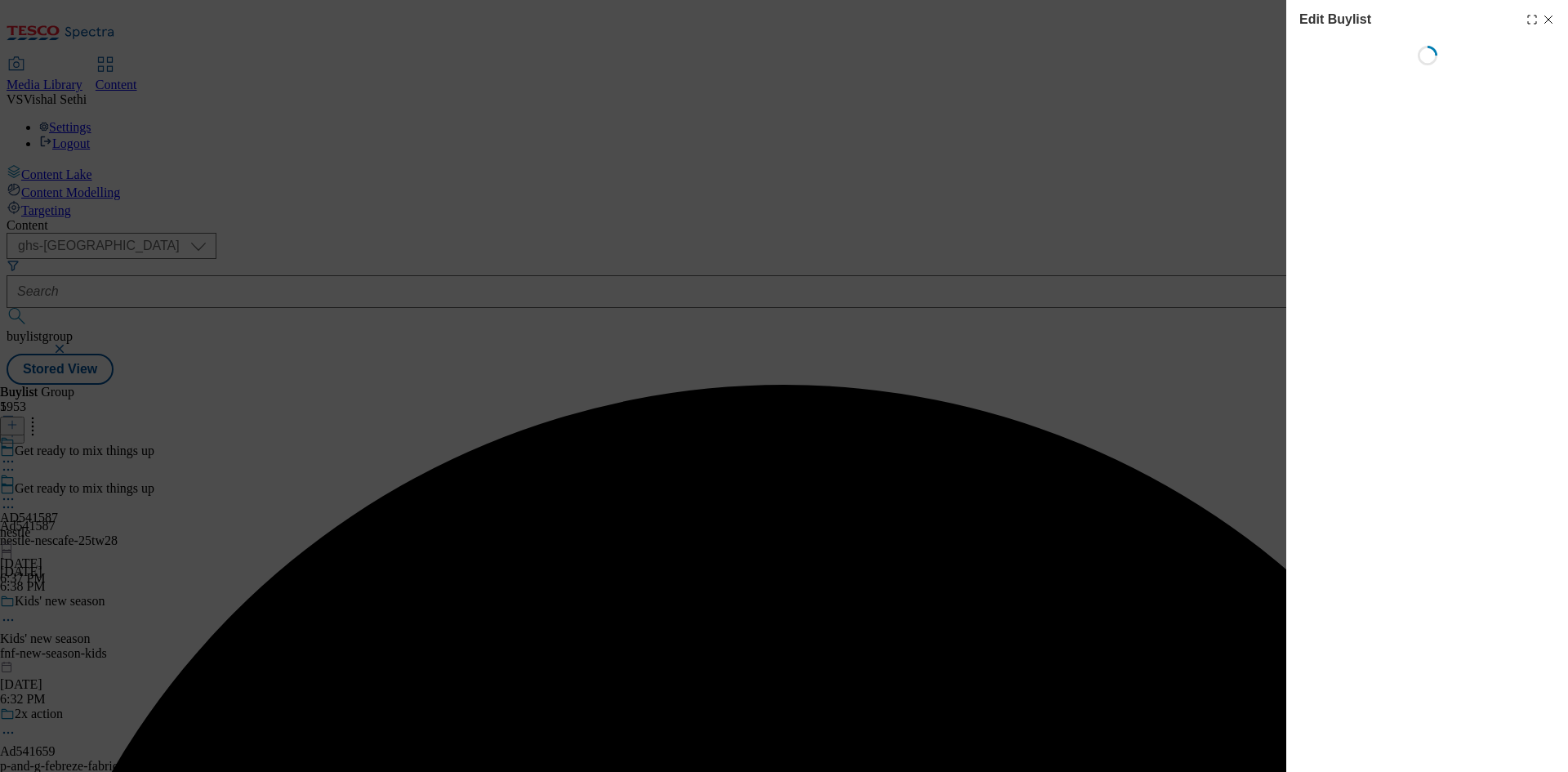
select select "tactical"
select select "supplier funded short term 1-3 weeks"
select select "dunnhumby"
select select "Banner"
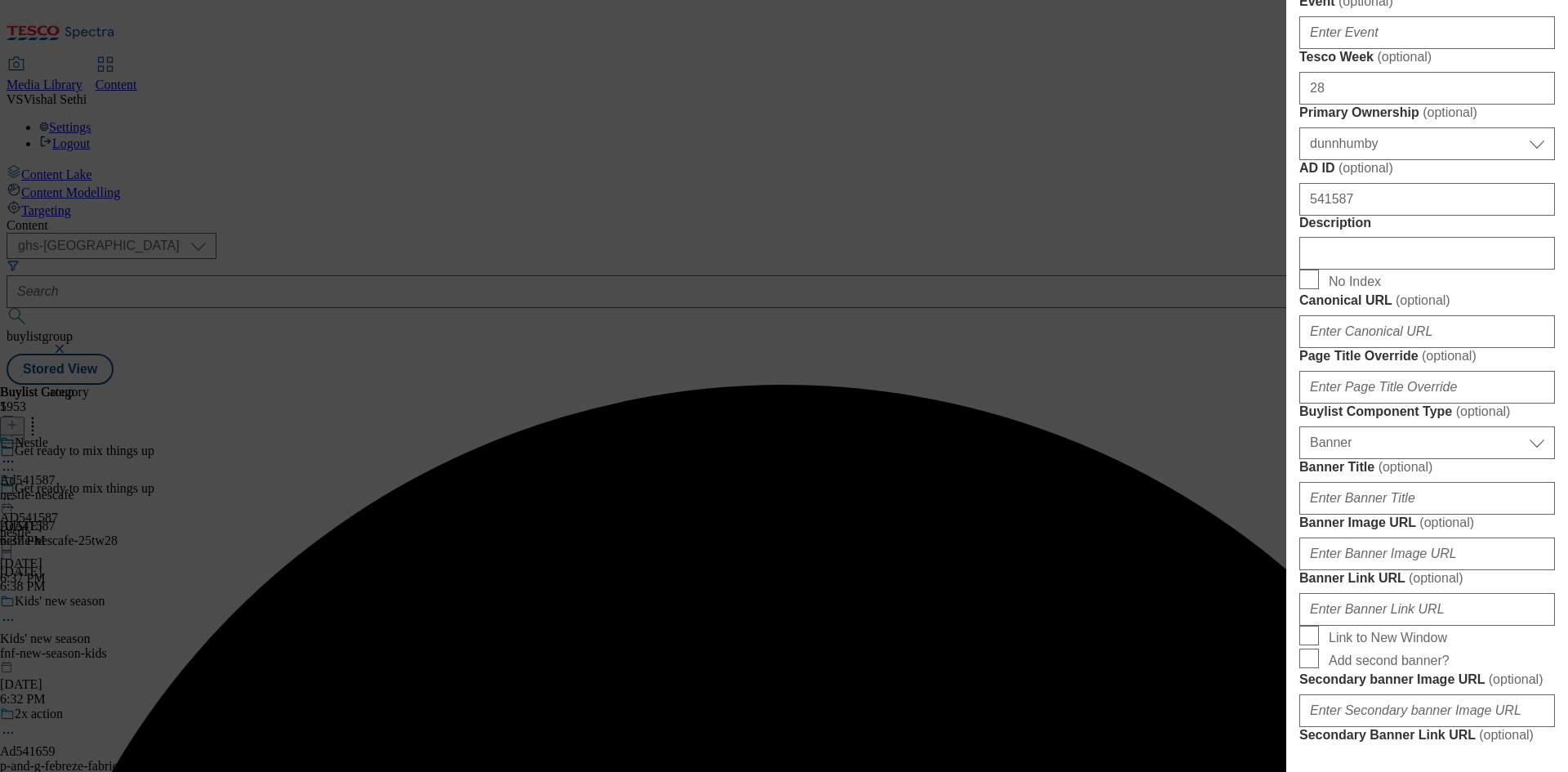
scroll to position [735, 0]
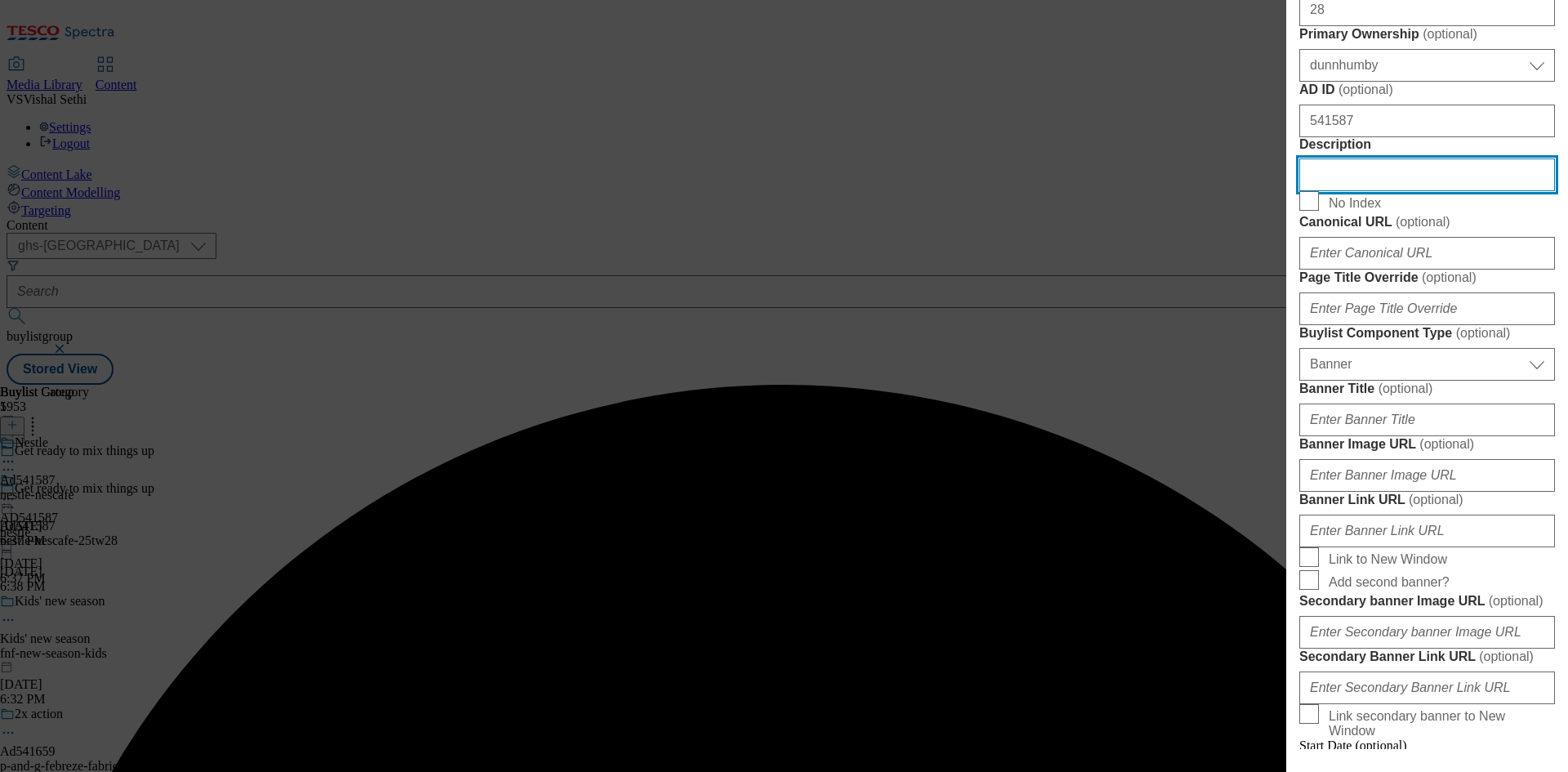
click at [1404, 191] on input "Description" at bounding box center [1427, 174] width 255 height 33
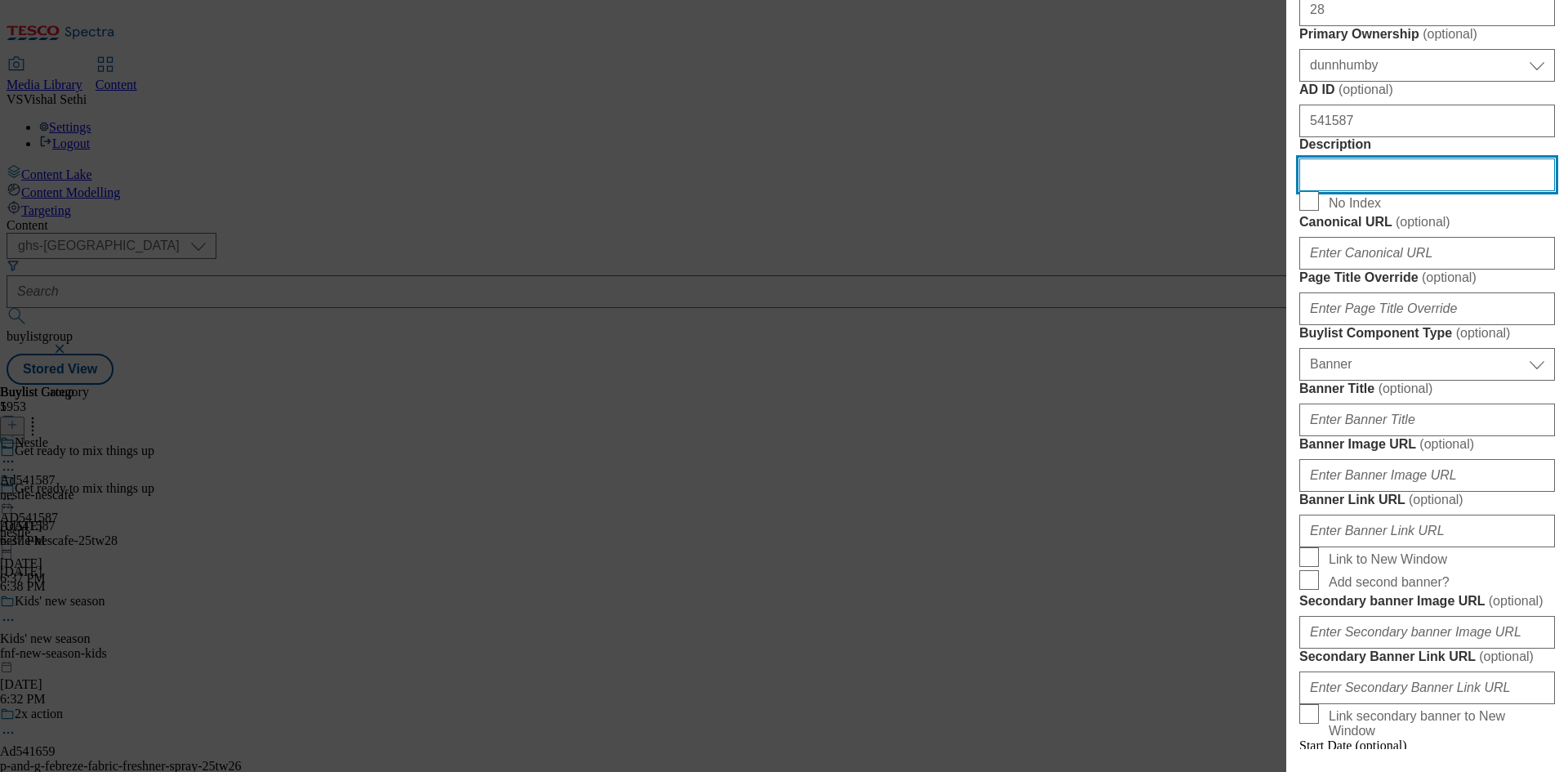
paste input "Nescafé [GEOGRAPHIC_DATA] Green Triangle Mocha Flavour 260g"
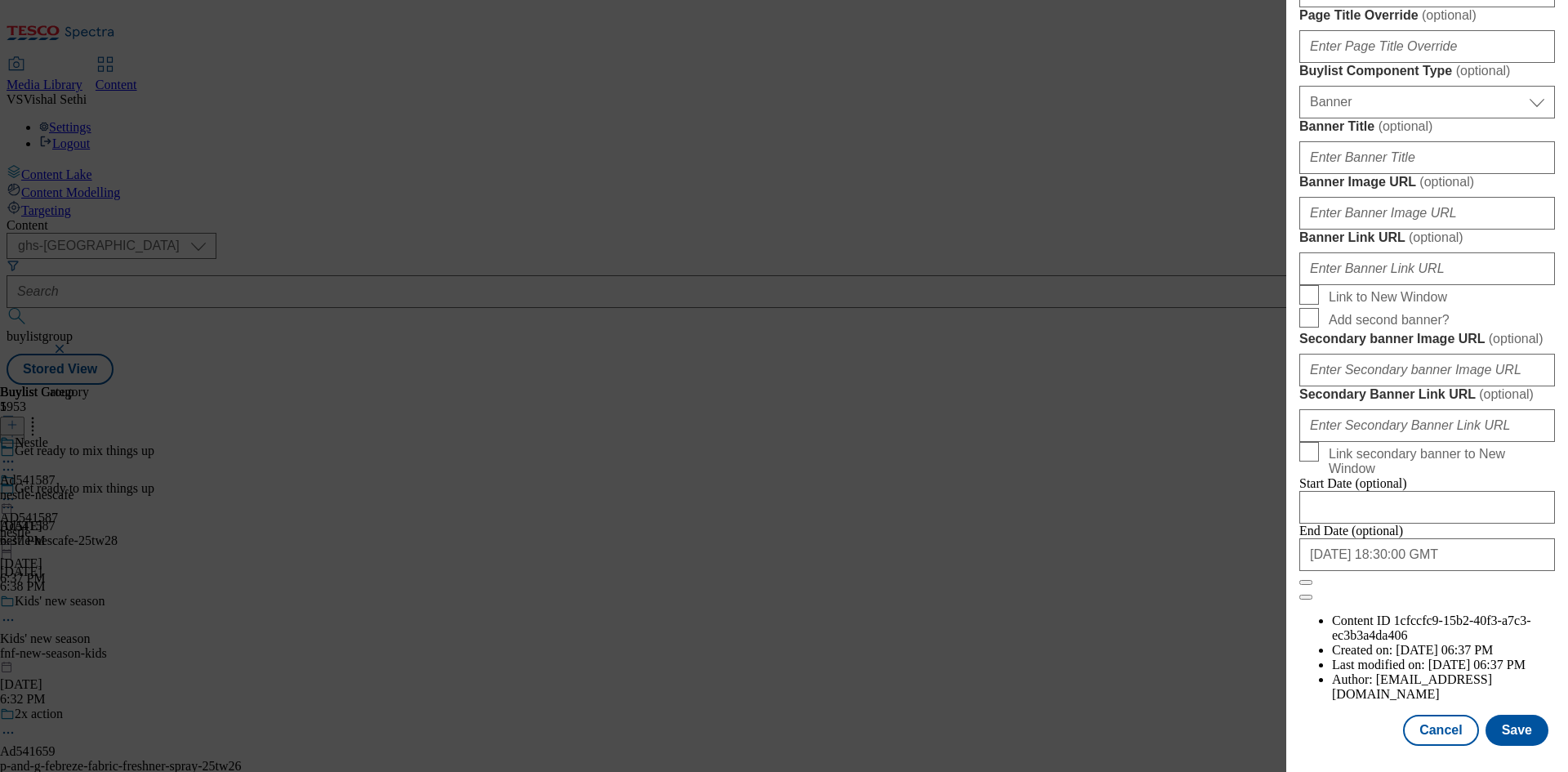
scroll to position [1603, 0]
type input "Nescafé [GEOGRAPHIC_DATA] Green Triangle Mocha Flavour 260g"
click at [1501, 722] on button "Save" at bounding box center [1517, 729] width 63 height 31
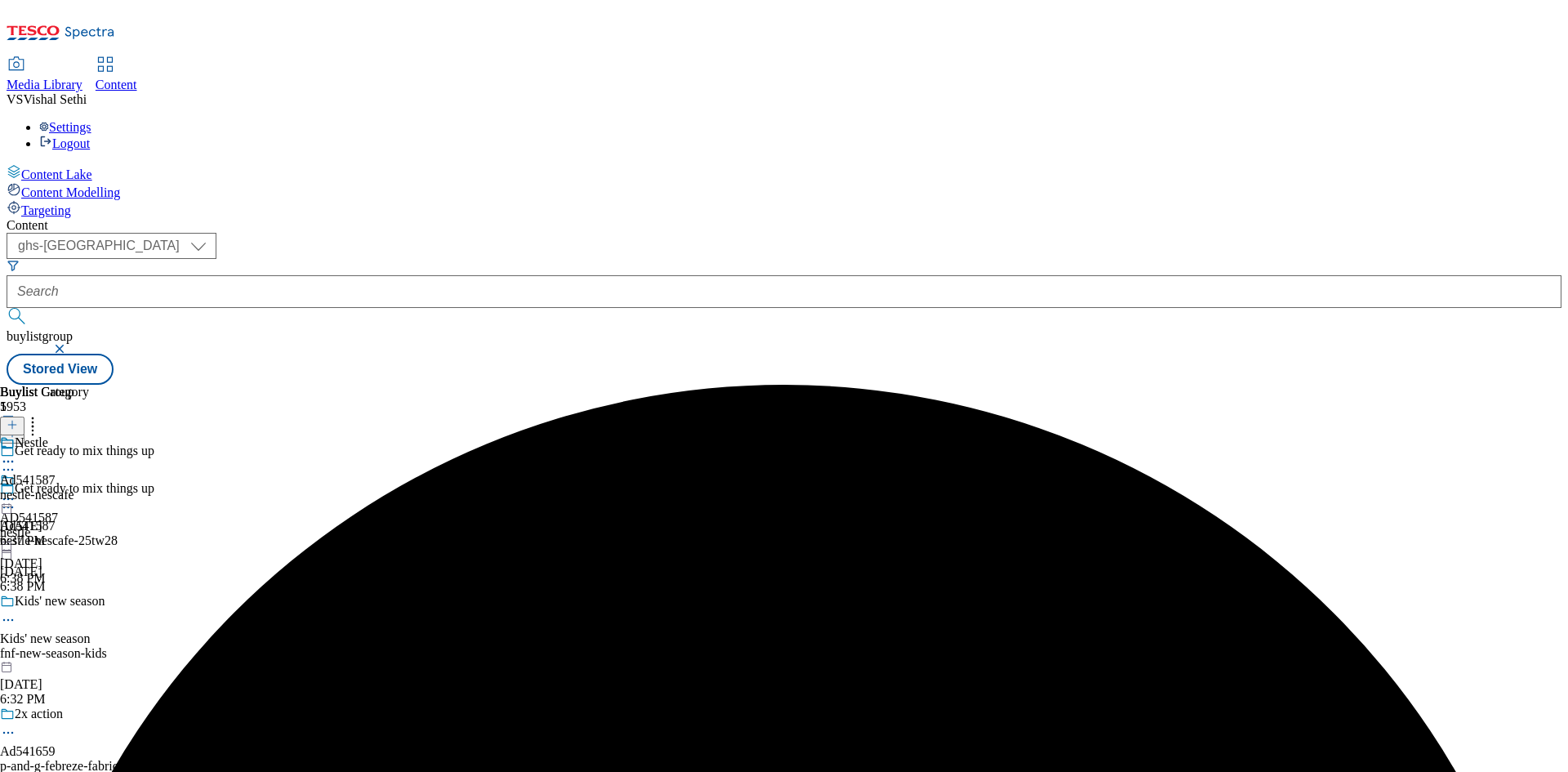
click at [17, 453] on icon at bounding box center [8, 461] width 17 height 17
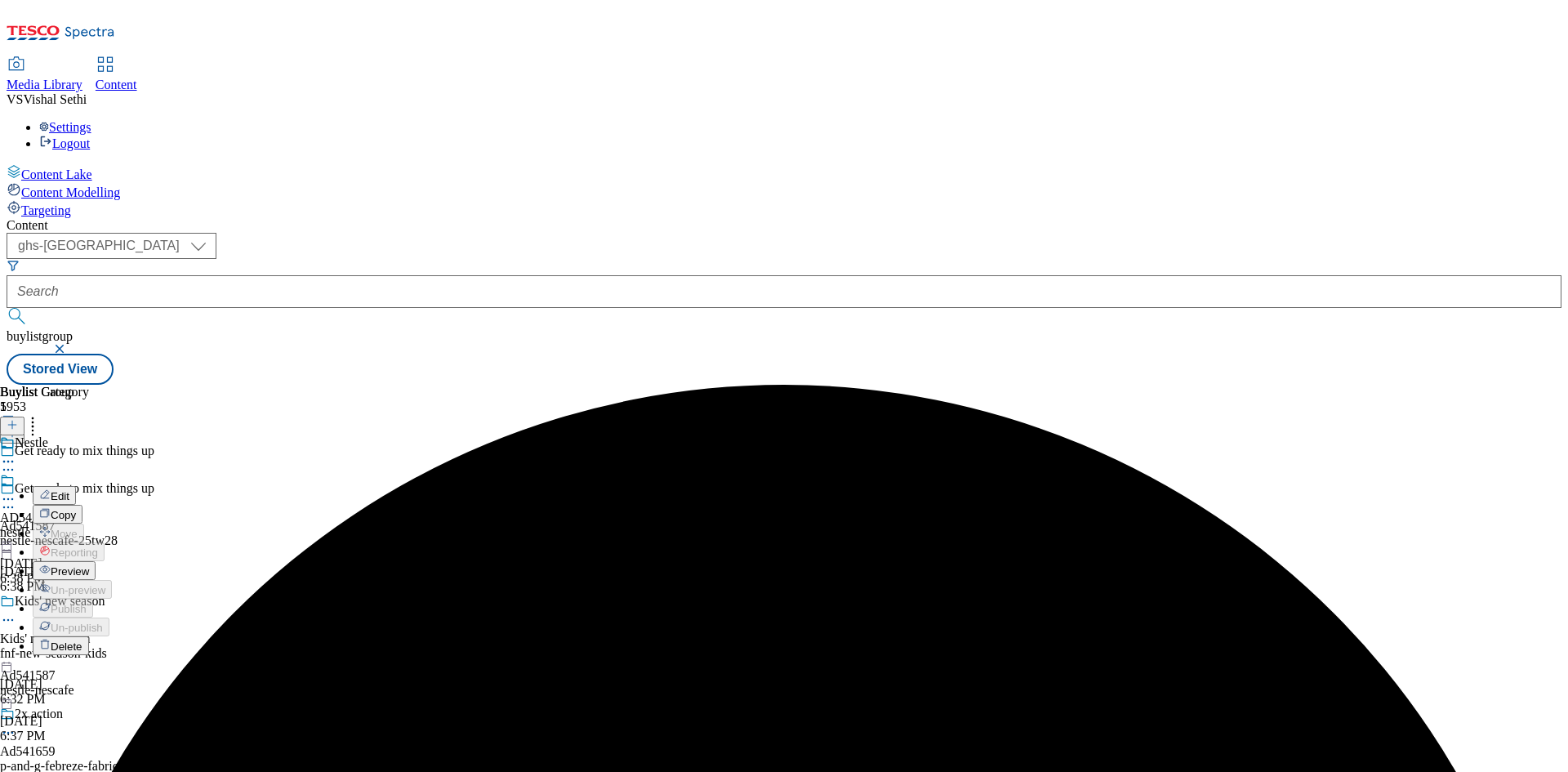
click at [76, 486] on button "Edit" at bounding box center [54, 495] width 44 height 18
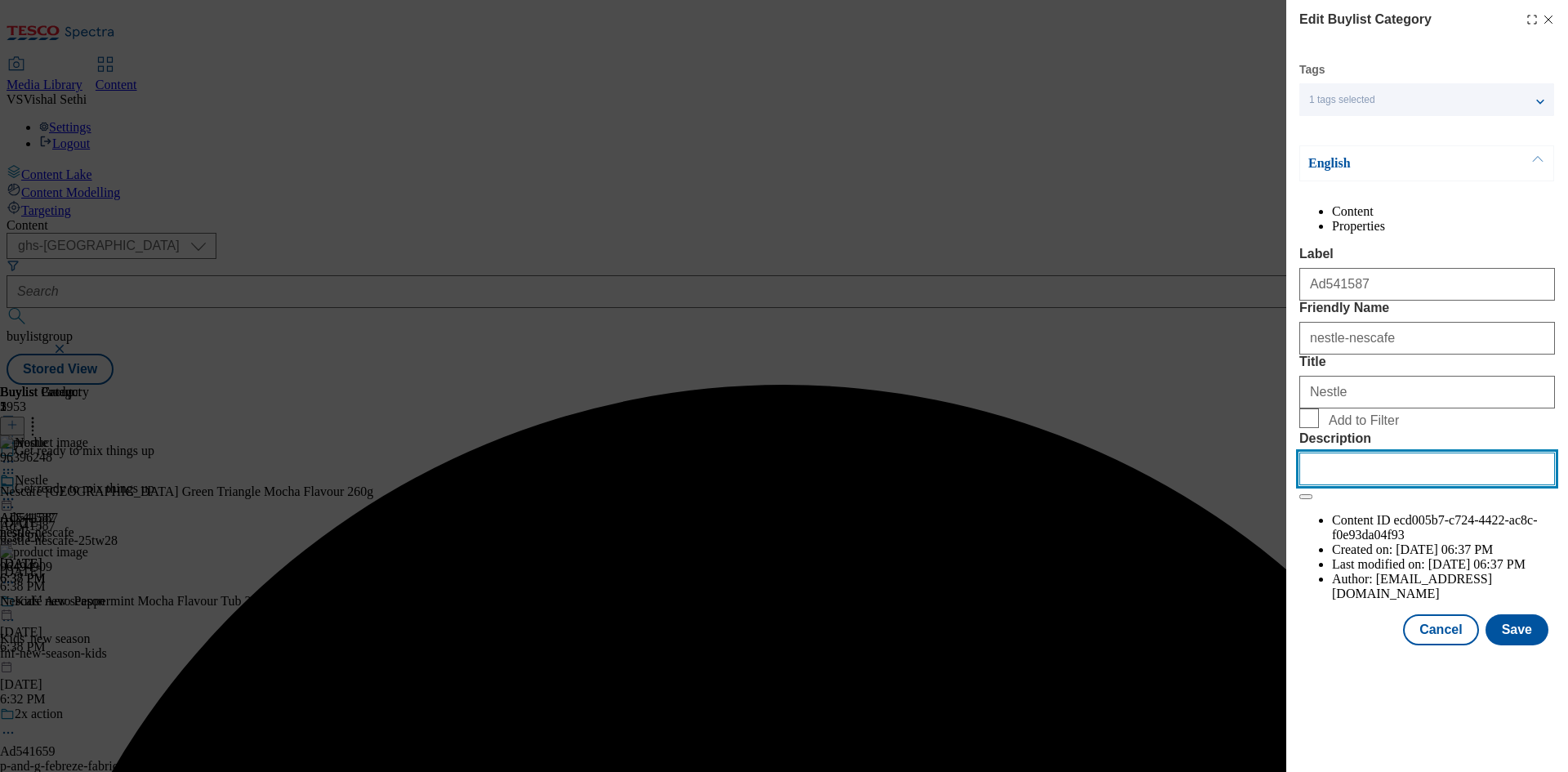
click at [1401, 485] on input "Description" at bounding box center [1427, 468] width 255 height 33
paste input "Nescafé [GEOGRAPHIC_DATA] Green Triangle Mocha Flavour 260g"
type input "Nescafé [GEOGRAPHIC_DATA] Green Triangle Mocha Flavour 260g"
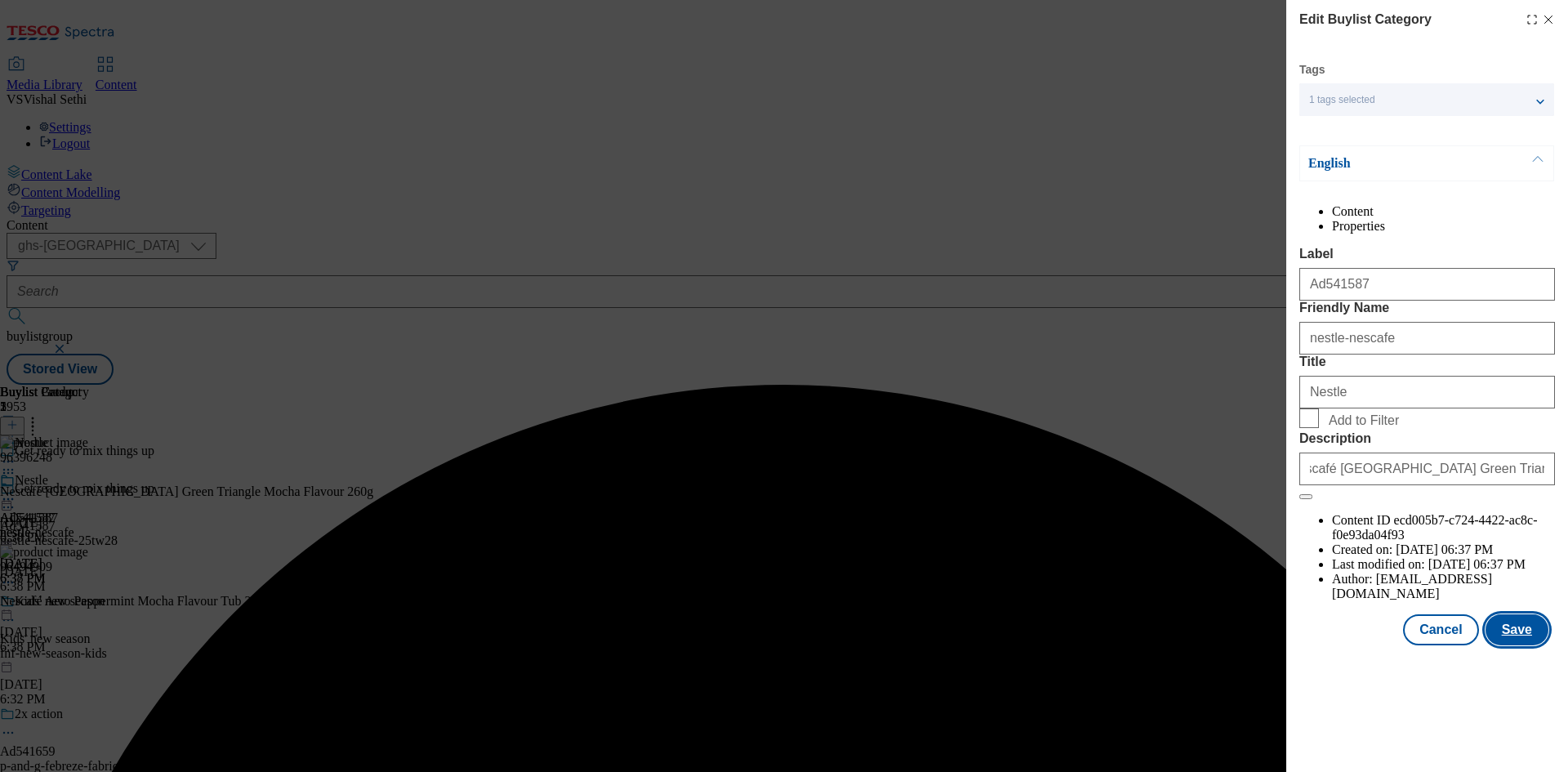
click at [1524, 645] on button "Save" at bounding box center [1517, 629] width 63 height 31
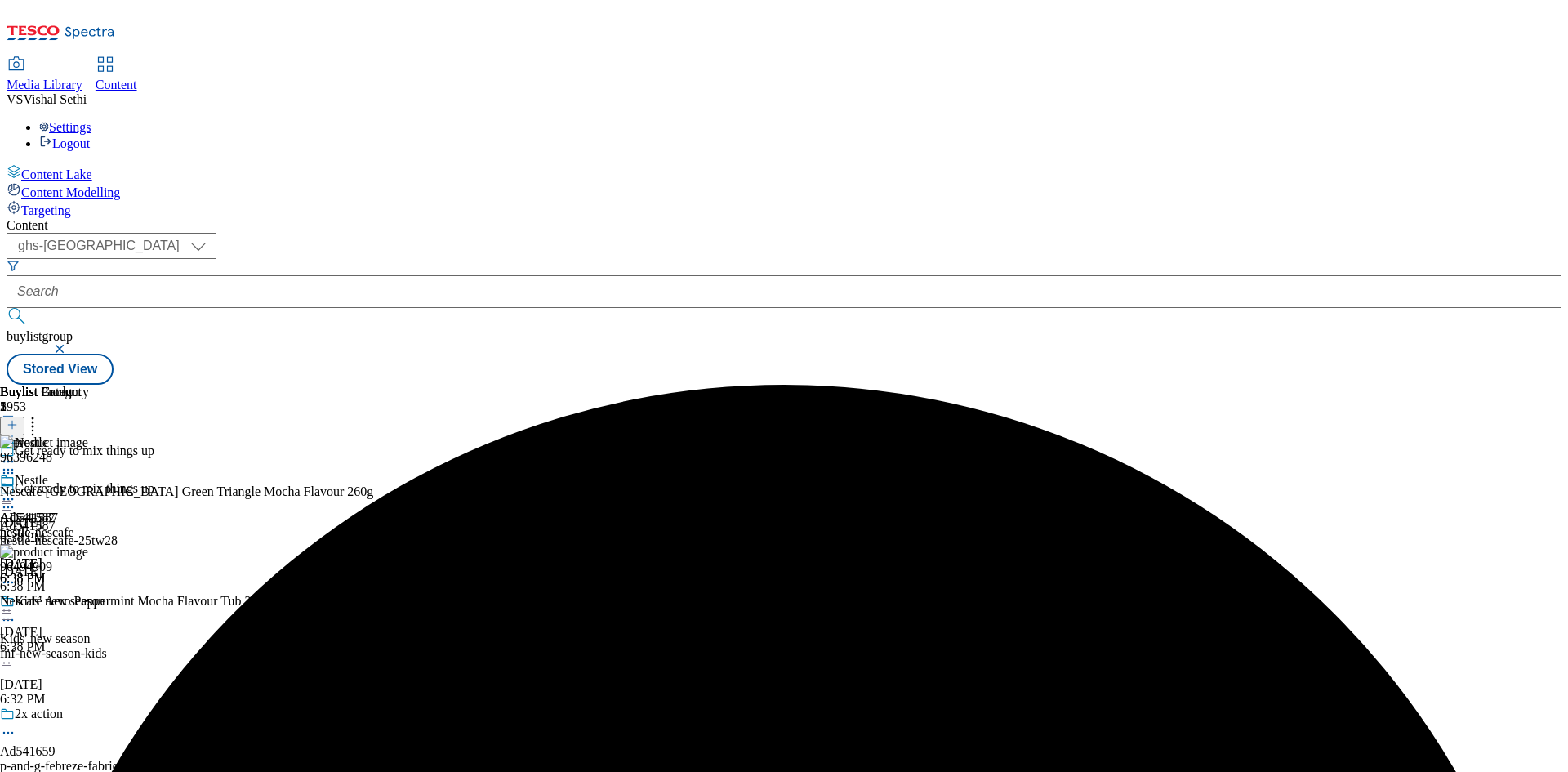
click at [17, 491] on icon at bounding box center [8, 499] width 17 height 17
click at [89, 603] on span "Preview" at bounding box center [70, 609] width 39 height 13
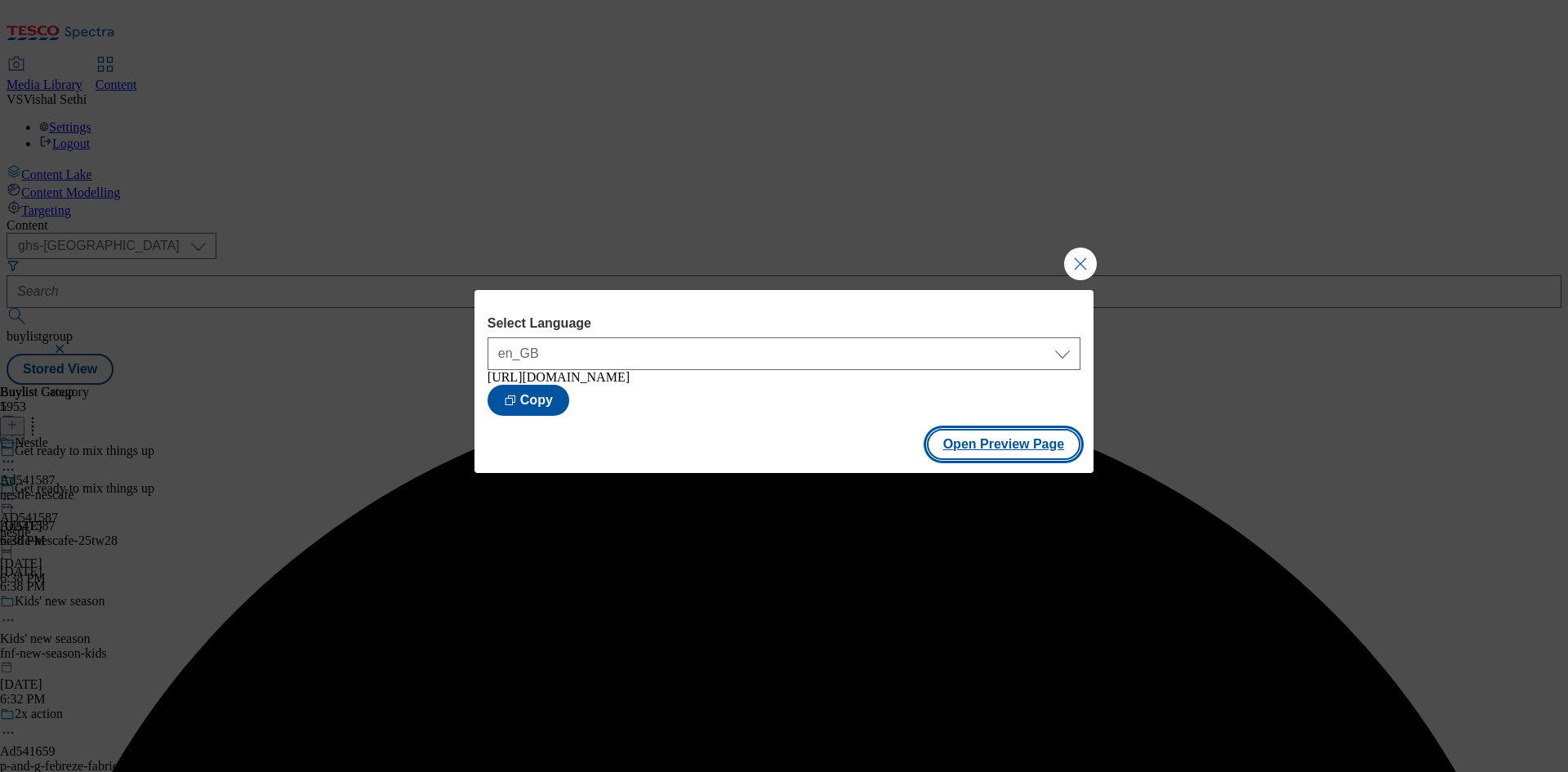
click at [1020, 459] on button "Open Preview Page" at bounding box center [1004, 444] width 154 height 31
click at [1081, 249] on button "Close Modal" at bounding box center [1081, 263] width 33 height 33
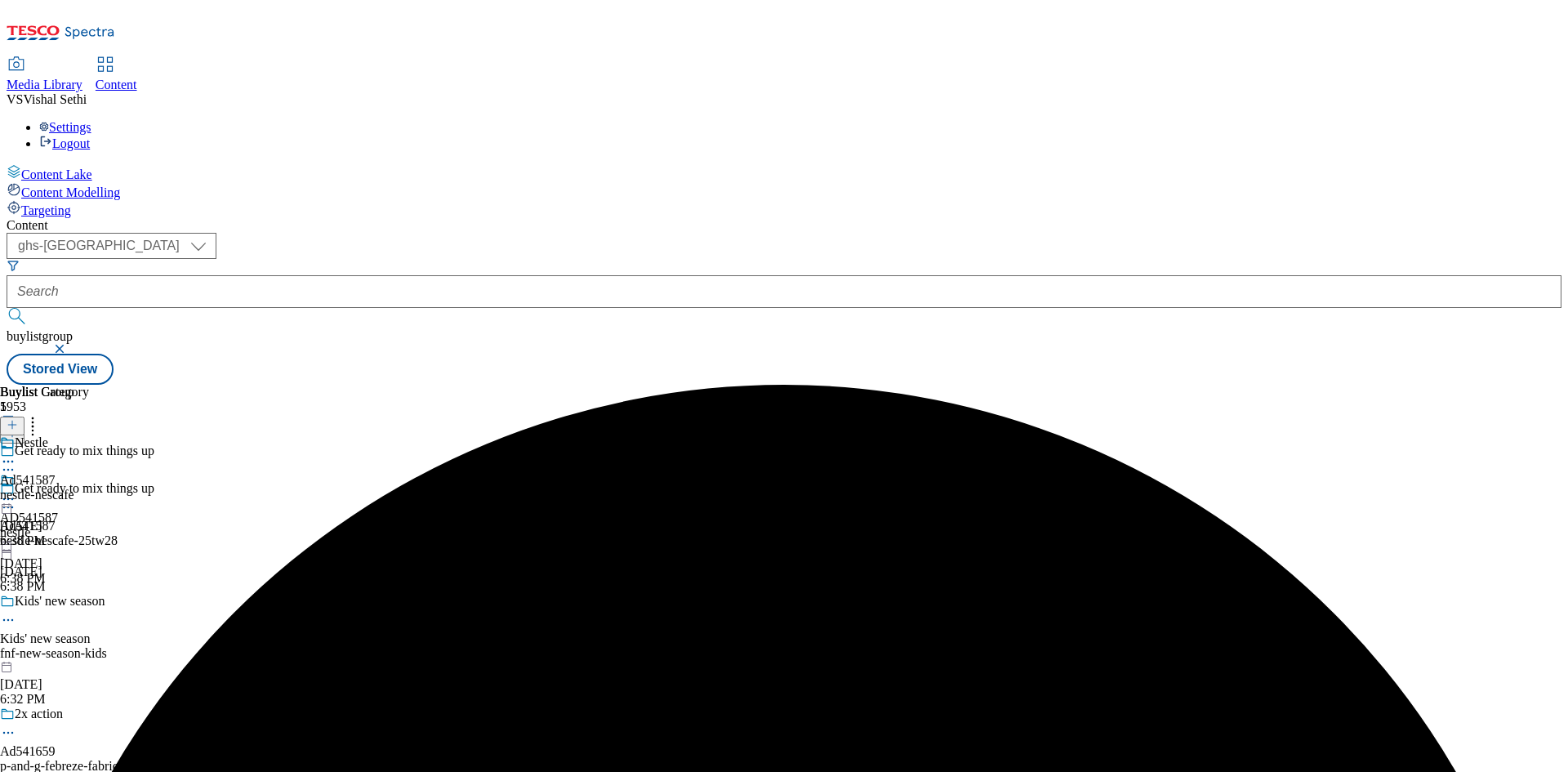
click at [17, 491] on icon at bounding box center [8, 499] width 17 height 17
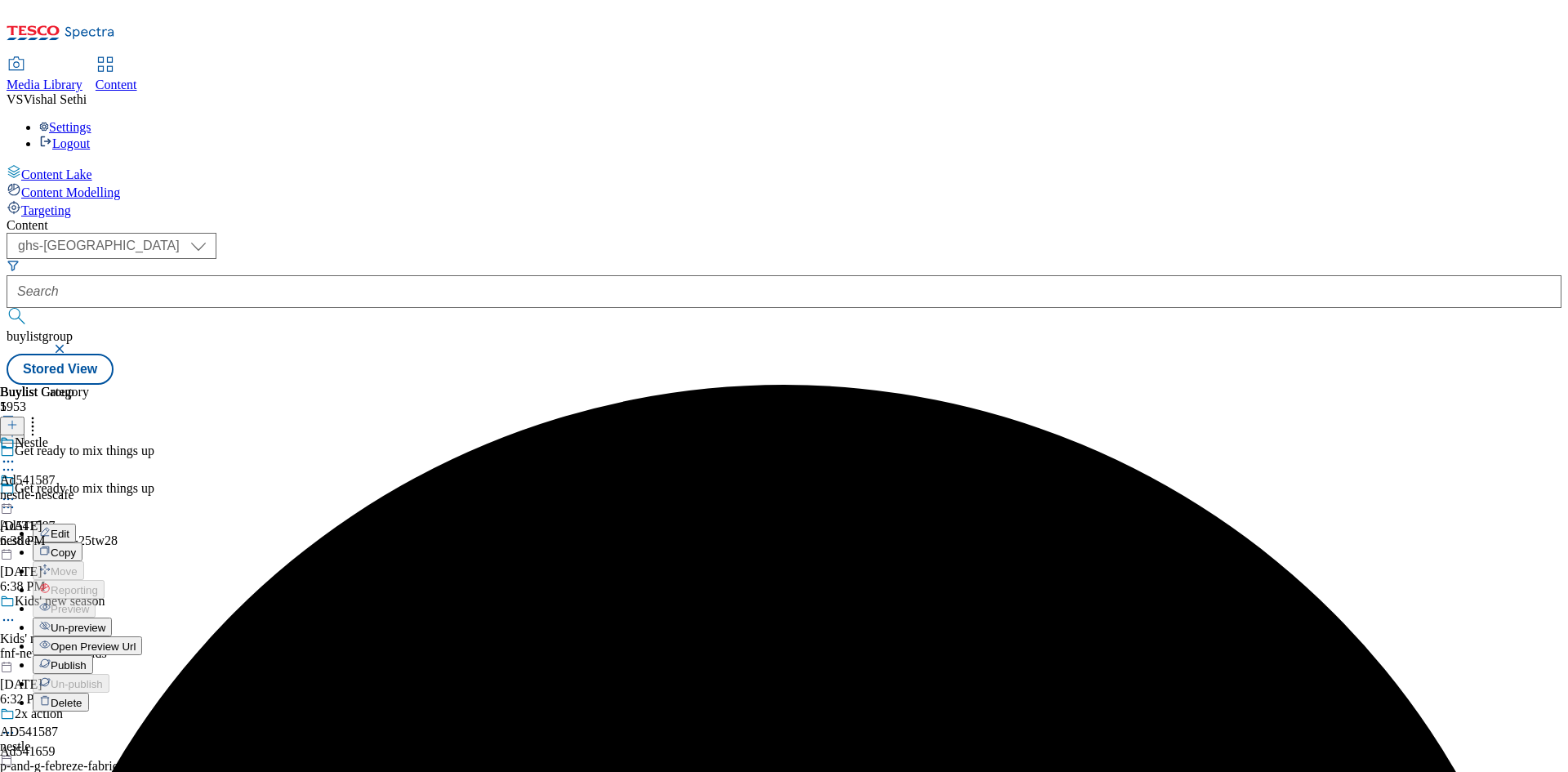
click at [86, 659] on span "Publish" at bounding box center [68, 665] width 36 height 13
